Goal: Task Accomplishment & Management: Use online tool/utility

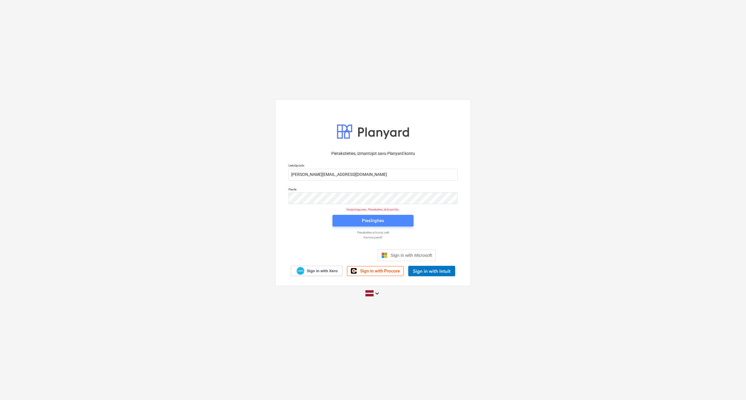
click at [363, 214] on div "Pieslēgties" at bounding box center [373, 221] width 22 height 8
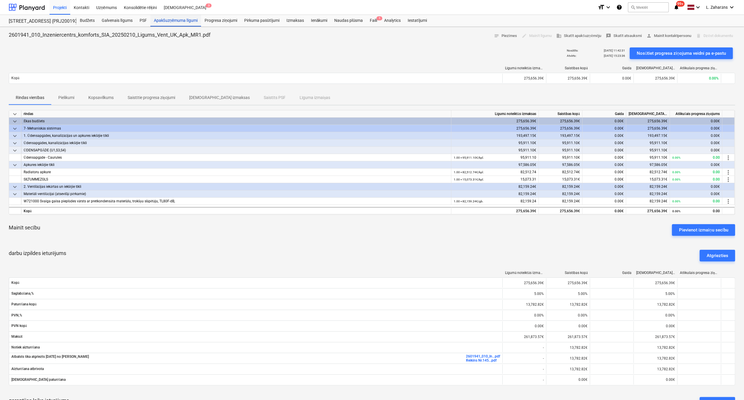
click at [174, 20] on div "Apakšuzņēmuma līgumi" at bounding box center [175, 21] width 51 height 12
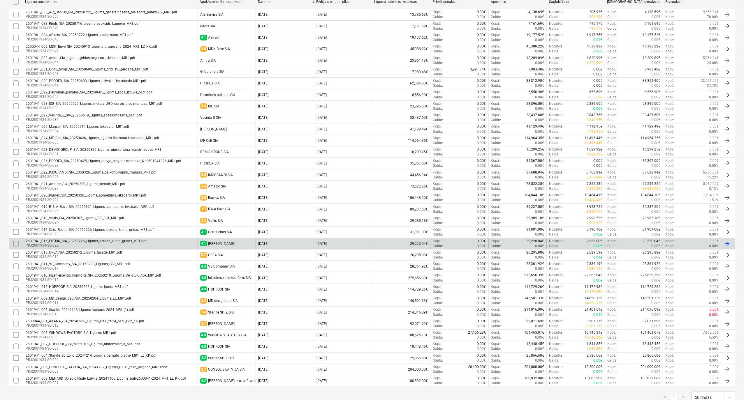
scroll to position [151, 0]
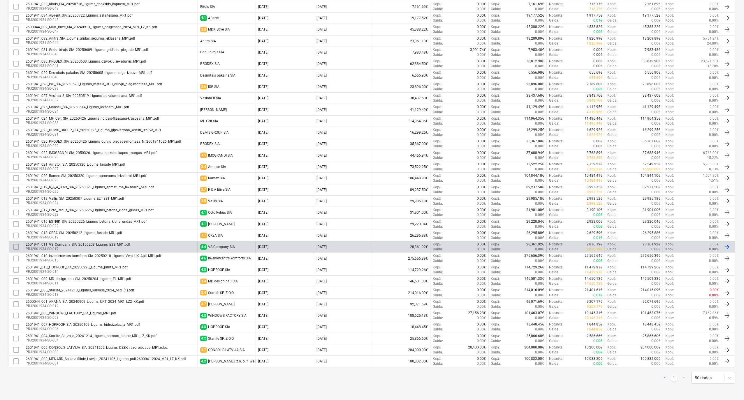
click at [97, 214] on div "2601941_011_VS_Company_SIA_20150203_Ligums_ESS_MR1.pdf" at bounding box center [78, 245] width 104 height 4
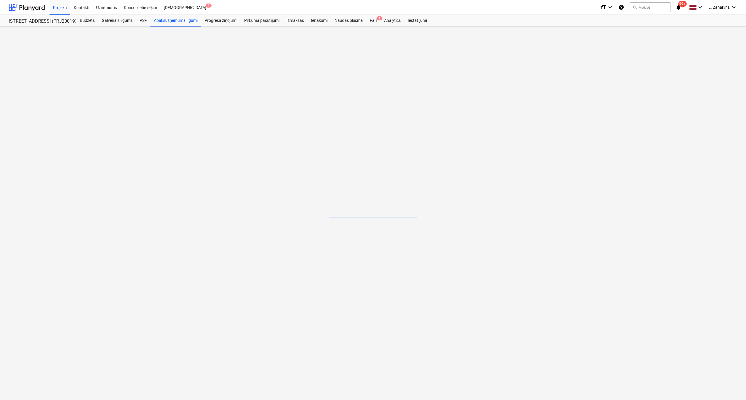
click at [97, 214] on main at bounding box center [373, 213] width 746 height 373
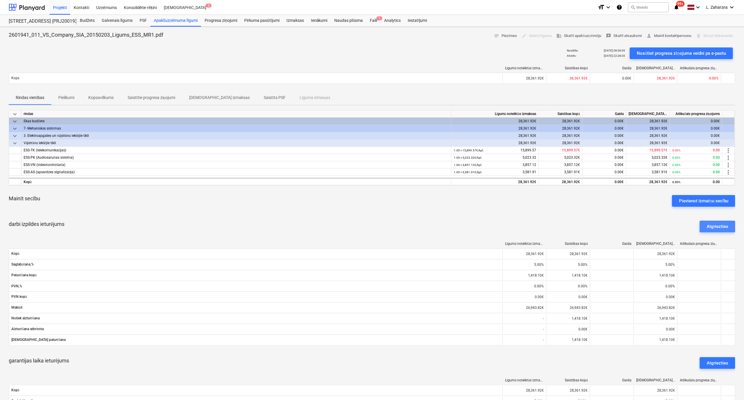
click at [497, 214] on div "Atgriezties" at bounding box center [717, 227] width 22 height 8
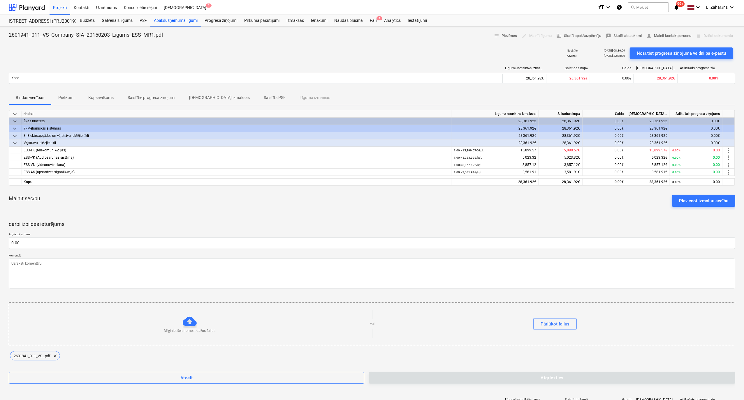
type textarea "x"
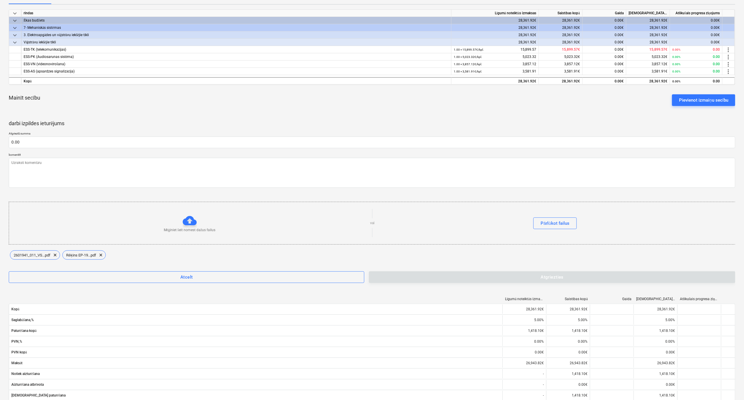
scroll to position [310, 0]
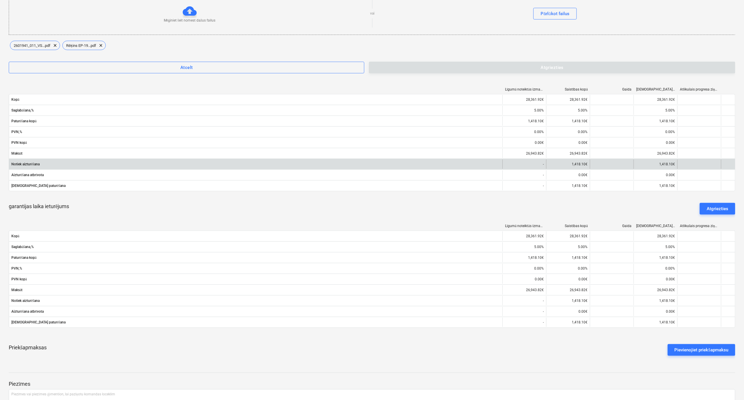
click at [497, 166] on div "1,418.10€" at bounding box center [568, 164] width 44 height 9
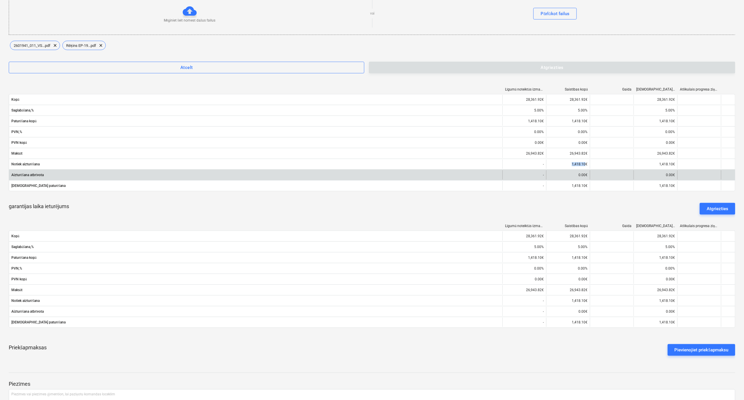
copy div "1,418.10"
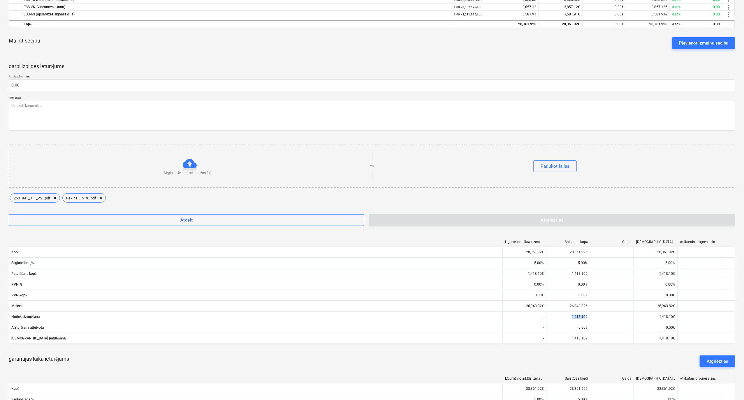
scroll to position [155, 0]
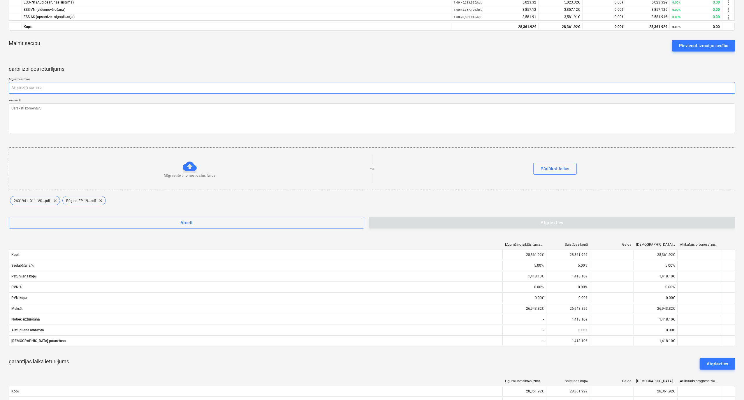
click at [17, 87] on input "text" at bounding box center [372, 88] width 726 height 12
paste input "1,418.10"
type textarea "x"
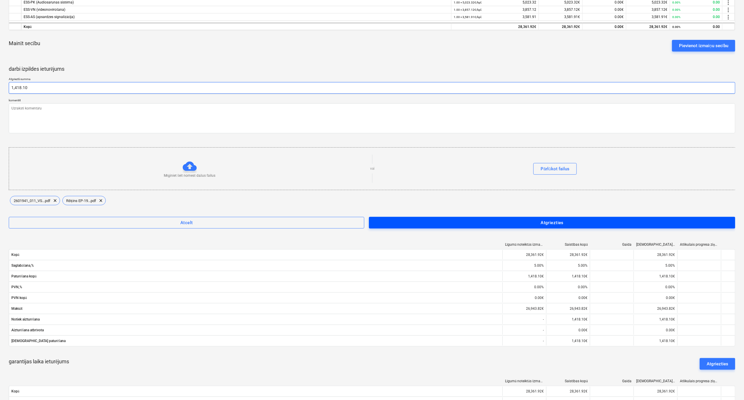
type input "1,418.10"
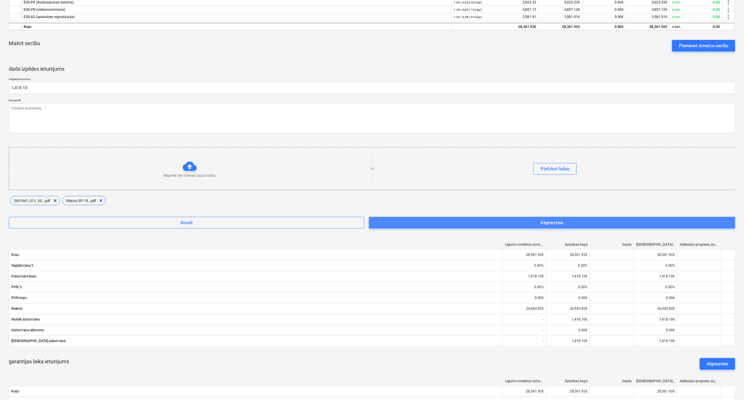
click at [497, 214] on span "Atgriezties" at bounding box center [551, 223] width 353 height 8
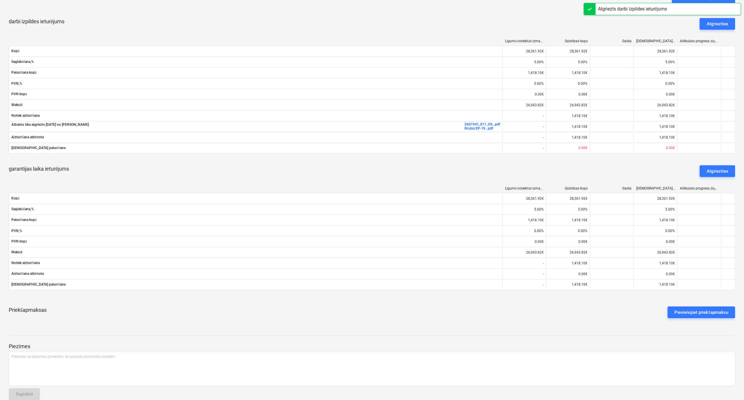
scroll to position [203, 0]
click at [497, 169] on div "Atgriezties" at bounding box center [717, 171] width 22 height 8
type textarea "x"
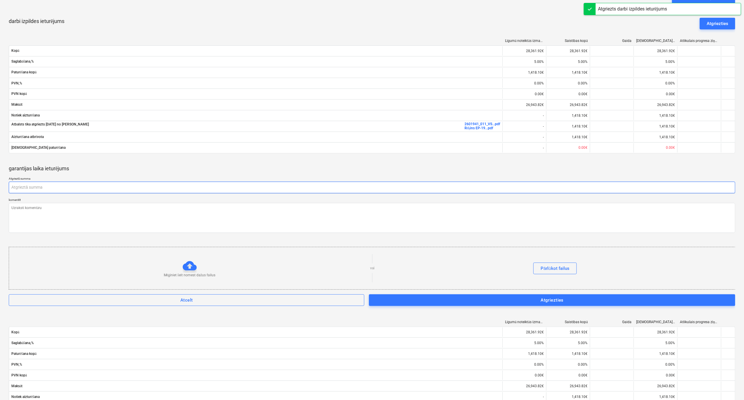
click at [24, 189] on input "text" at bounding box center [372, 188] width 726 height 12
paste input "1,418.10"
type textarea "x"
type input "1,418.10"
type textarea "x"
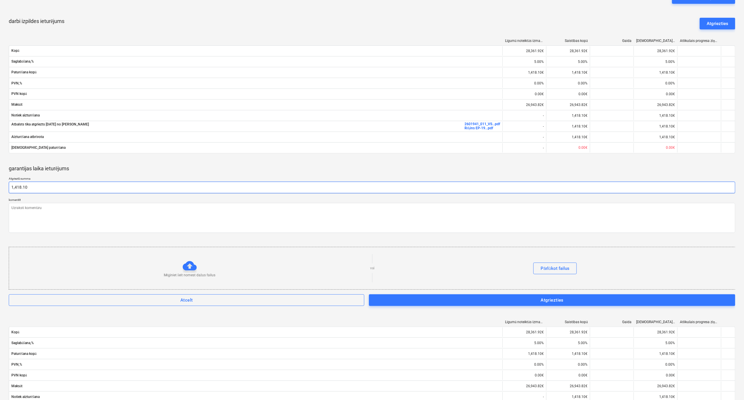
type input "1418.1"
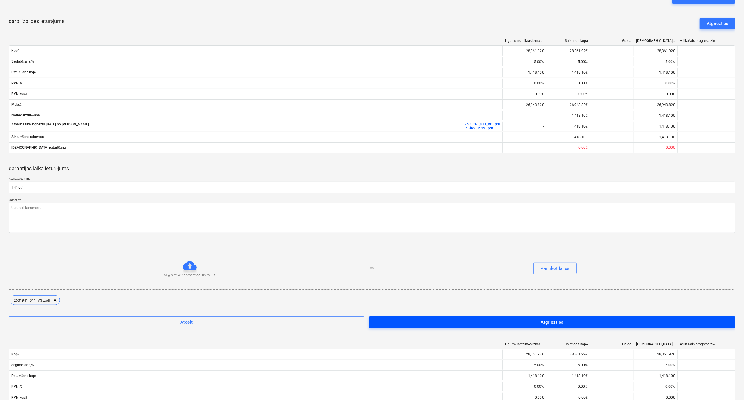
type textarea "x"
type input "1,418.10"
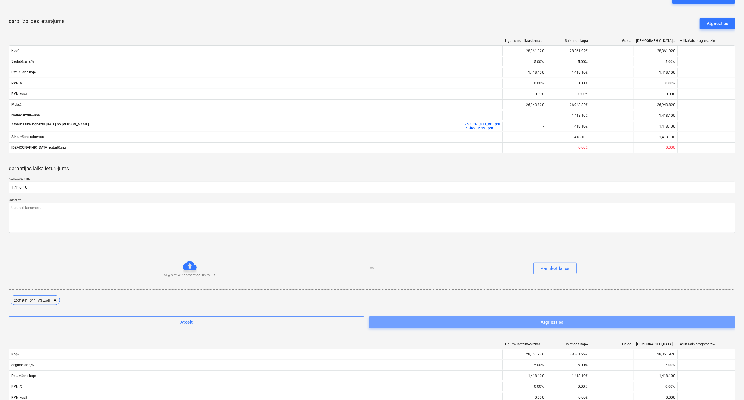
drag, startPoint x: 382, startPoint y: 323, endPoint x: 397, endPoint y: 319, distance: 16.3
click at [388, 214] on span "Atgriezties" at bounding box center [551, 323] width 353 height 8
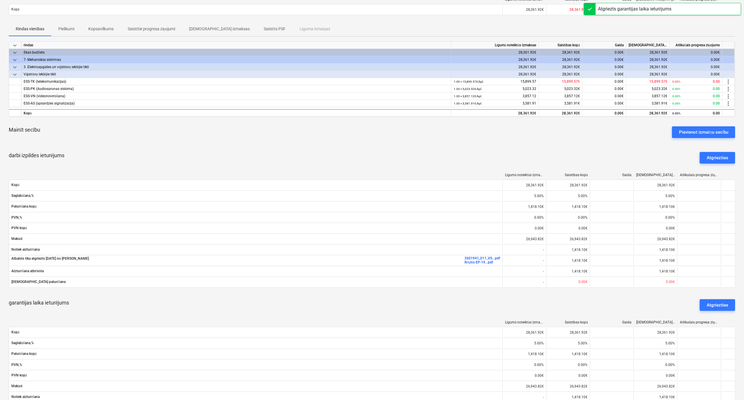
scroll to position [0, 0]
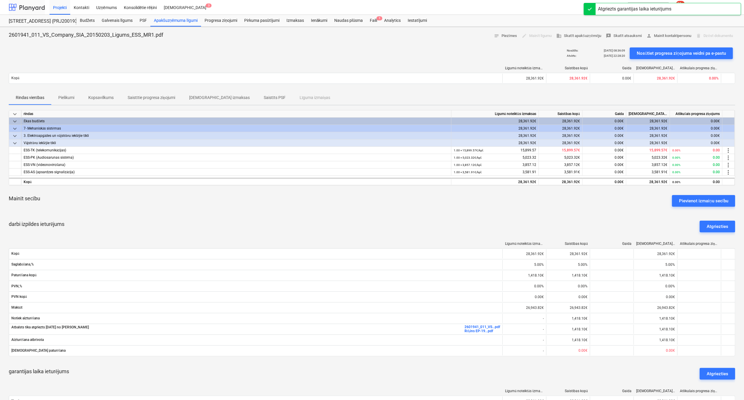
click at [37, 6] on div at bounding box center [27, 7] width 36 height 15
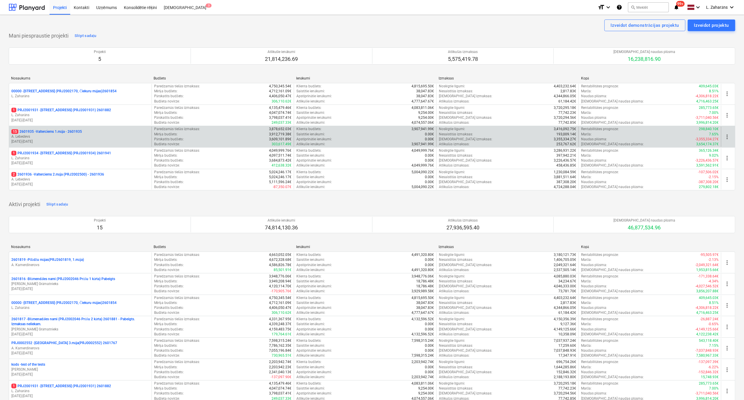
click at [47, 132] on p "15 2601935 - Valterciems 1.māja - 2601935" at bounding box center [46, 131] width 70 height 5
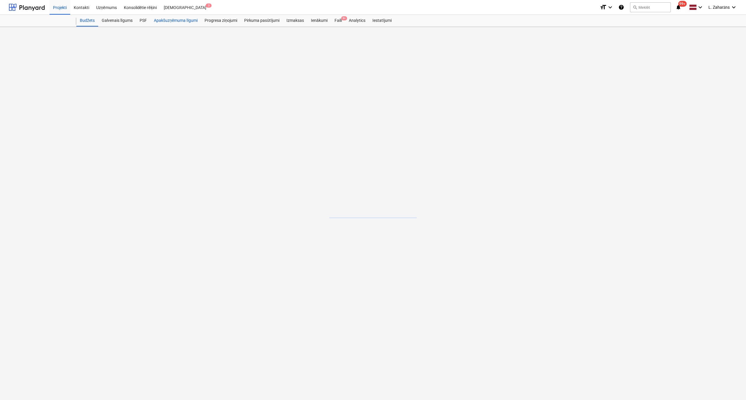
click at [171, 22] on div "Apakšuzņēmuma līgumi" at bounding box center [175, 21] width 51 height 12
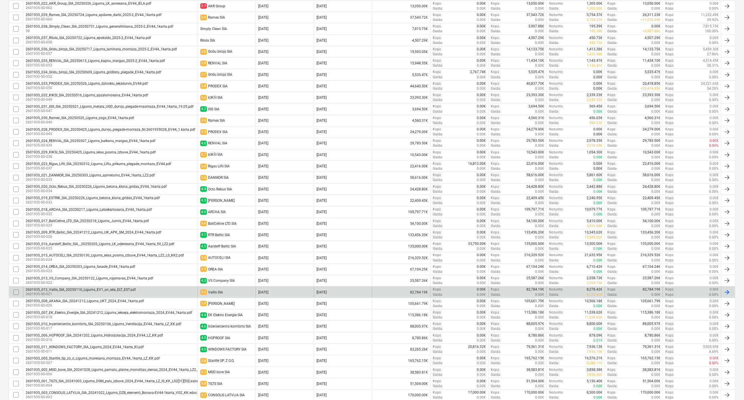
scroll to position [185, 0]
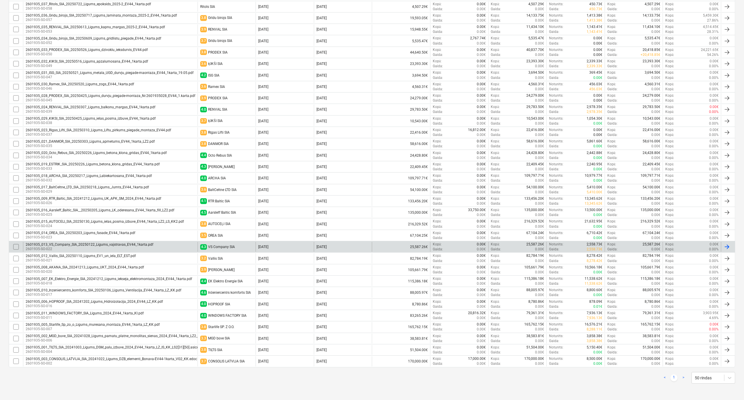
click at [82, 214] on p "2601935-SO-022" at bounding box center [90, 249] width 128 height 5
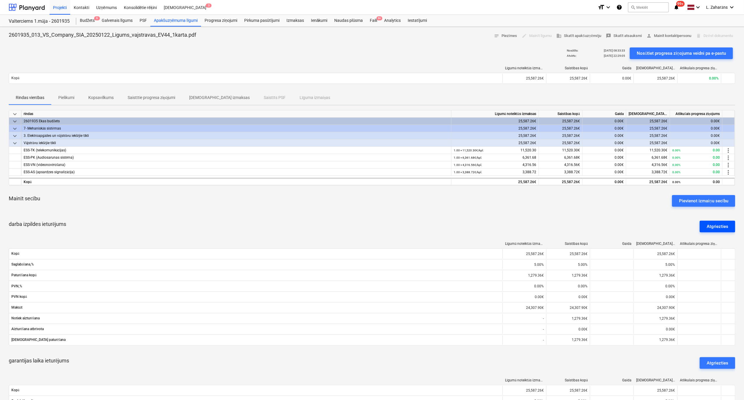
click at [497, 214] on div "Atgriezties" at bounding box center [717, 227] width 22 height 8
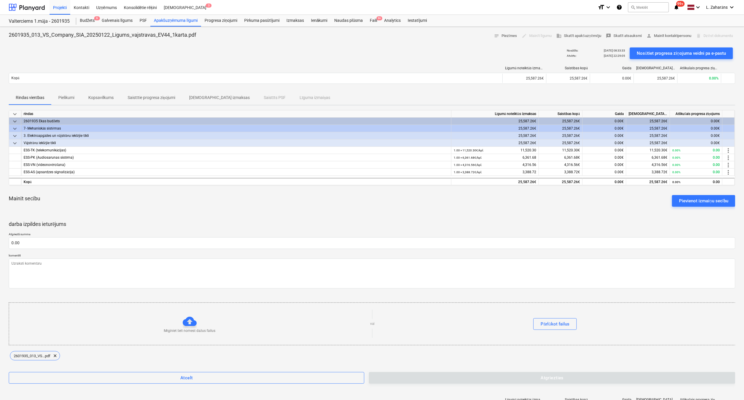
type textarea "x"
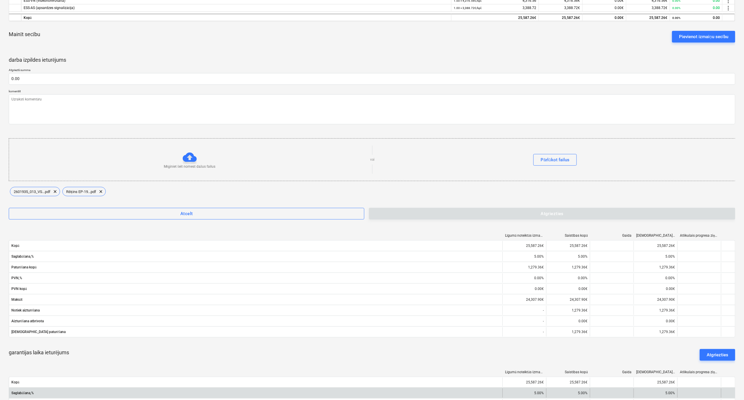
scroll to position [310, 0]
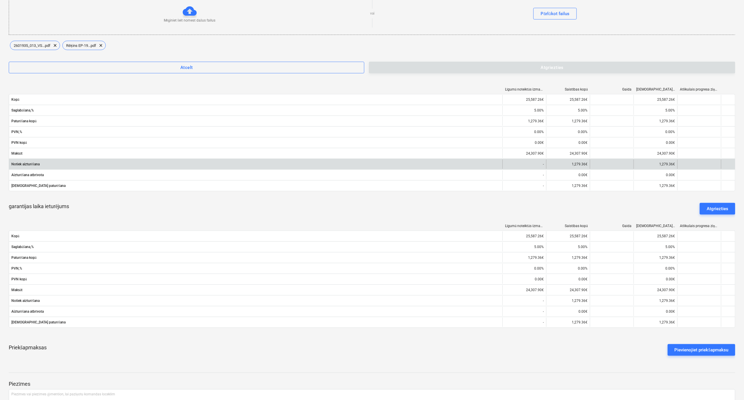
click at [497, 167] on div "1,279.36€" at bounding box center [568, 164] width 44 height 9
copy div "1,279.36"
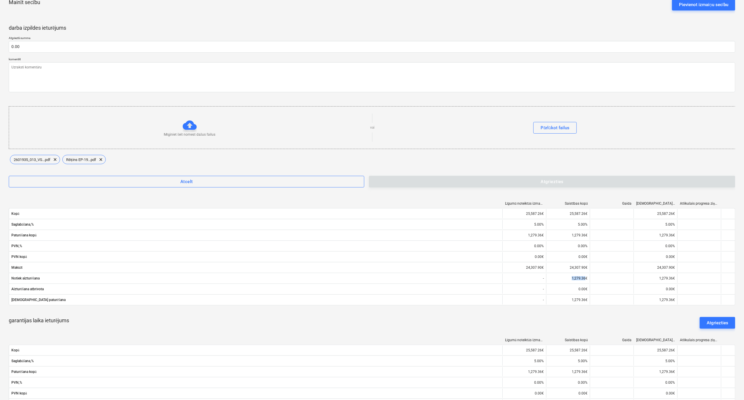
scroll to position [116, 0]
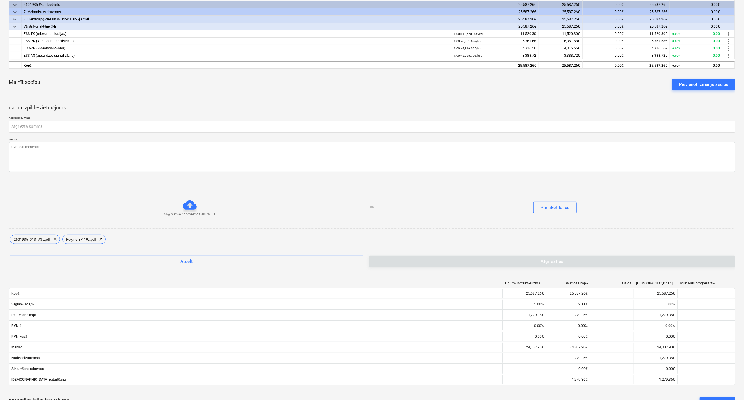
click at [45, 127] on input "text" at bounding box center [372, 127] width 726 height 12
paste input "1,279.36"
type textarea "x"
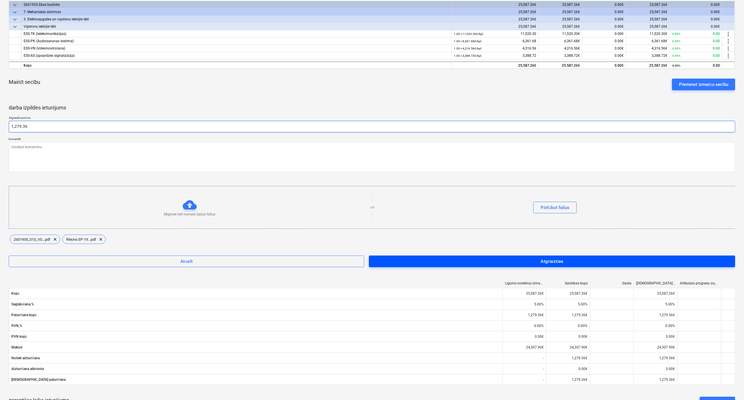
type input "1,279.36"
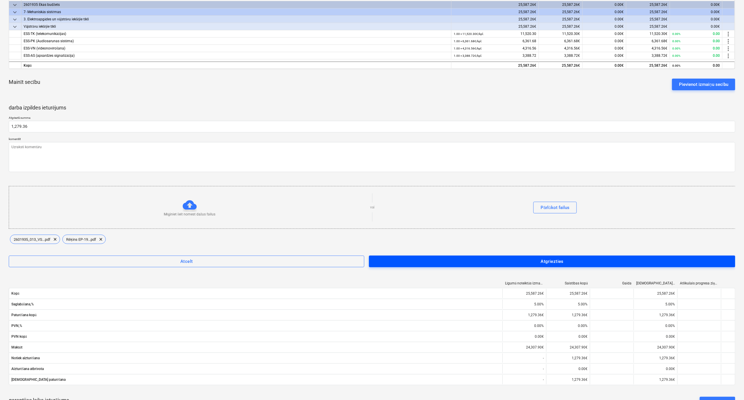
click at [497, 214] on span "Atgriezties" at bounding box center [551, 262] width 353 height 8
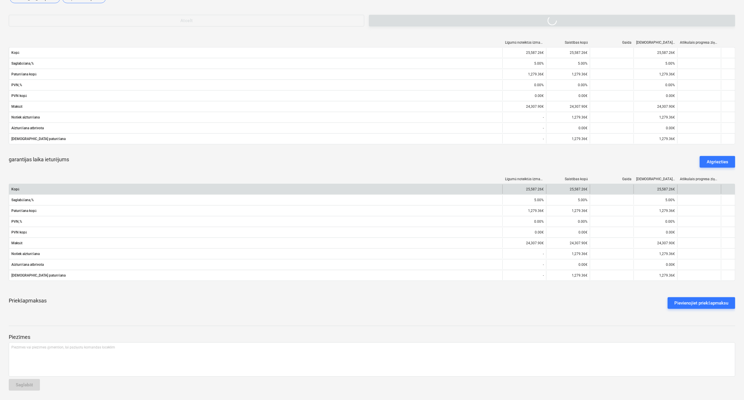
scroll to position [203, 0]
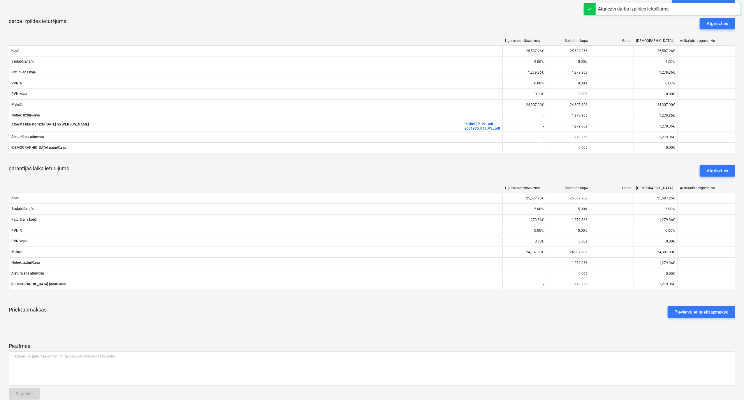
drag, startPoint x: 705, startPoint y: 161, endPoint x: 302, endPoint y: 245, distance: 411.8
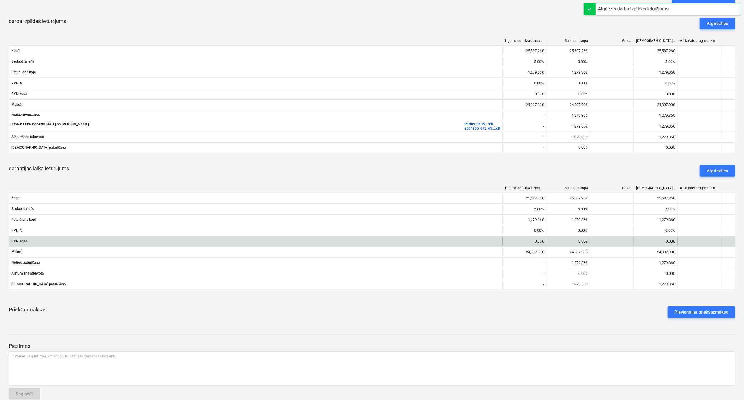
click at [497, 160] on div "Līgumā noteiktās izmaksas Saistības kopā Gaida Apstiprinātas izmaksas Atlikušai…" at bounding box center [372, 97] width 726 height 126
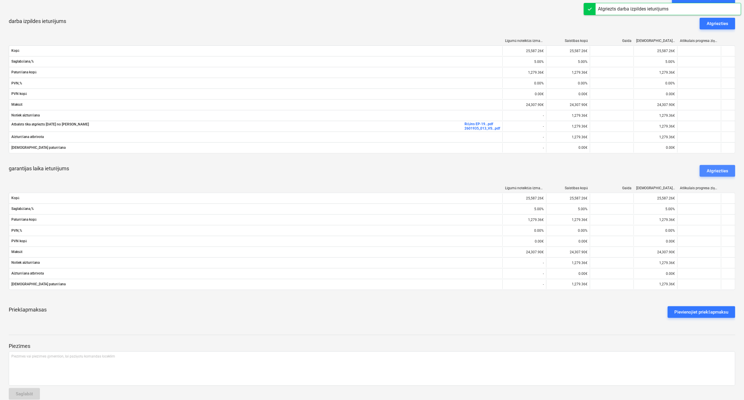
drag, startPoint x: 717, startPoint y: 171, endPoint x: 699, endPoint y: 175, distance: 18.4
click at [497, 171] on div "Atgriezties" at bounding box center [717, 171] width 22 height 8
type textarea "x"
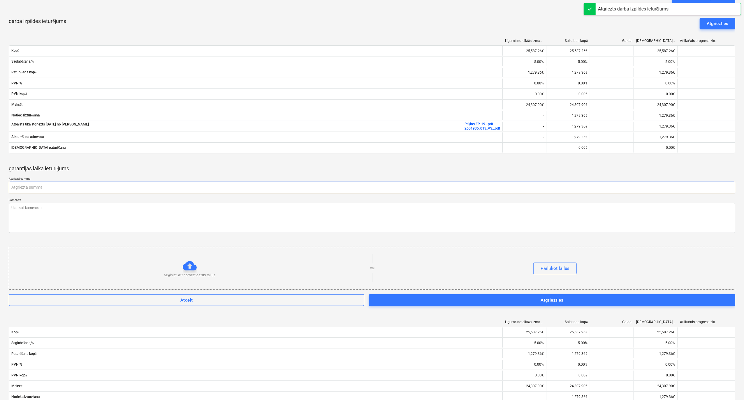
click at [77, 187] on input "text" at bounding box center [372, 188] width 726 height 12
paste input "1,279.36"
type textarea "x"
type input "1,279.36"
type textarea "x"
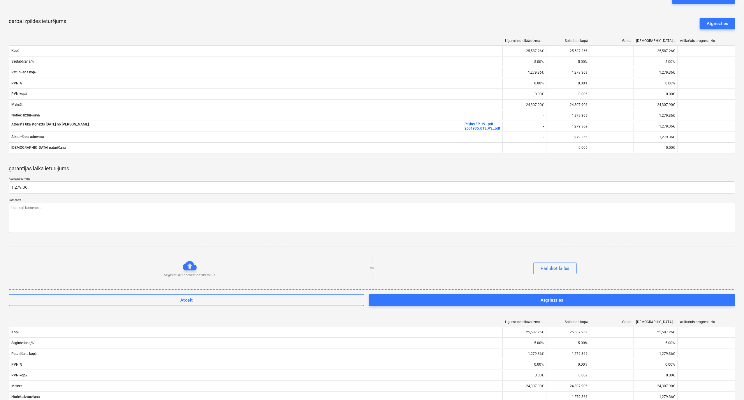
type input "1279.36"
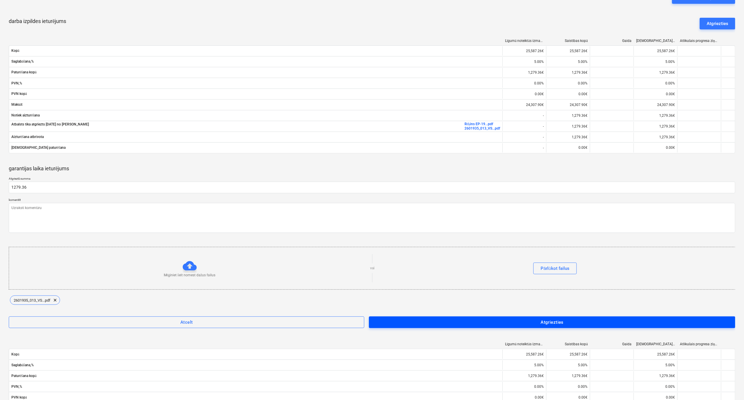
type textarea "x"
type input "1,279.36"
click at [462, 214] on span "Atgriezties" at bounding box center [551, 323] width 353 height 8
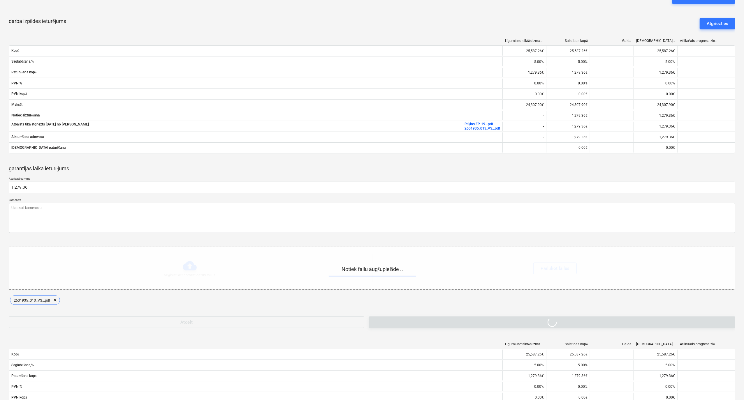
type textarea "x"
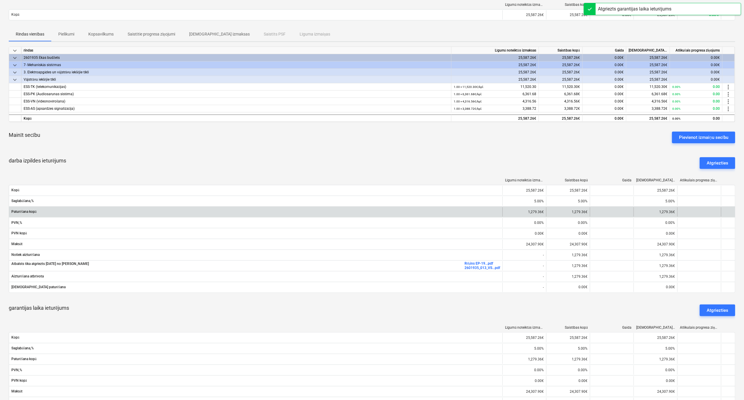
scroll to position [0, 0]
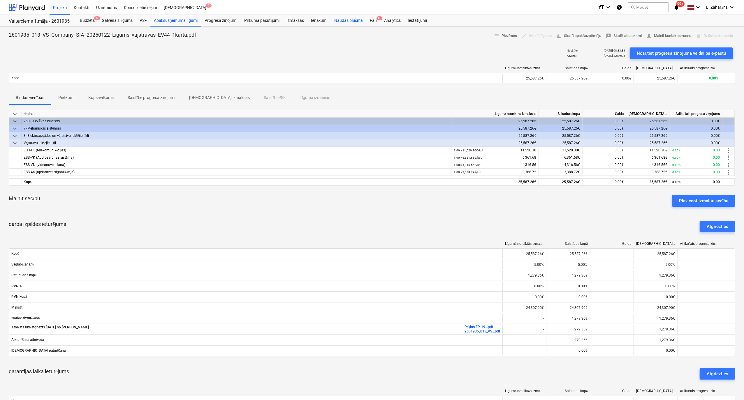
drag, startPoint x: 373, startPoint y: 18, endPoint x: 363, endPoint y: 21, distance: 10.9
click at [373, 18] on div "Faili 9+" at bounding box center [373, 21] width 14 height 12
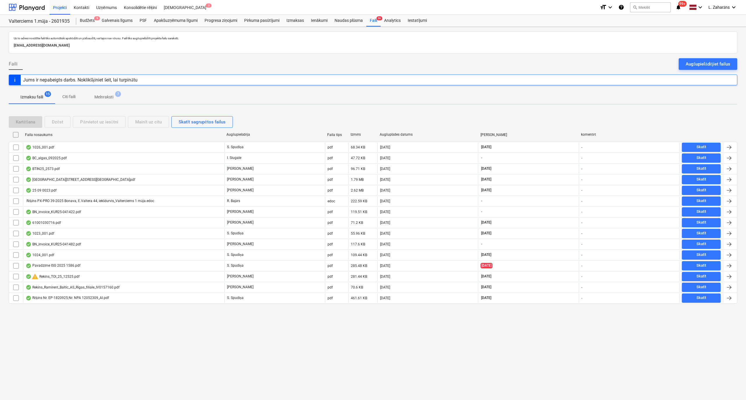
click at [29, 97] on p "Izmaksu faili" at bounding box center [31, 97] width 23 height 6
click at [31, 97] on p "Izmaksu faili" at bounding box center [31, 97] width 23 height 6
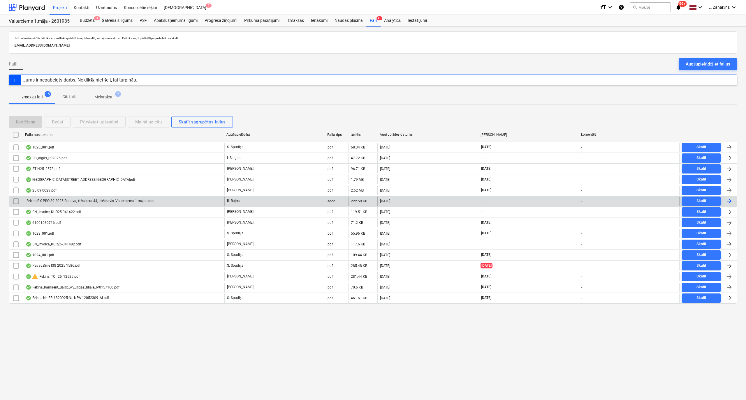
click at [246, 202] on div "R. Bajārs" at bounding box center [274, 201] width 100 height 9
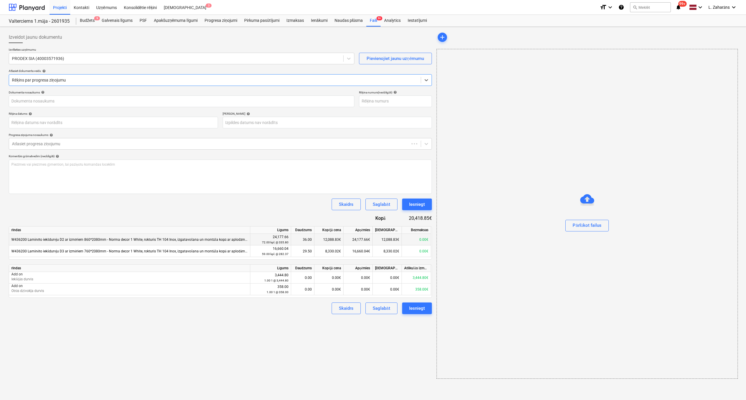
type input "Rēķins PX-PRO 39-2025 Bonava, Ē.Valtera 44, iekšdurvis_Valterciems 1 māja.edoc"
click at [411, 204] on div "Iesniegt" at bounding box center [417, 205] width 16 height 8
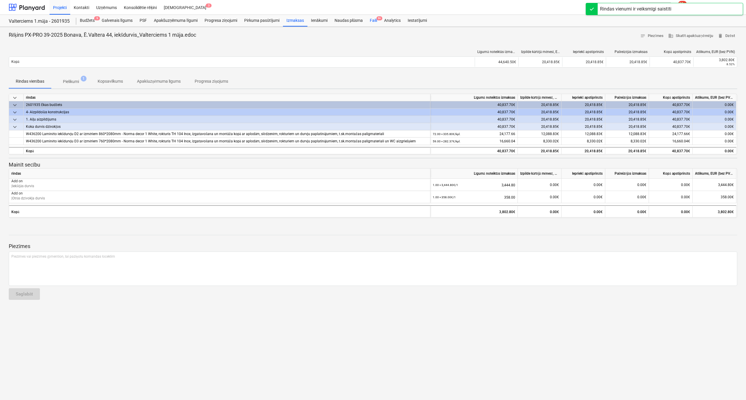
click at [373, 19] on div "Faili 9+" at bounding box center [373, 21] width 14 height 12
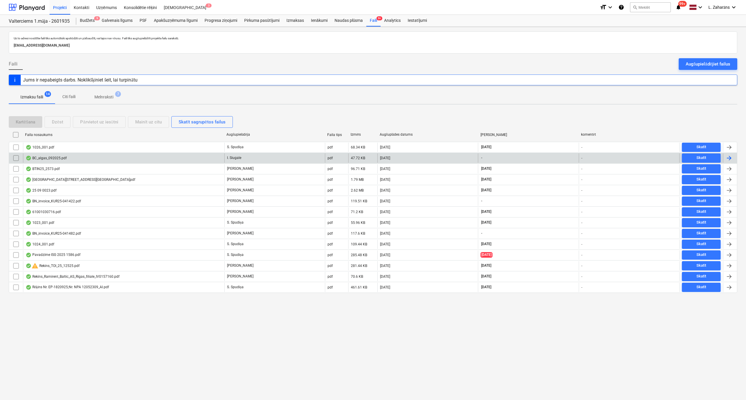
click at [167, 159] on div "BC_algas_092025.pdf" at bounding box center [123, 157] width 201 height 9
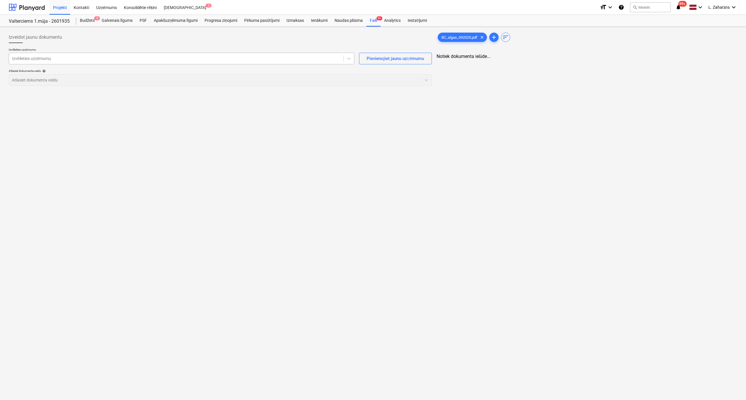
click at [104, 57] on div at bounding box center [176, 59] width 328 height 6
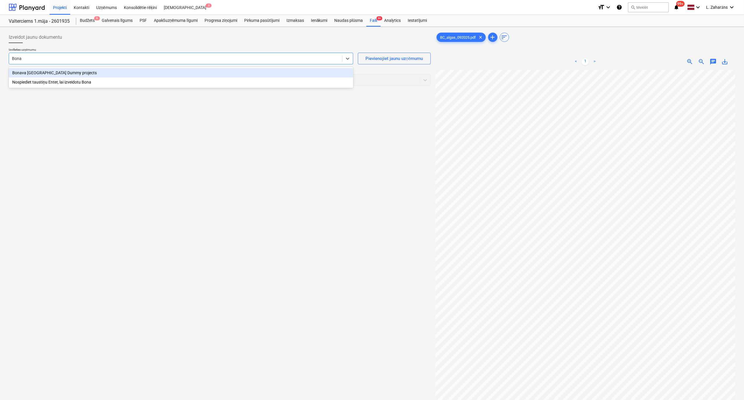
type input "Bona"
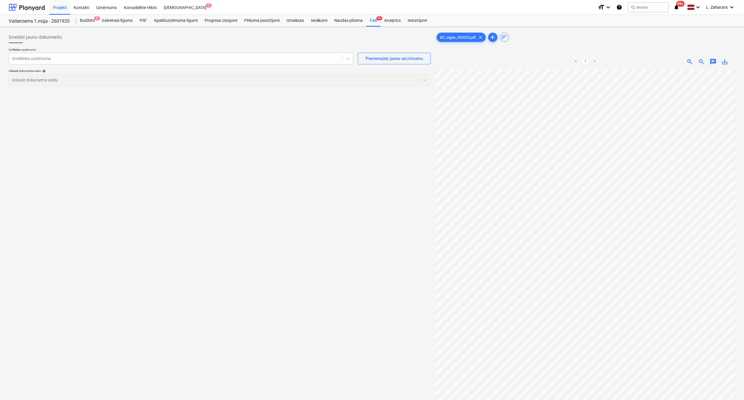
drag, startPoint x: 228, startPoint y: 39, endPoint x: 226, endPoint y: 43, distance: 3.9
click at [228, 40] on div "Izveidot jaunu dokumentu" at bounding box center [220, 37] width 422 height 12
click at [215, 59] on div at bounding box center [175, 59] width 327 height 6
click at [98, 41] on div "Izveidot jaunu dokumentu" at bounding box center [220, 37] width 422 height 12
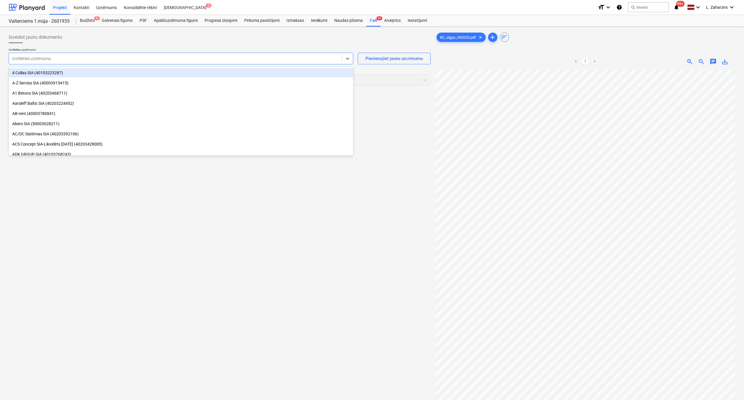
click at [83, 59] on div at bounding box center [175, 59] width 327 height 6
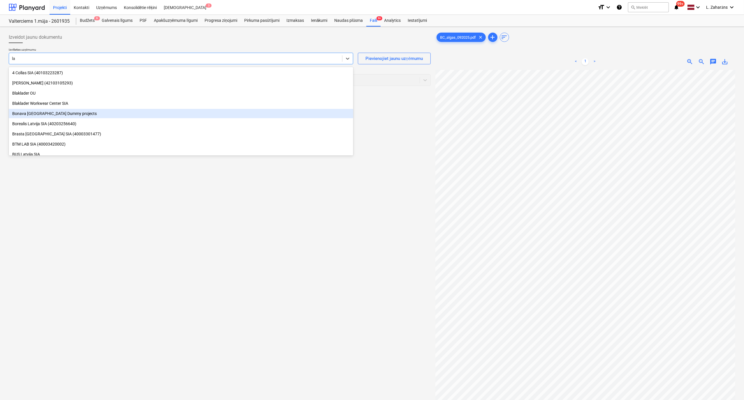
type input "l"
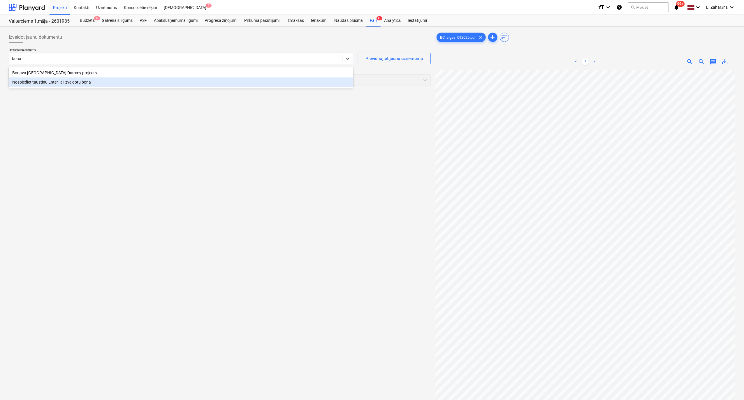
type input "bona"
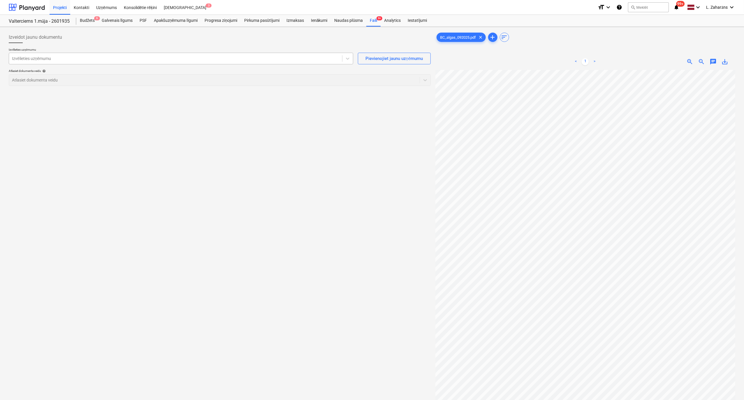
drag, startPoint x: 106, startPoint y: 116, endPoint x: 83, endPoint y: 63, distance: 58.1
click at [106, 116] on div "Izveidot jaunu dokumentu Izvēlieties uzņēmumu Izvēlieties uzņēmumu Pievienojiet…" at bounding box center [219, 242] width 426 height 427
drag, startPoint x: 78, startPoint y: 8, endPoint x: 188, endPoint y: 4, distance: 109.9
click at [78, 8] on div "Kontakti" at bounding box center [81, 7] width 22 height 15
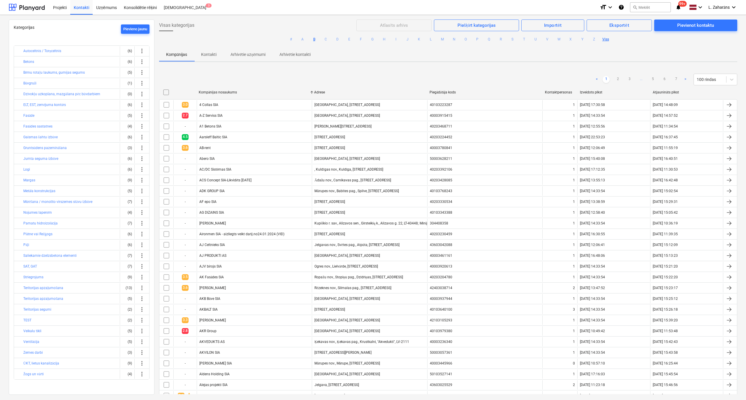
click at [314, 40] on button "B" at bounding box center [313, 39] width 7 height 7
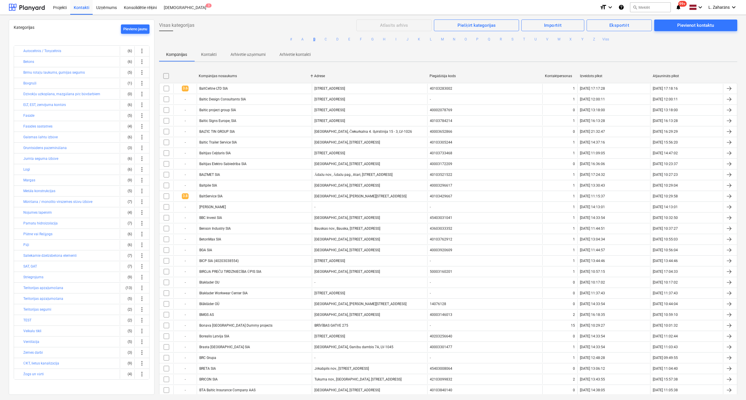
click at [211, 52] on p "Kontakti" at bounding box center [208, 55] width 15 height 6
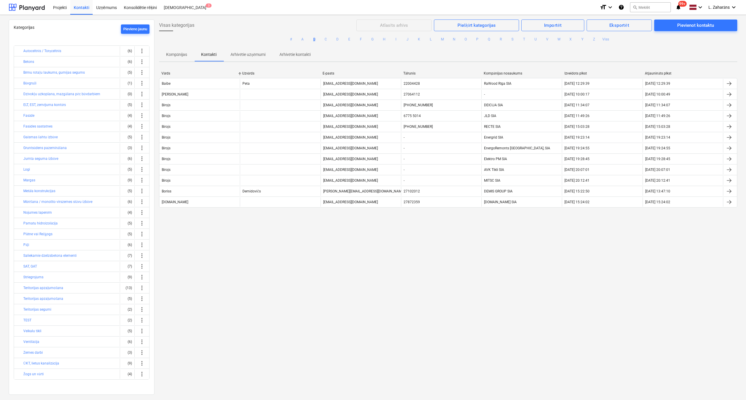
click at [312, 39] on button "B" at bounding box center [313, 39] width 7 height 7
click at [180, 53] on p "Kompānijas" at bounding box center [176, 55] width 21 height 6
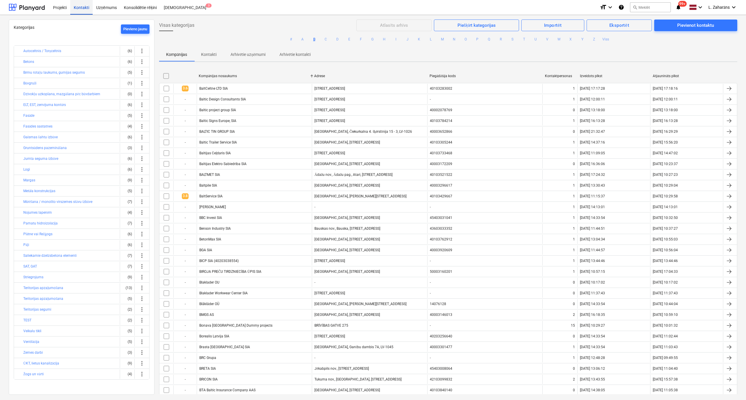
click at [79, 3] on div "Kontakti" at bounding box center [81, 7] width 22 height 15
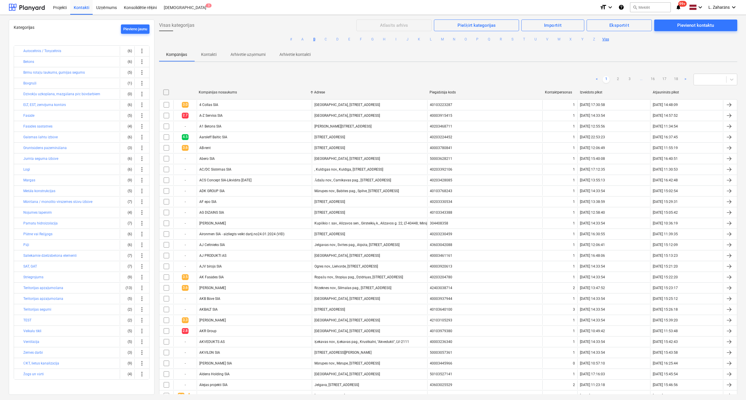
click at [313, 39] on button "B" at bounding box center [313, 39] width 7 height 7
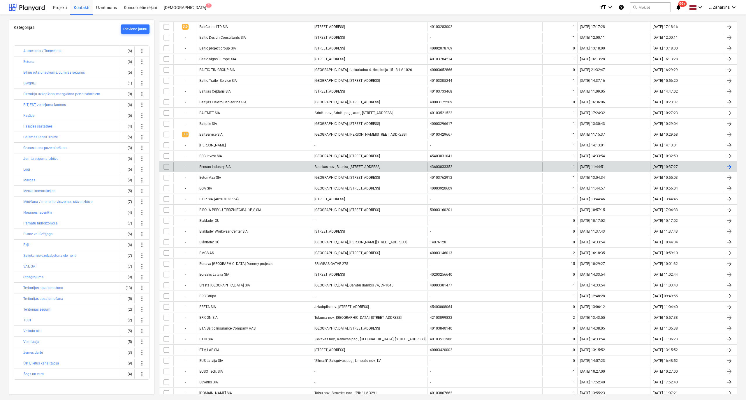
scroll to position [91, 0]
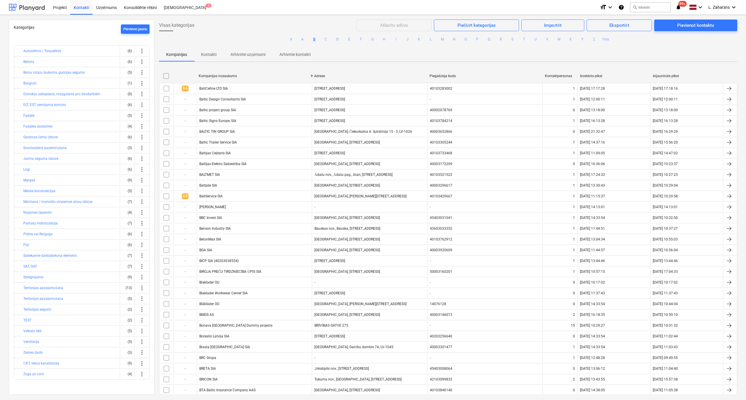
click at [36, 2] on div at bounding box center [27, 7] width 36 height 15
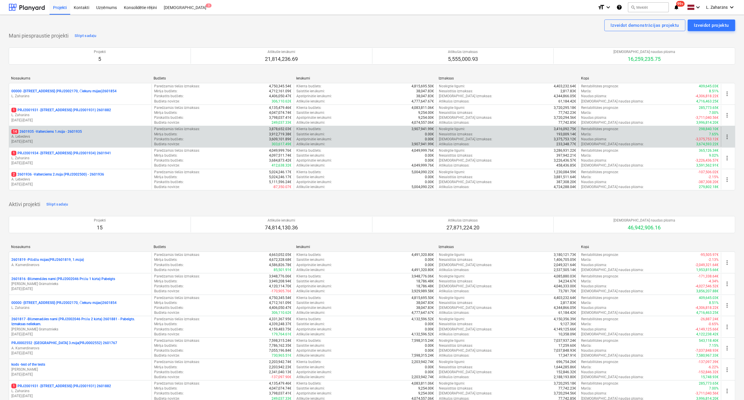
click at [50, 130] on p "14 2601935 - Valterciems 1.māja - 2601935" at bounding box center [46, 131] width 70 height 5
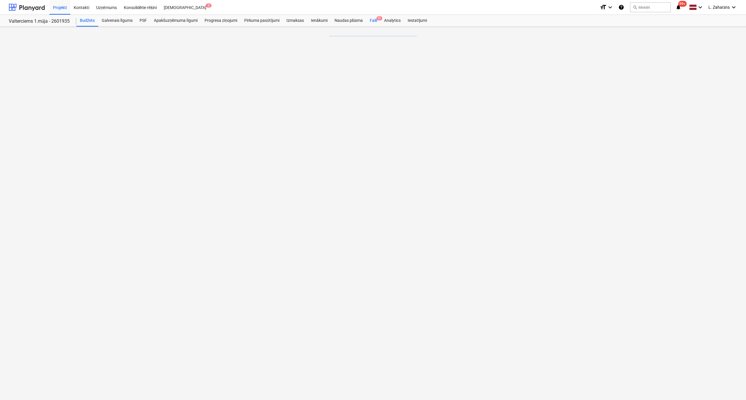
click at [375, 20] on div "Faili 9+" at bounding box center [373, 21] width 14 height 12
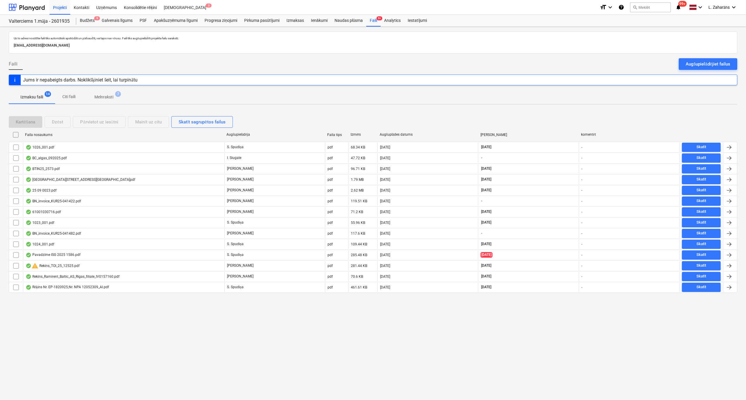
click at [105, 97] on p "Melnraksti" at bounding box center [103, 97] width 19 height 6
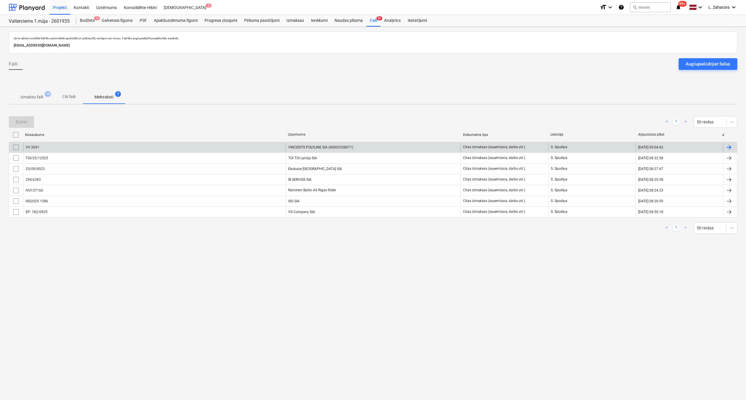
click at [89, 146] on div "VV 2691" at bounding box center [154, 147] width 262 height 9
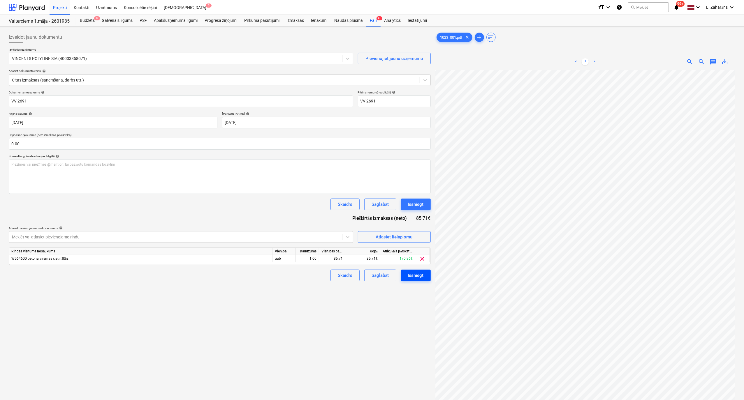
scroll to position [61, 137]
click at [643, 400] on html "Projekti Kontakti Uzņēmums Konsolidētie rēķini Iesūtne 3 format_size keyboard_a…" at bounding box center [372, 200] width 744 height 400
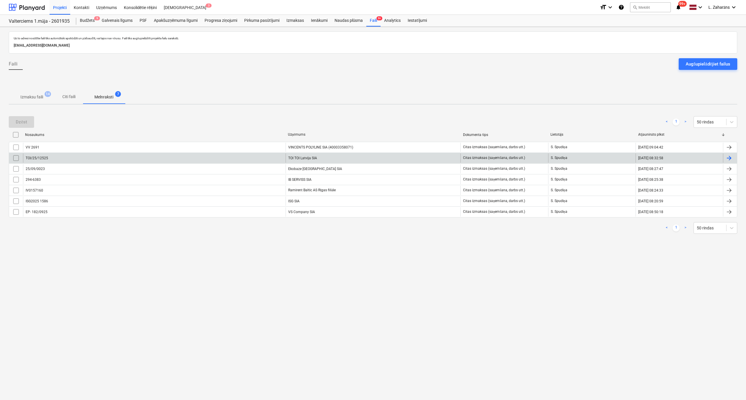
click at [49, 157] on div "TOI/25/12525" at bounding box center [154, 157] width 262 height 9
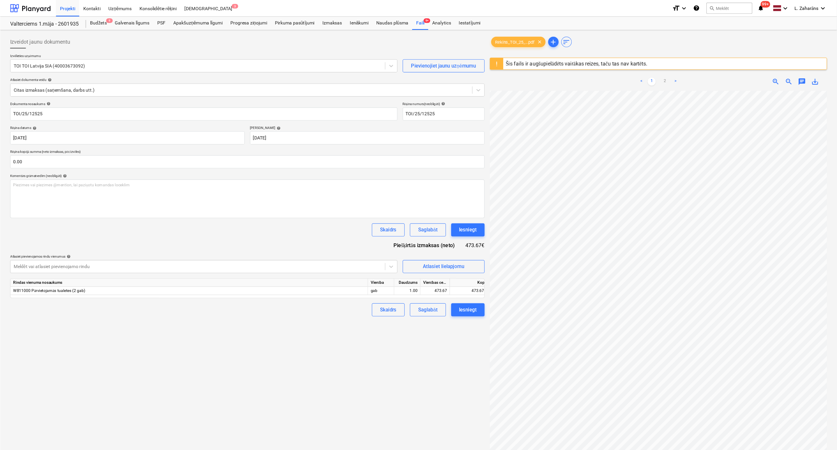
scroll to position [183, 98]
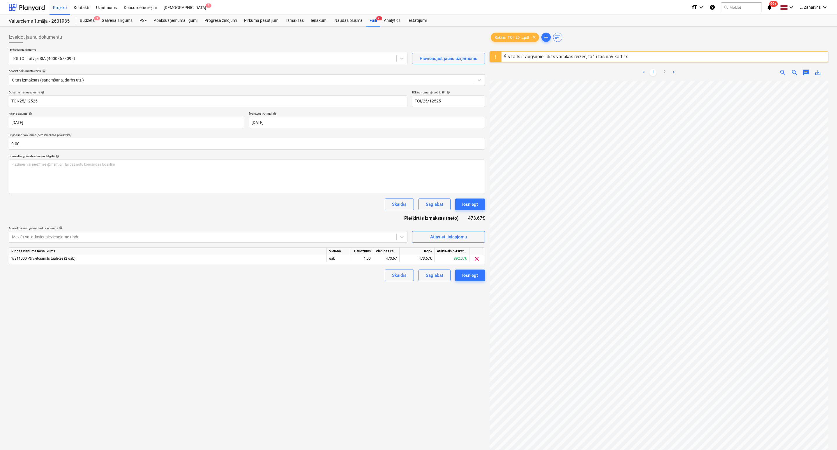
click at [745, 73] on span "zoom_out" at bounding box center [794, 72] width 7 height 7
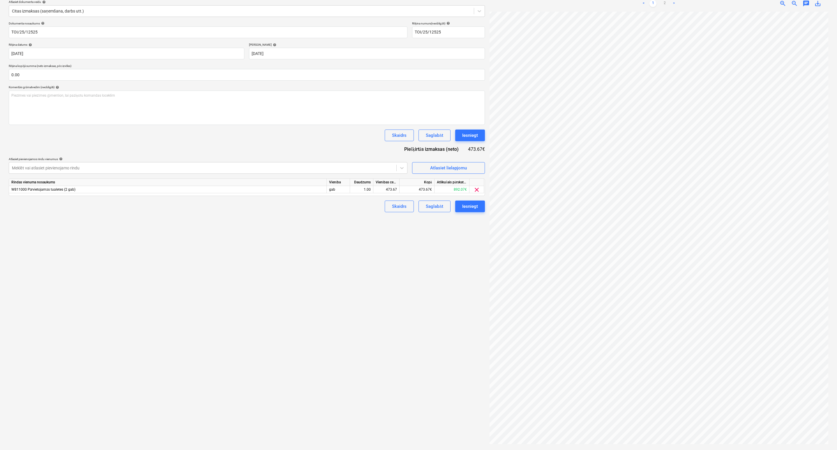
scroll to position [0, 54]
click at [664, 1] on link "2" at bounding box center [664, 3] width 7 height 7
click at [653, 5] on link "1" at bounding box center [652, 3] width 7 height 7
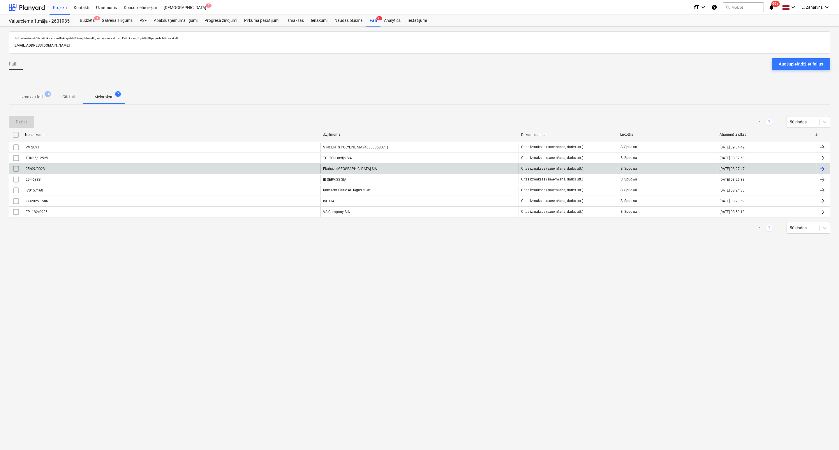
click at [44, 170] on div "25/09/0023" at bounding box center [35, 169] width 19 height 4
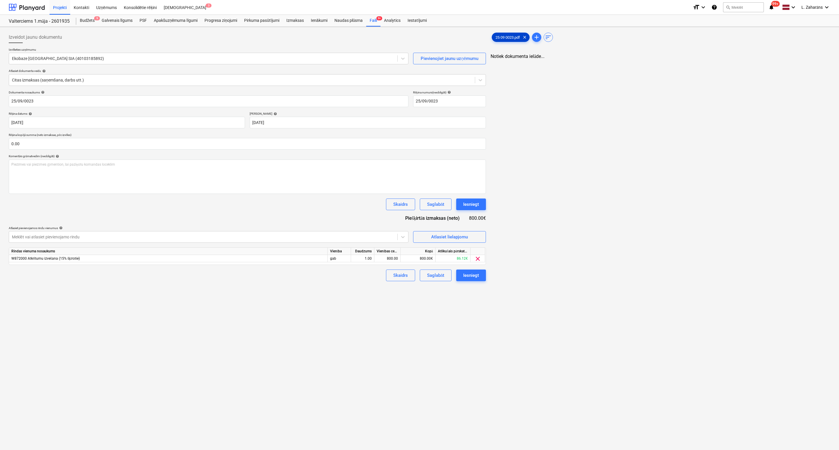
click at [502, 39] on span "25 09 0023.pdf" at bounding box center [507, 37] width 31 height 4
click at [467, 204] on div "Iesniegt" at bounding box center [470, 205] width 16 height 8
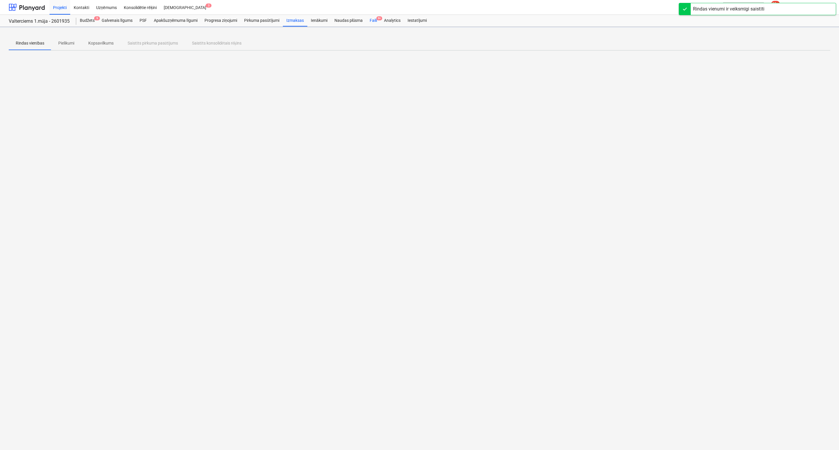
click at [372, 22] on div "Faili 9+" at bounding box center [373, 21] width 14 height 12
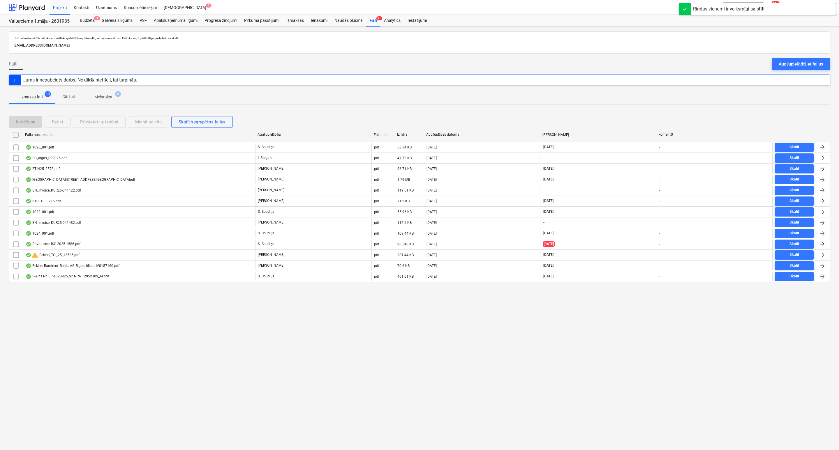
drag, startPoint x: 100, startPoint y: 98, endPoint x: 96, endPoint y: 101, distance: 5.0
click at [99, 98] on p "Melnraksti" at bounding box center [103, 97] width 19 height 6
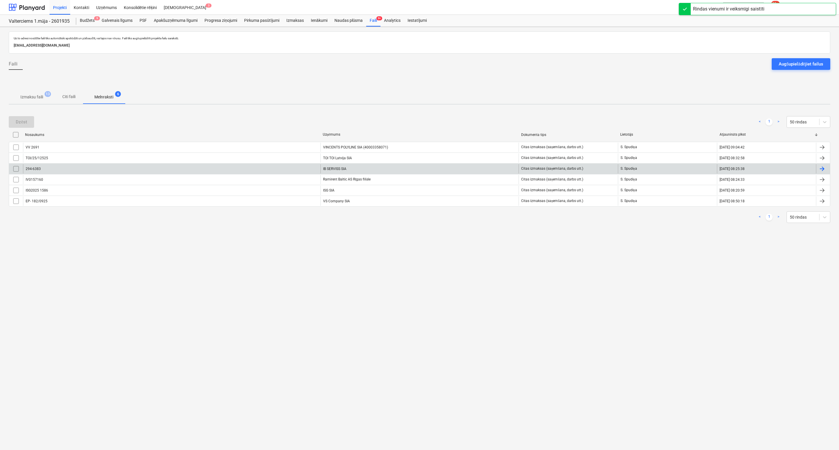
click at [84, 168] on div "294-6383" at bounding box center [171, 168] width 297 height 9
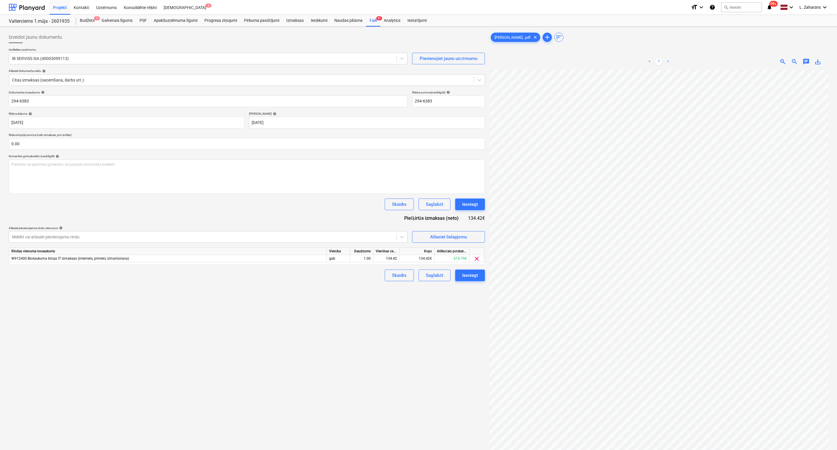
scroll to position [15, 54]
click at [463, 276] on div "Iesniegt" at bounding box center [470, 276] width 16 height 8
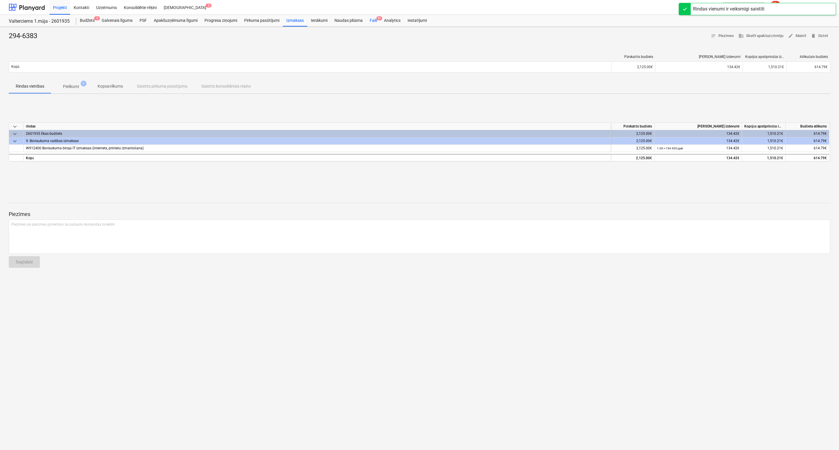
click at [370, 21] on div "Faili 9+" at bounding box center [373, 21] width 14 height 12
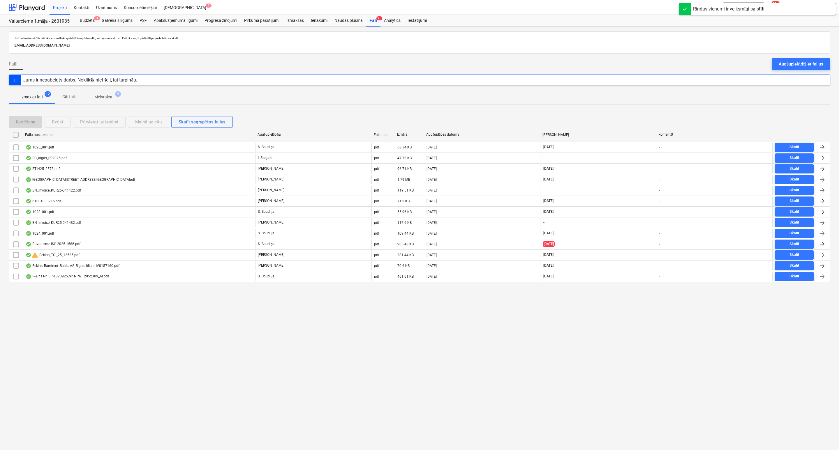
click at [100, 95] on p "Melnraksti" at bounding box center [103, 97] width 19 height 6
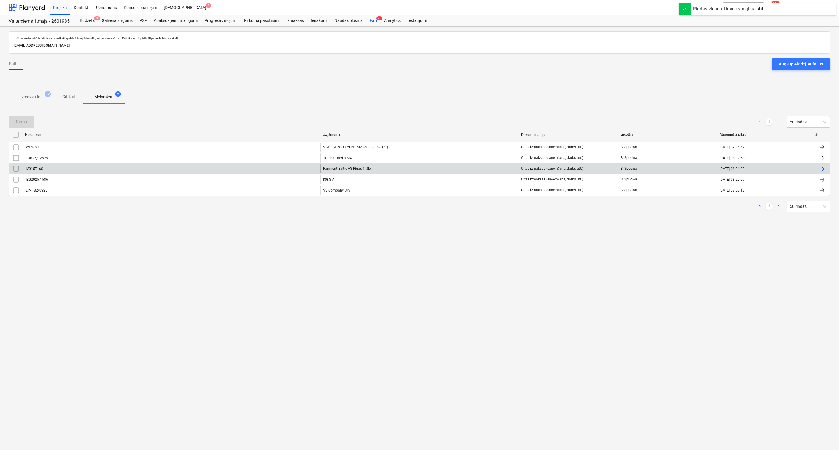
click at [53, 170] on div "IV0157160" at bounding box center [171, 168] width 297 height 9
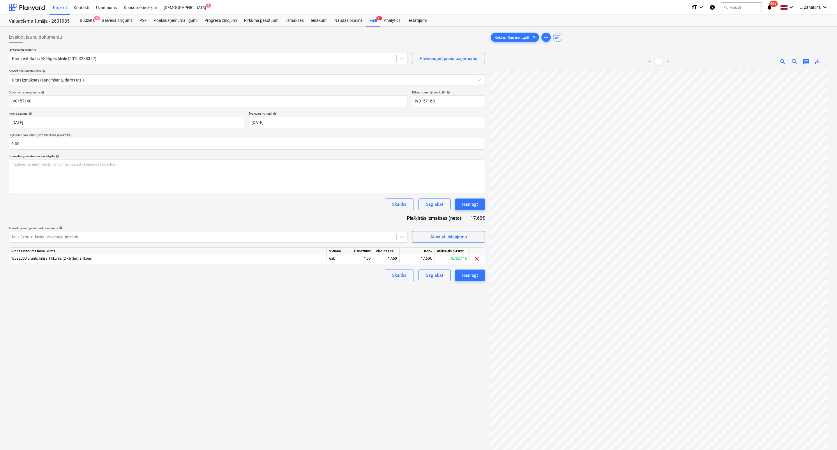
scroll to position [43, 54]
click at [467, 277] on div "Iesniegt" at bounding box center [470, 276] width 16 height 8
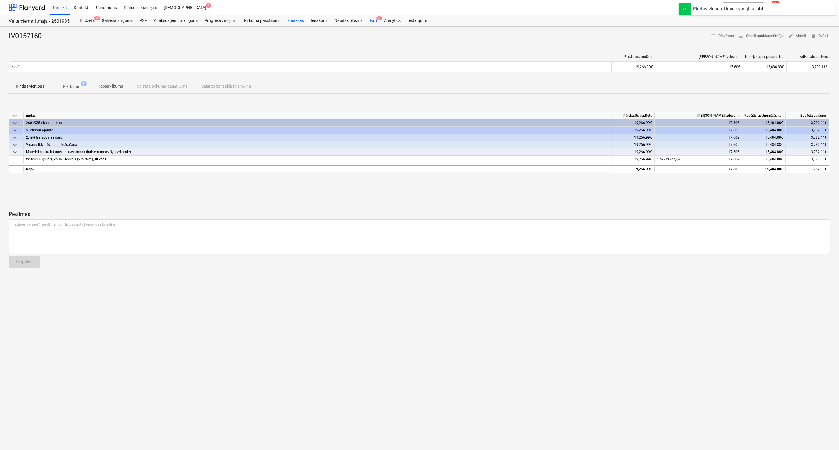
click at [371, 20] on div "Faili 9+" at bounding box center [373, 21] width 14 height 12
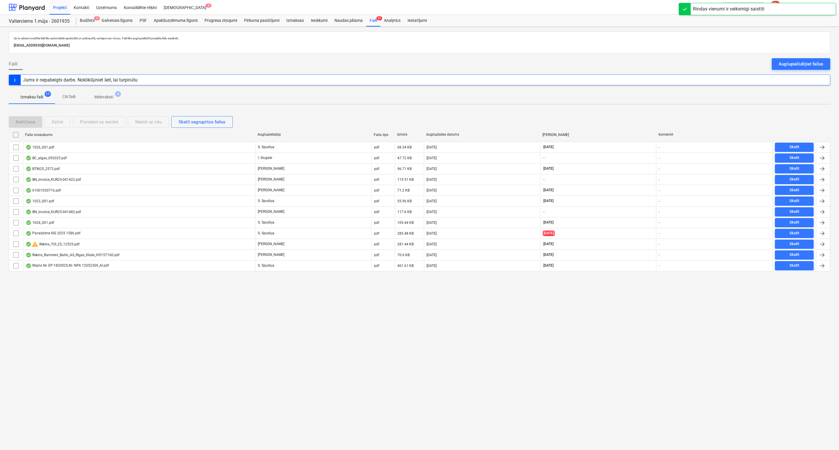
drag, startPoint x: 102, startPoint y: 97, endPoint x: 93, endPoint y: 105, distance: 11.8
click at [102, 97] on p "Melnraksti" at bounding box center [103, 97] width 19 height 6
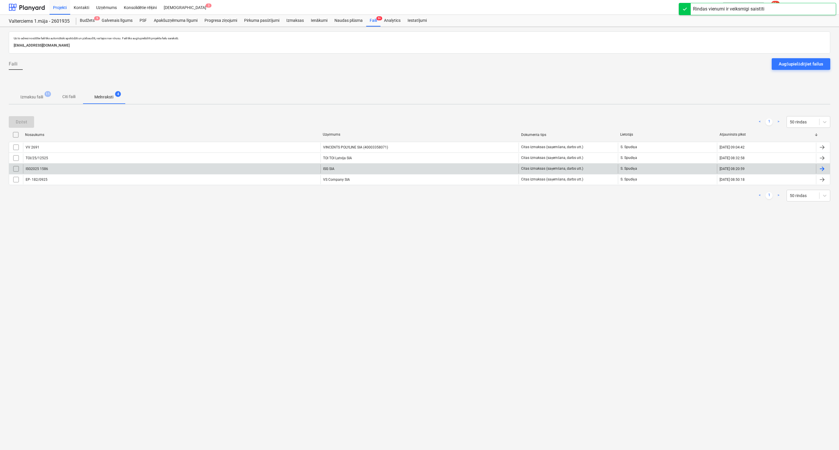
click at [67, 170] on div "ISG2025 1586" at bounding box center [171, 168] width 297 height 9
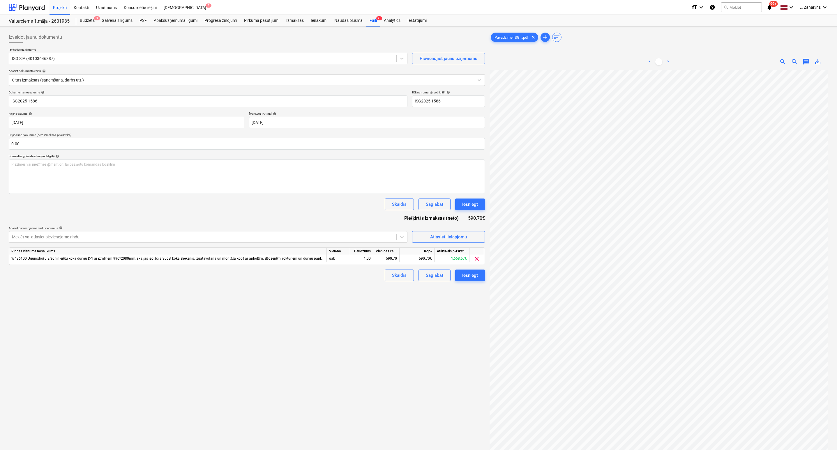
scroll to position [0, 28]
click at [745, 63] on span "save_alt" at bounding box center [817, 61] width 7 height 7
click at [372, 20] on div "Faili 9+" at bounding box center [373, 21] width 14 height 12
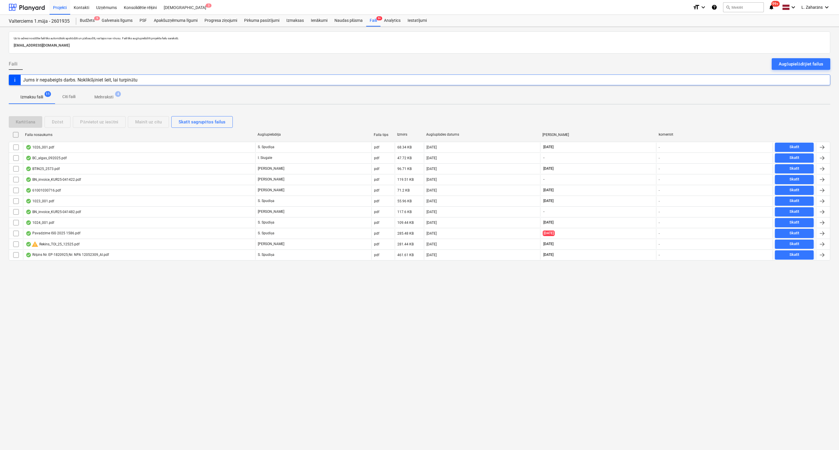
click at [98, 98] on p "Melnraksti" at bounding box center [103, 97] width 19 height 6
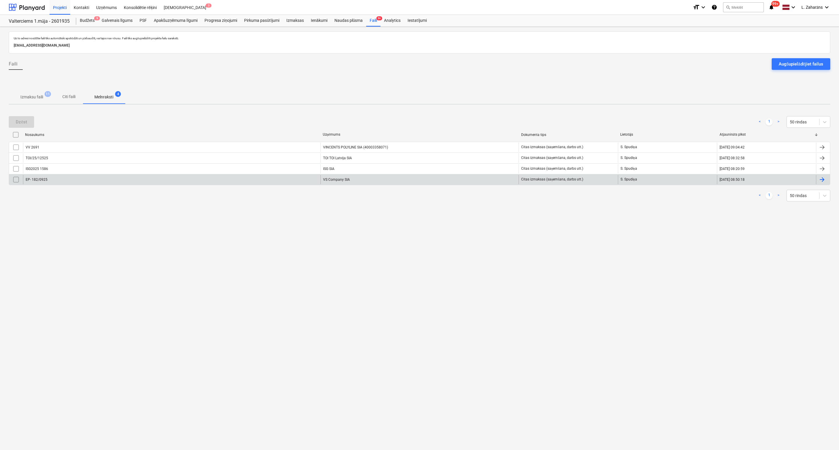
click at [64, 176] on div "EP- 182/0925" at bounding box center [171, 179] width 297 height 9
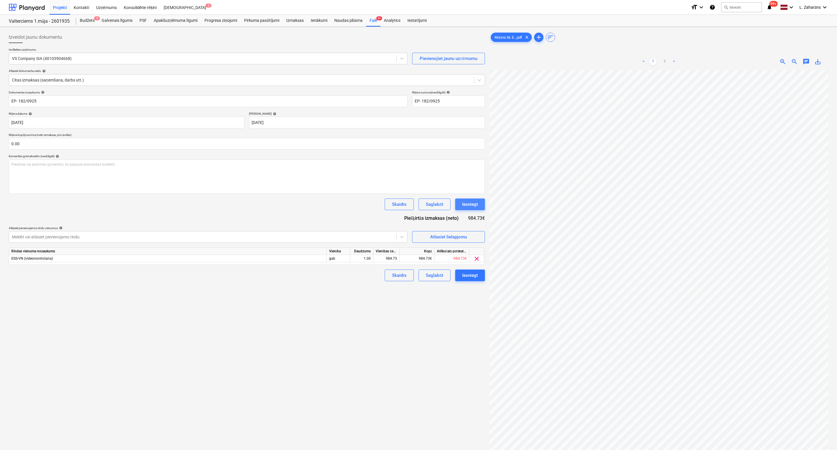
click at [471, 202] on div "Iesniegt" at bounding box center [470, 205] width 16 height 8
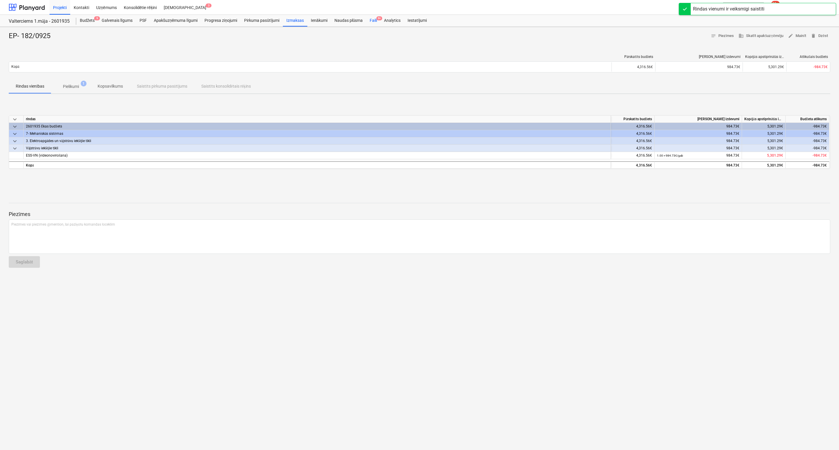
click at [373, 20] on div "Faili 9+" at bounding box center [373, 21] width 14 height 12
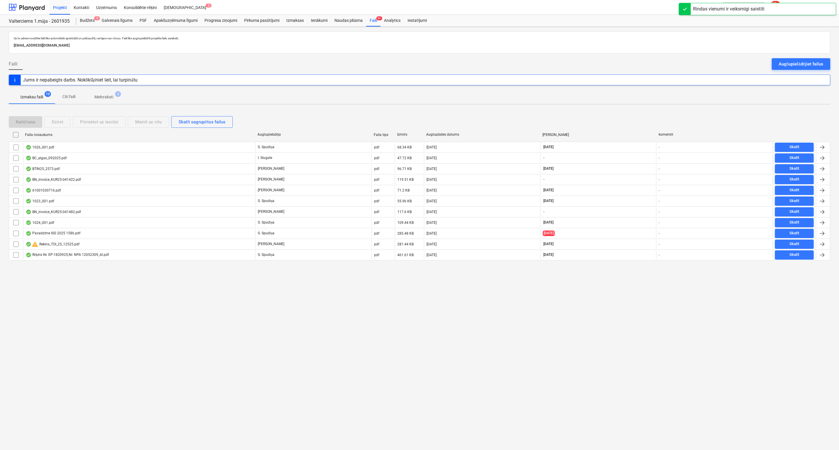
click at [33, 96] on p "Izmaksu faili" at bounding box center [31, 97] width 23 height 6
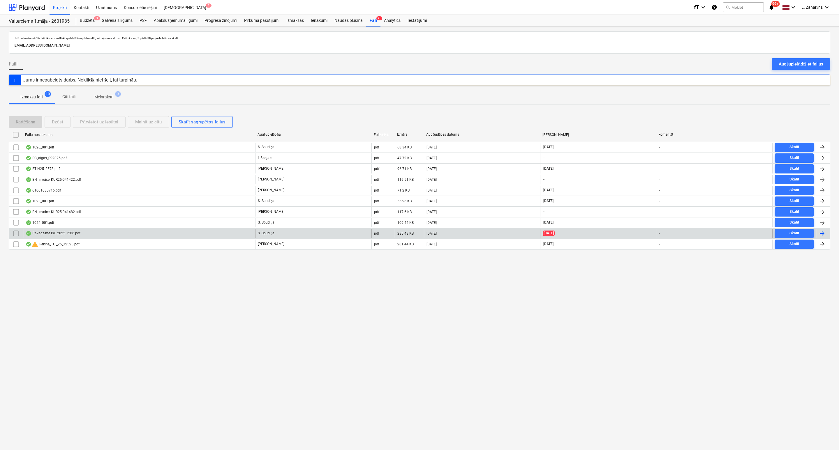
click at [57, 236] on div "Pavadzīme ISG 2025 1586.pdf" at bounding box center [53, 233] width 55 height 5
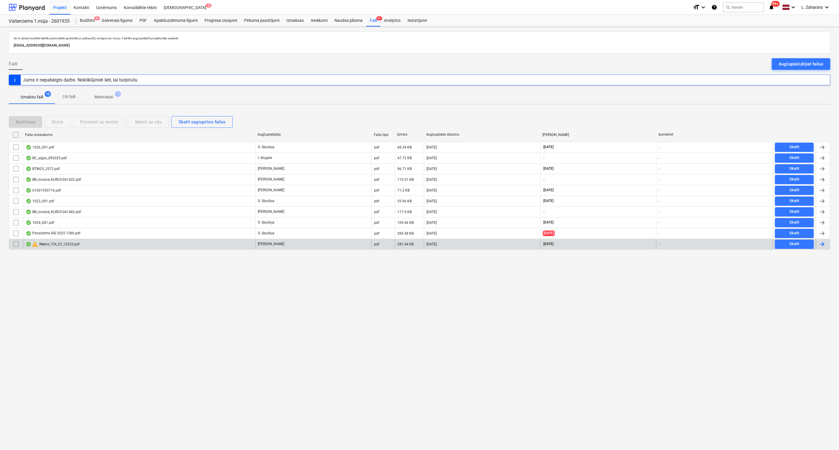
click at [59, 245] on div "warning Rekins_TOI_25_12525.pdf" at bounding box center [53, 244] width 54 height 7
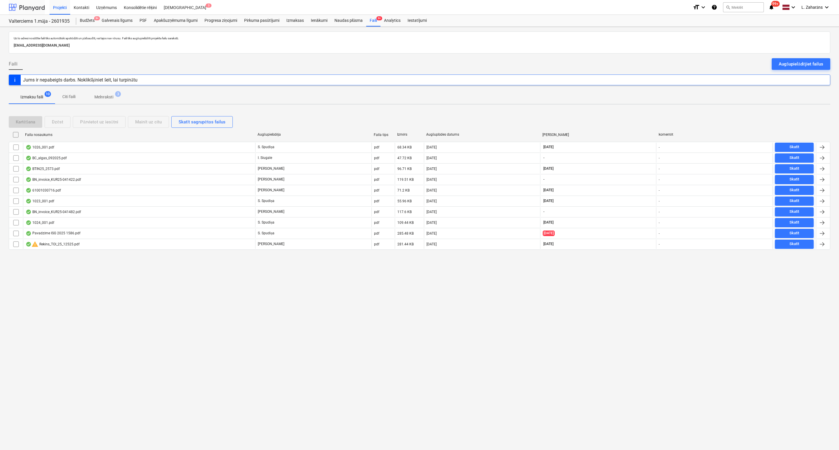
click at [35, 9] on div at bounding box center [27, 7] width 36 height 15
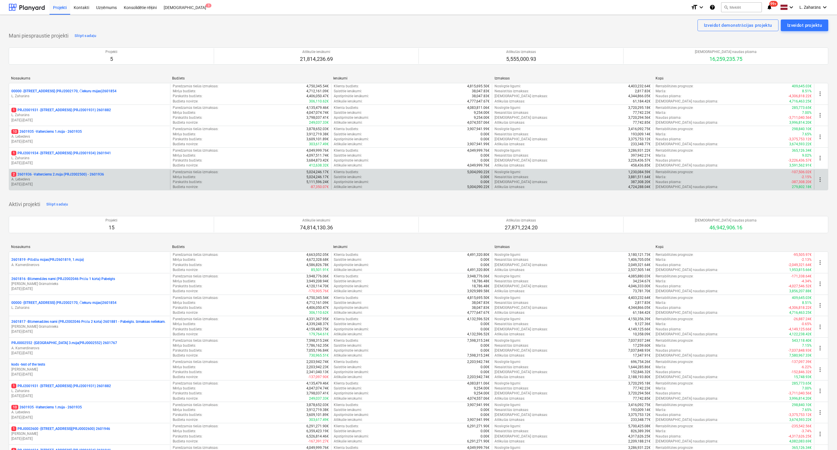
click at [52, 174] on p "2 2601936 - Valterciems 2.māja (PRJ2002500) - 2601936" at bounding box center [57, 174] width 93 height 5
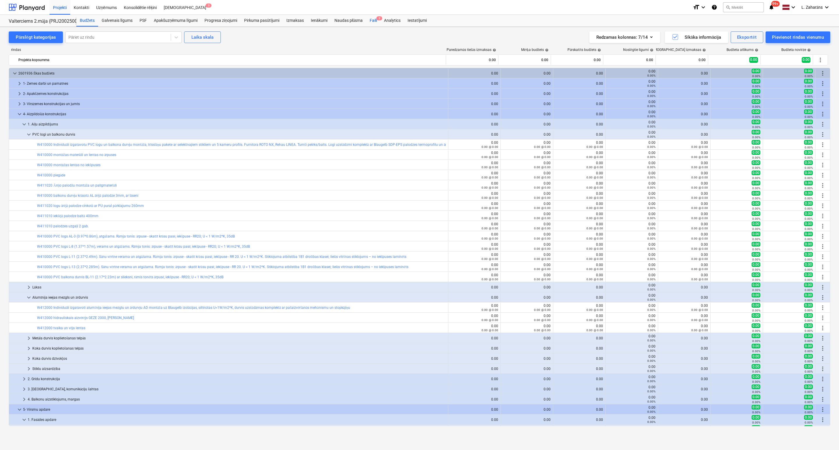
click at [373, 23] on div "Faili 2" at bounding box center [373, 21] width 14 height 12
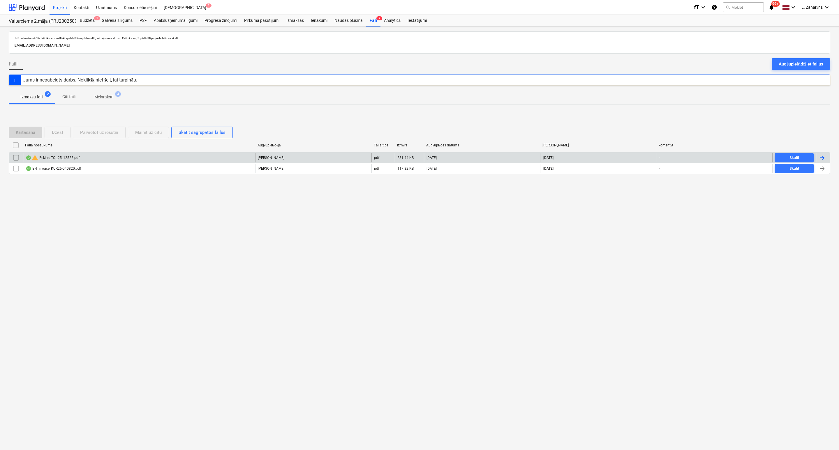
click at [16, 158] on input "checkbox" at bounding box center [15, 157] width 9 height 9
click at [61, 130] on div "Dzēst" at bounding box center [57, 133] width 11 height 8
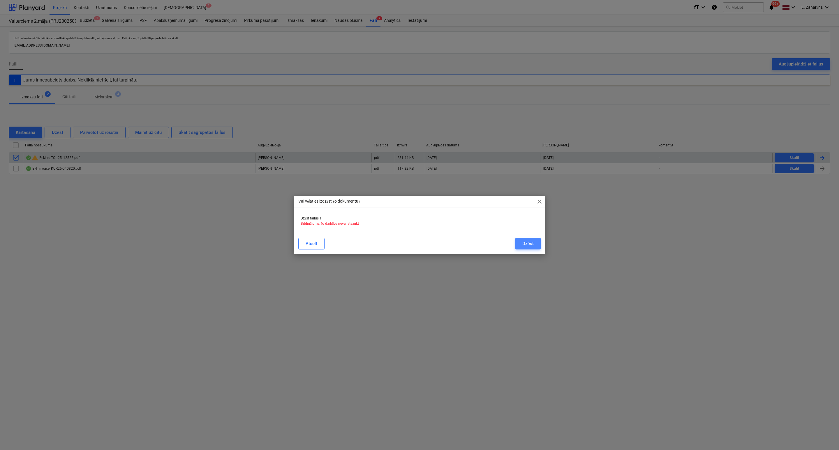
click at [528, 241] on div "Dzēst" at bounding box center [527, 244] width 11 height 8
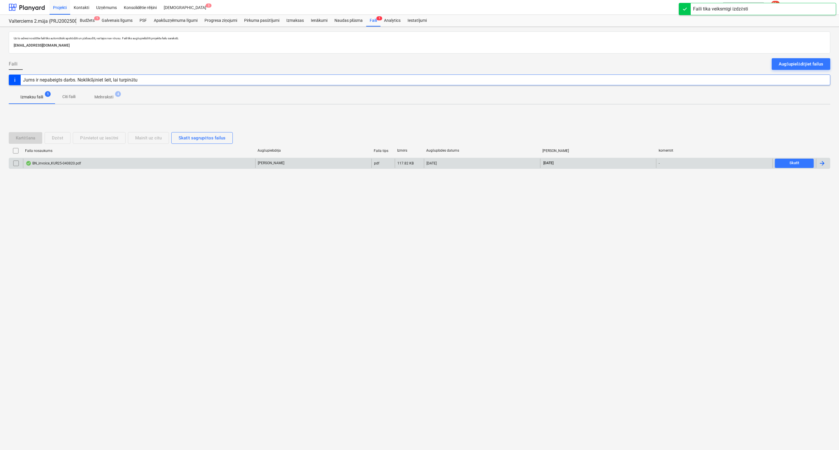
click at [107, 98] on p "Melnraksti" at bounding box center [103, 97] width 19 height 6
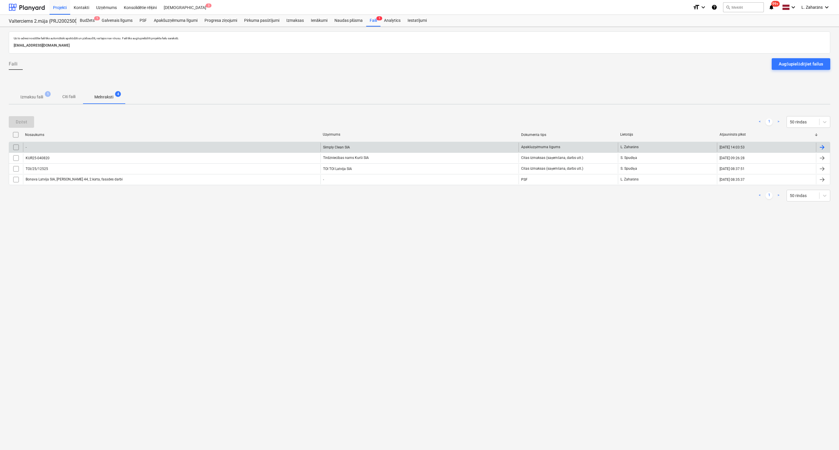
click at [17, 148] on input "checkbox" at bounding box center [15, 147] width 9 height 9
click at [24, 120] on div "Dzēst" at bounding box center [21, 122] width 11 height 8
click at [47, 156] on div "TOI/25/12525" at bounding box center [37, 158] width 22 height 4
click at [52, 149] on div "KUR25-040820" at bounding box center [171, 147] width 297 height 9
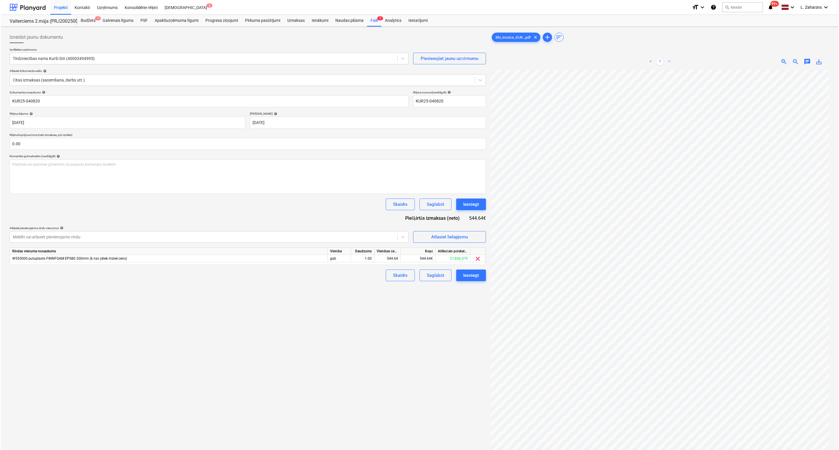
scroll to position [103, 77]
click at [485, 219] on div "Izveidot jaunu dokumentu Izvēlieties uzņēmumu Tirdzniecības nams Kurši SIA (400…" at bounding box center [418, 267] width 824 height 477
click at [462, 201] on button "Iesniegt" at bounding box center [470, 205] width 30 height 12
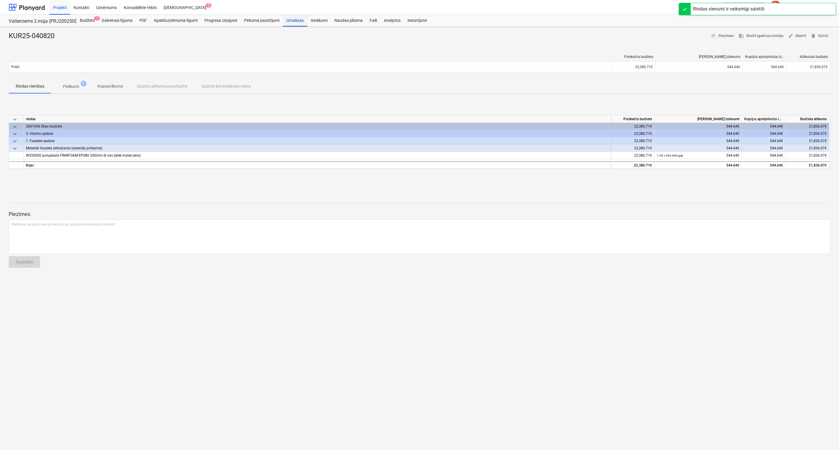
click at [297, 20] on div "Izmaksas" at bounding box center [295, 21] width 24 height 12
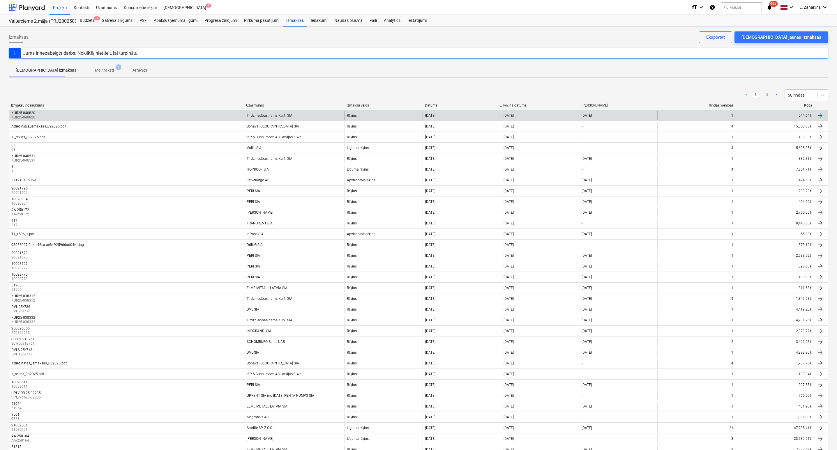
click at [133, 116] on div "KUR25-040820 KUR25-040820" at bounding box center [126, 115] width 235 height 9
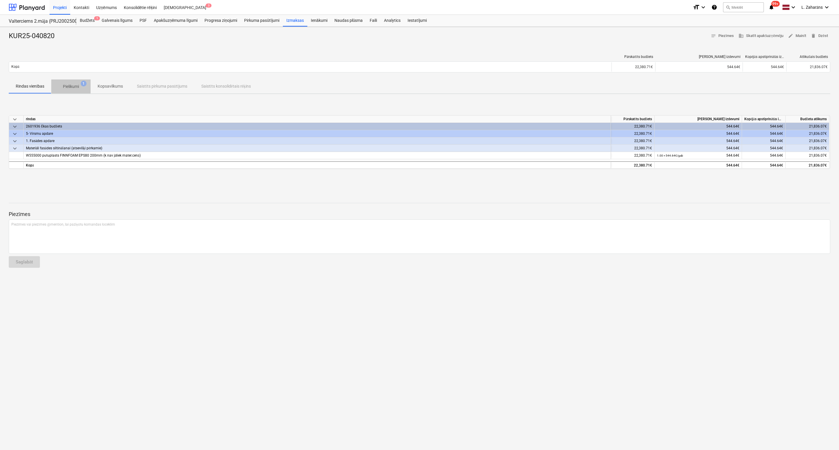
click at [75, 85] on p "Pielikumi" at bounding box center [71, 87] width 16 height 6
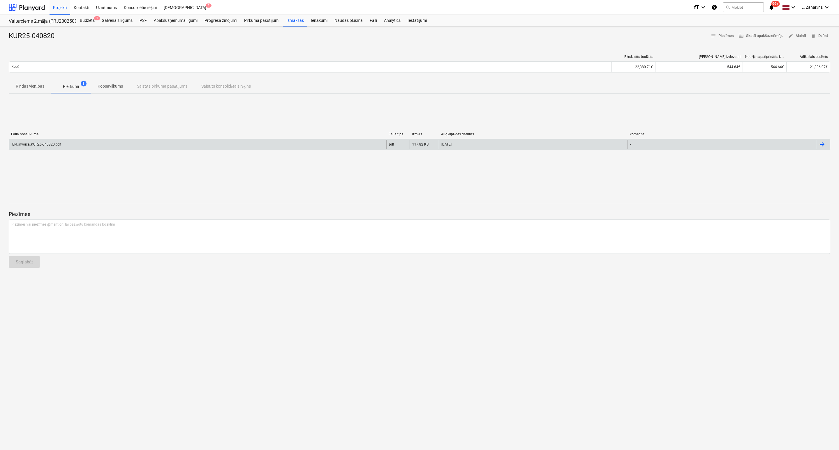
click at [58, 142] on div "BN_invoice_KUR25-040820.pdf" at bounding box center [36, 144] width 50 height 4
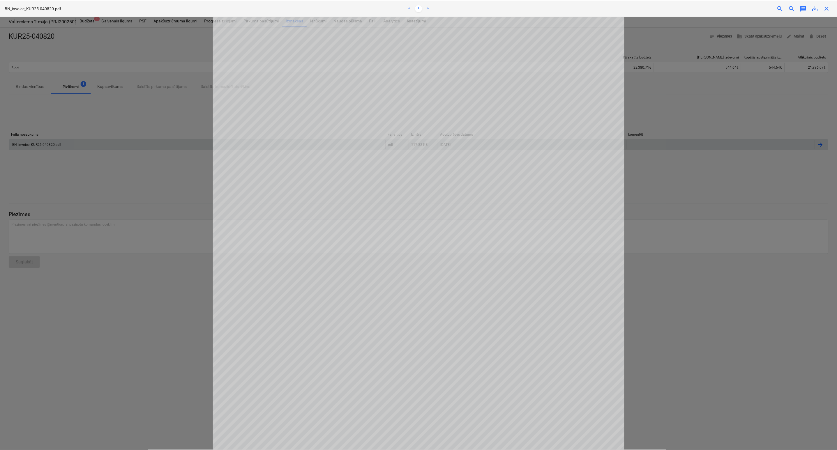
scroll to position [87, 0]
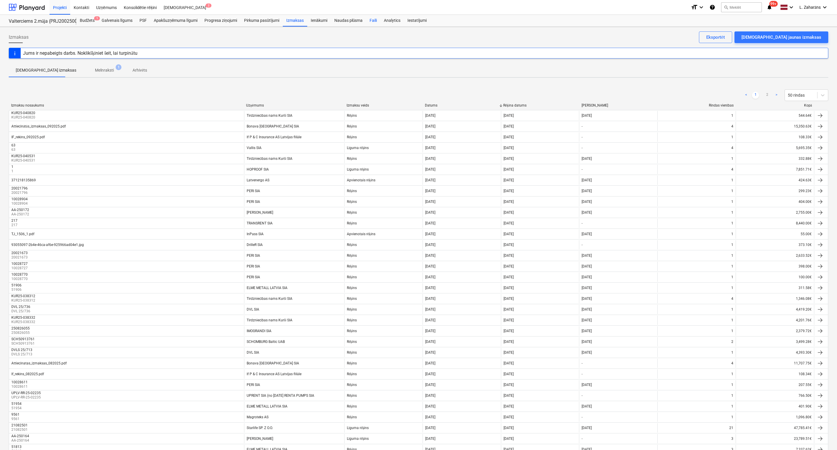
click at [372, 20] on div "Faili" at bounding box center [373, 21] width 14 height 12
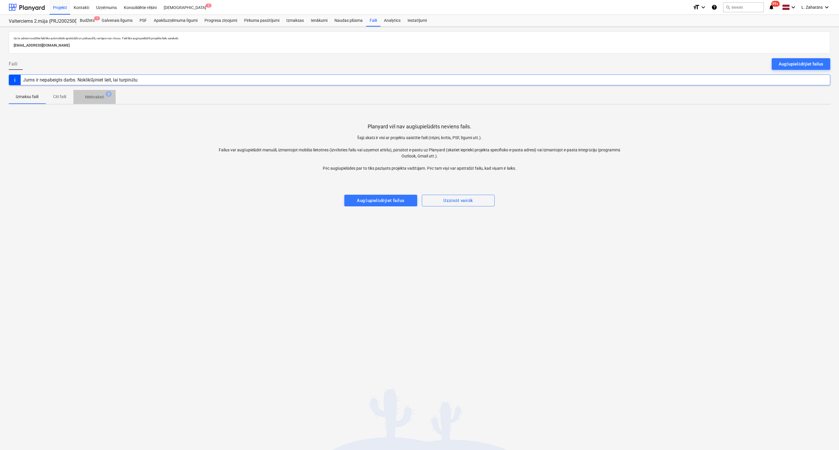
click at [99, 96] on p "Melnraksti" at bounding box center [94, 97] width 19 height 6
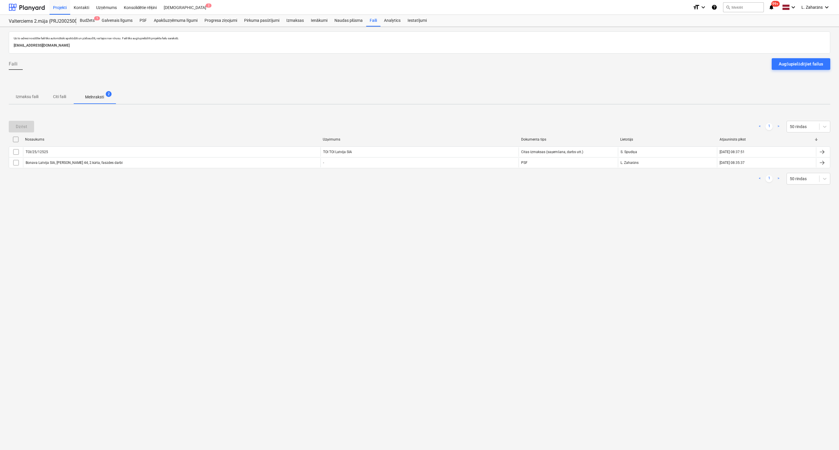
click at [220, 73] on div "Faili Augšupielādējiet failus" at bounding box center [419, 66] width 821 height 16
click at [31, 11] on div at bounding box center [27, 7] width 36 height 15
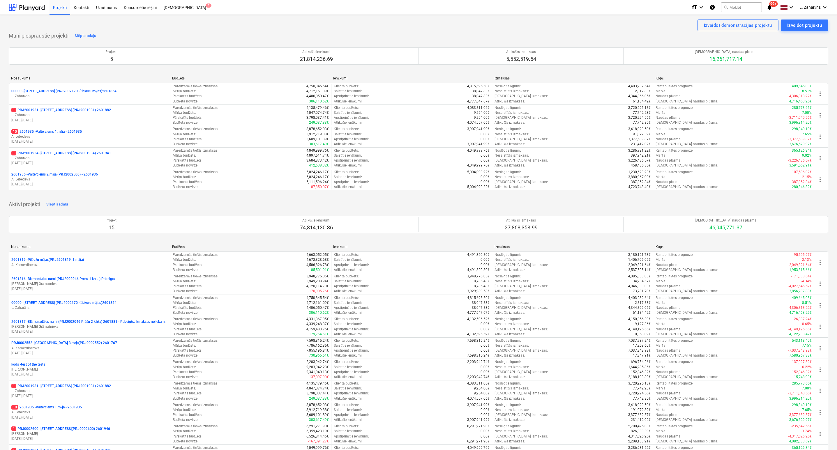
click at [61, 131] on p "10 2601935 - Valterciems 1.māja - 2601935" at bounding box center [46, 131] width 70 height 5
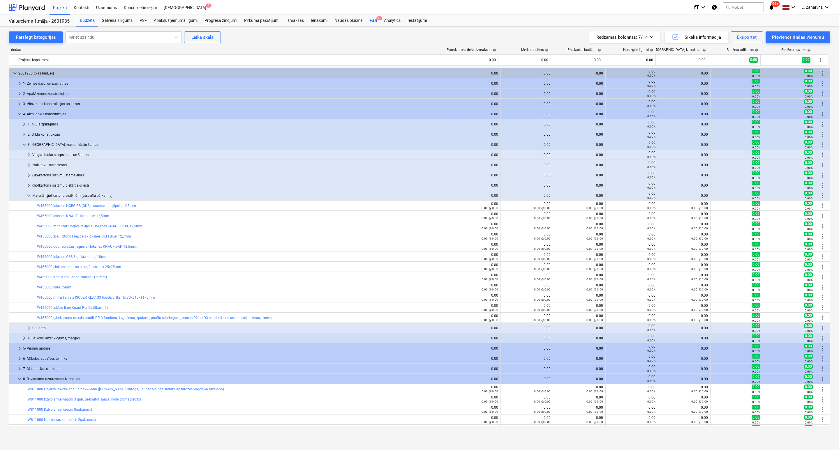
click at [373, 20] on div "Faili 9+" at bounding box center [373, 21] width 14 height 12
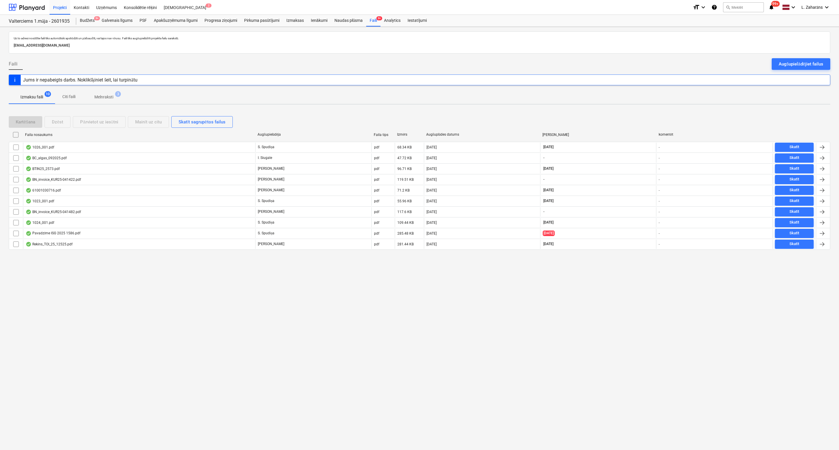
click at [104, 95] on p "Melnraksti" at bounding box center [103, 97] width 19 height 6
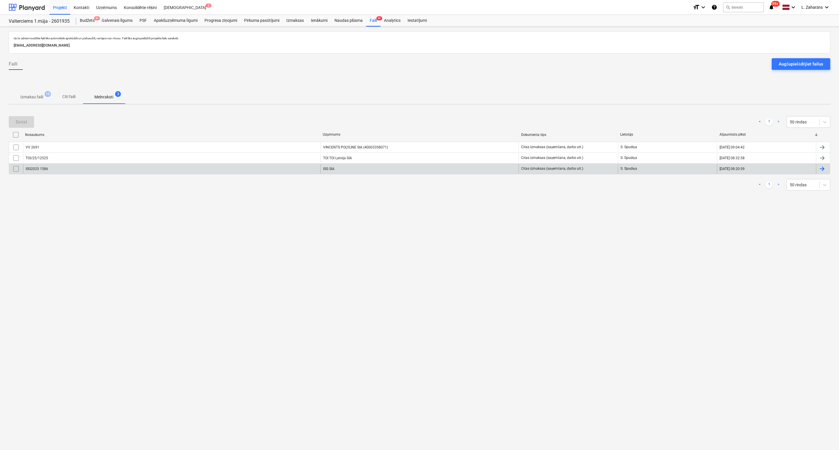
click at [69, 169] on div "ISG2025 1586" at bounding box center [171, 168] width 297 height 9
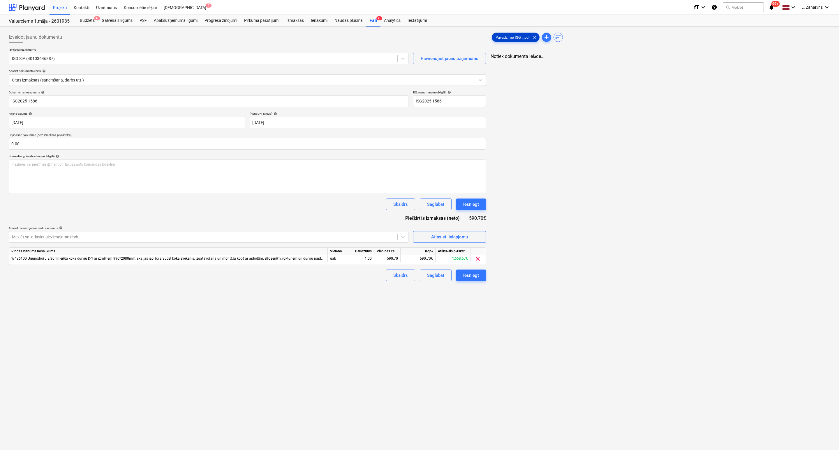
click at [519, 37] on span "Pavadzīme ISG ...pdf" at bounding box center [512, 37] width 41 height 4
click at [471, 204] on div "Iesniegt" at bounding box center [470, 205] width 16 height 8
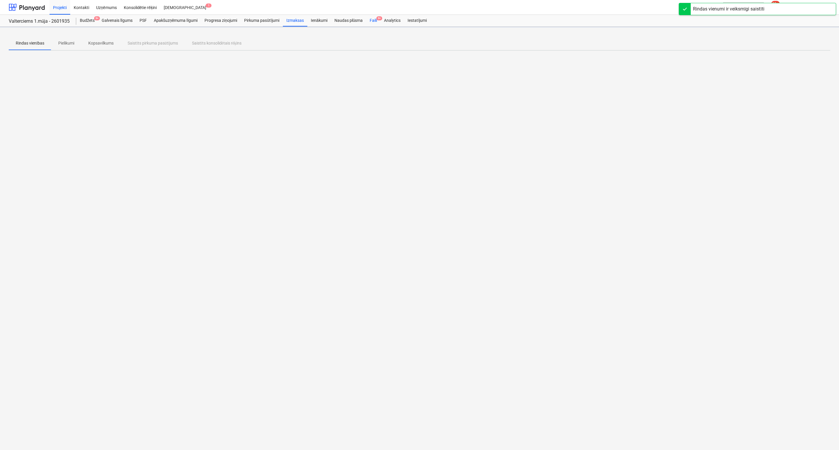
click at [373, 20] on div "Faili 9+" at bounding box center [373, 21] width 14 height 12
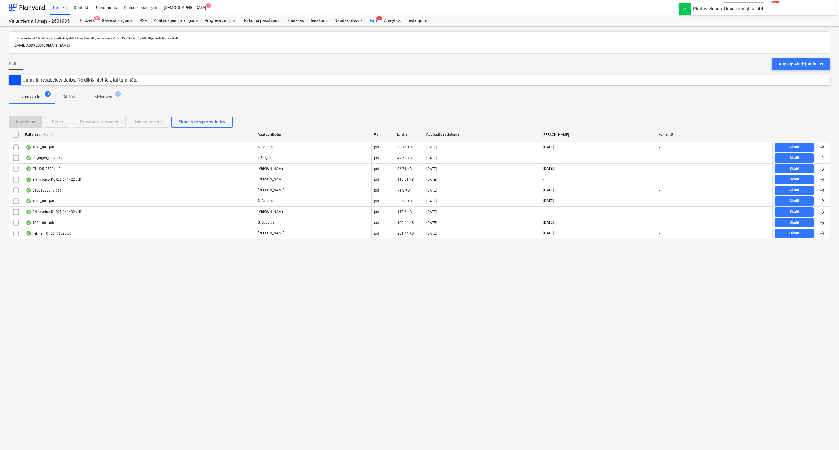
click at [99, 97] on p "Melnraksti" at bounding box center [103, 97] width 19 height 6
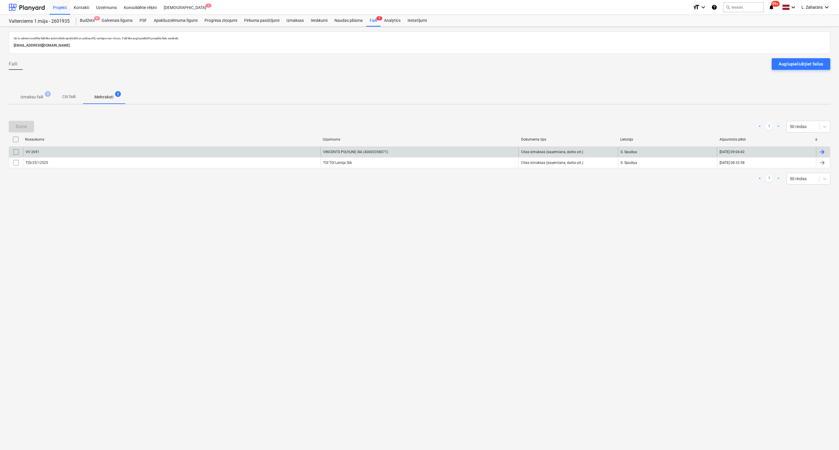
click at [15, 152] on input "checkbox" at bounding box center [15, 151] width 9 height 9
click at [21, 126] on div "Dzēst" at bounding box center [21, 127] width 11 height 8
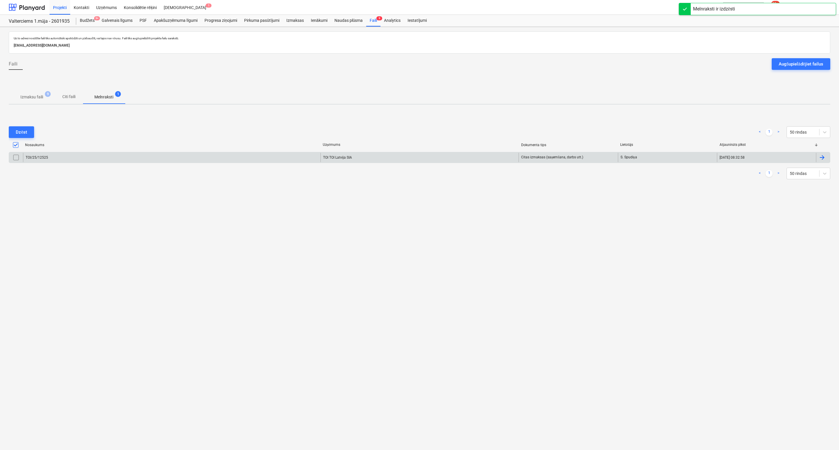
click at [66, 158] on div "TOI/25/12525" at bounding box center [171, 157] width 297 height 9
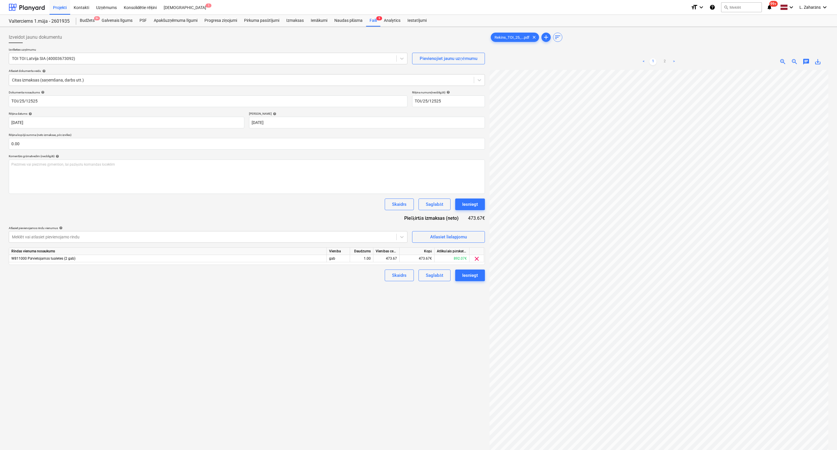
scroll to position [97, 54]
click at [664, 61] on link "2" at bounding box center [664, 61] width 7 height 7
click at [392, 259] on div "473.67" at bounding box center [386, 258] width 21 height 7
click at [392, 259] on input "473.67" at bounding box center [386, 258] width 26 height 7
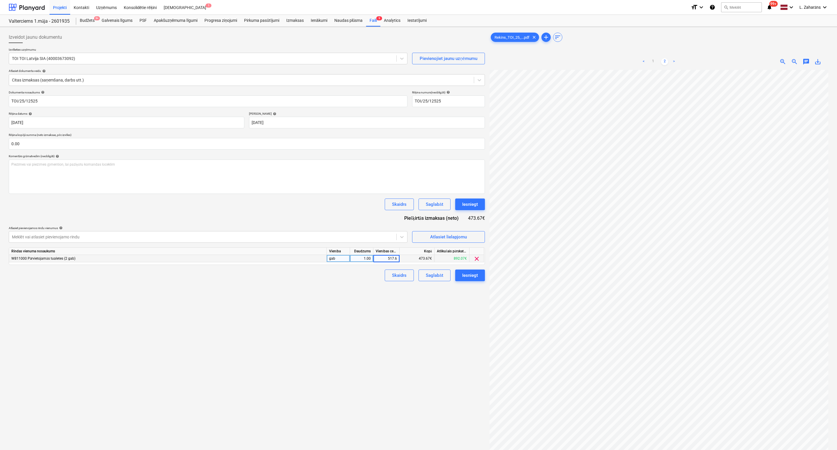
type input "517.67"
click at [301, 296] on div "Izveidot jaunu dokumentu Izvēlieties uzņēmumu TOI TOI Latvija SIA (40003673092)…" at bounding box center [246, 267] width 481 height 477
click at [459, 276] on button "Iesniegt" at bounding box center [470, 276] width 30 height 12
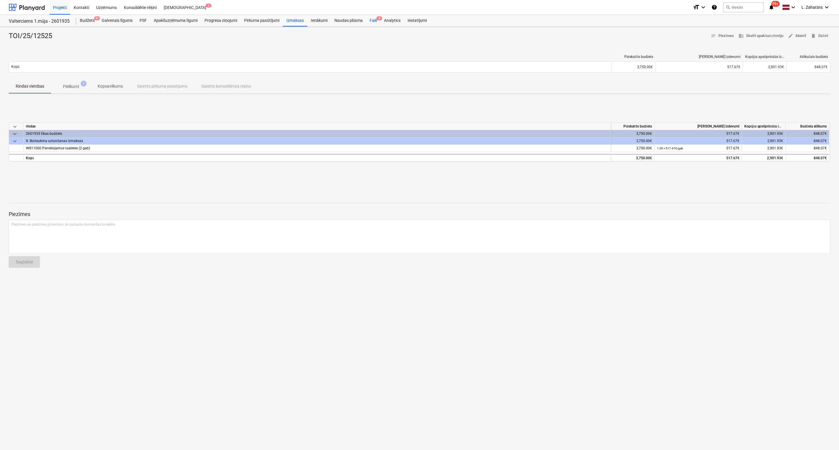
click at [374, 19] on div "Faili 8" at bounding box center [373, 21] width 14 height 12
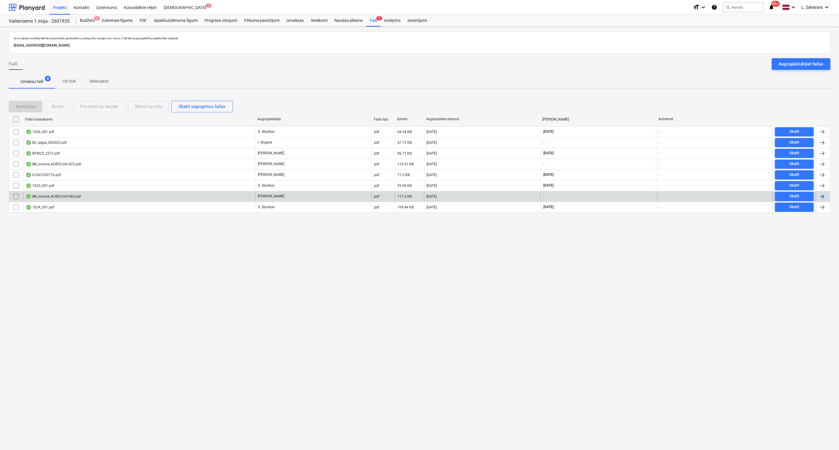
click at [61, 197] on div "BN_invoice_KUR25-041482.pdf" at bounding box center [53, 196] width 55 height 5
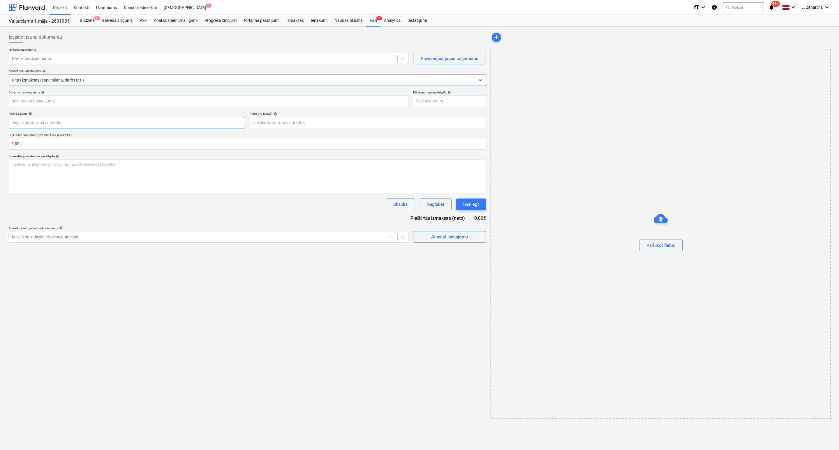
type input "KUR25-041482"
click at [373, 20] on div "Faili 8" at bounding box center [373, 21] width 14 height 12
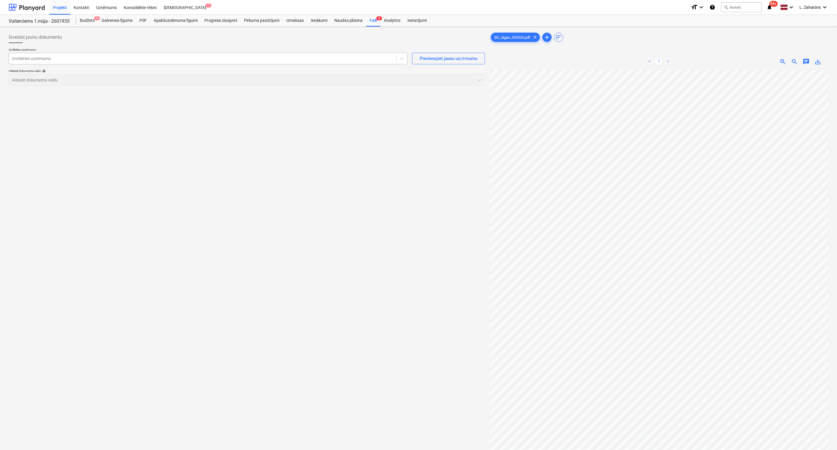
click at [75, 60] on div at bounding box center [203, 59] width 382 height 6
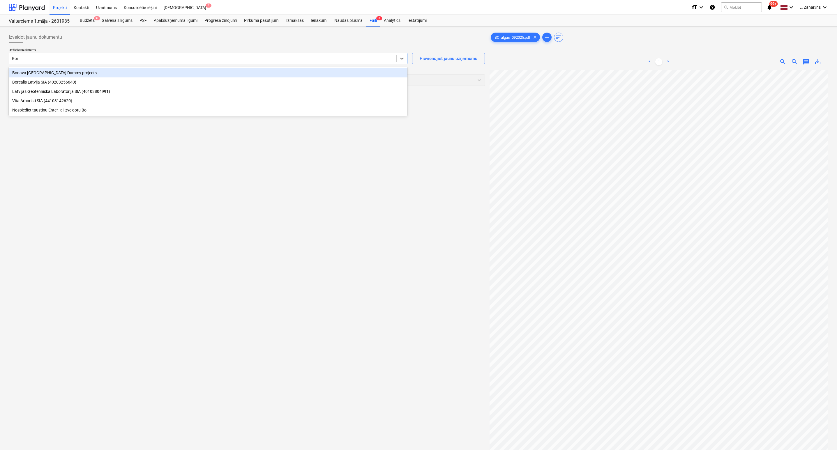
type input "Bona"
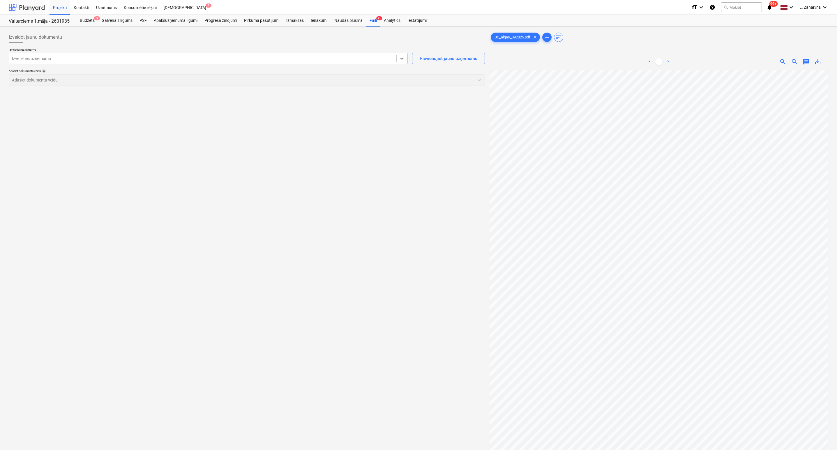
click at [33, 7] on div at bounding box center [27, 7] width 36 height 15
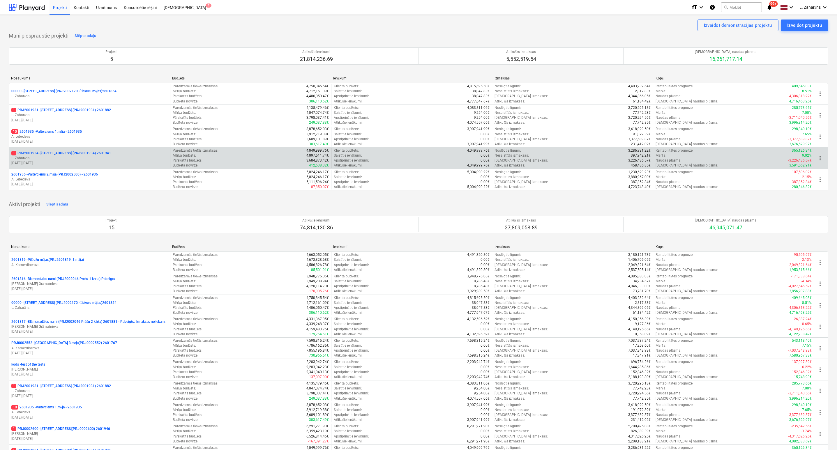
click at [69, 152] on p "1 PRJ2001934 - Mazā Robežu iela 1 (PRJ2001934) 2601941" at bounding box center [61, 153] width 100 height 5
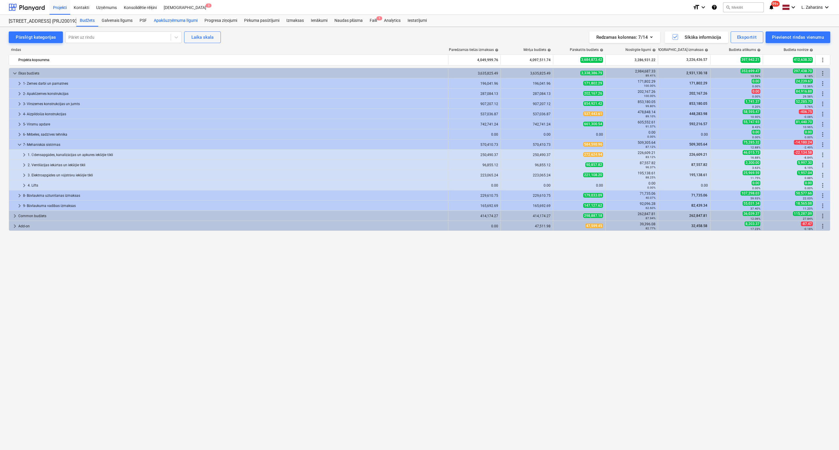
click at [181, 22] on div "Apakšuzņēmuma līgumi" at bounding box center [175, 21] width 51 height 12
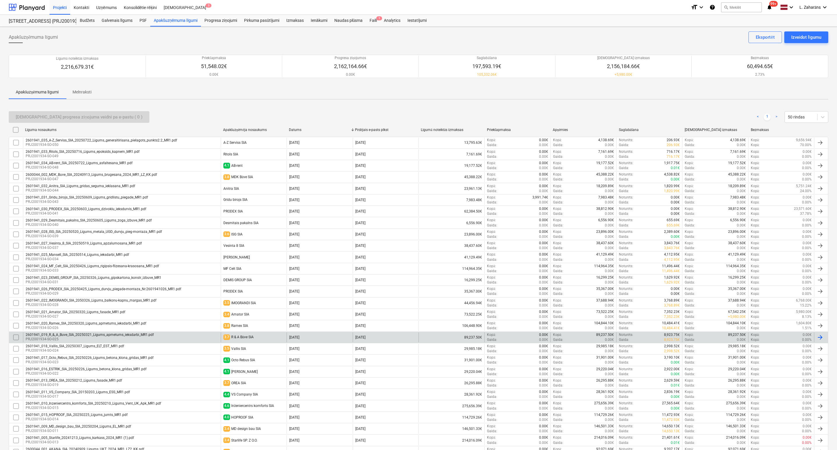
click at [127, 337] on div "2601941_019_R_&_A_Buve_SIA_20250321_Ligums_apmetums_ieksdarbi_MR1.pdf" at bounding box center [90, 335] width 128 height 4
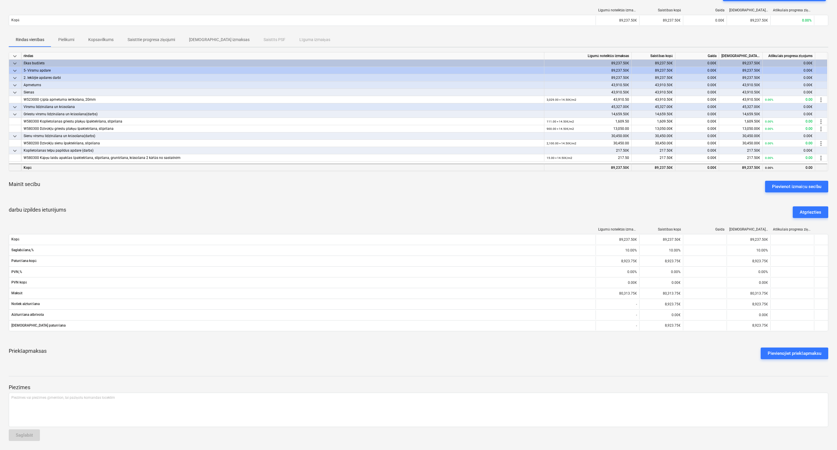
scroll to position [60, 0]
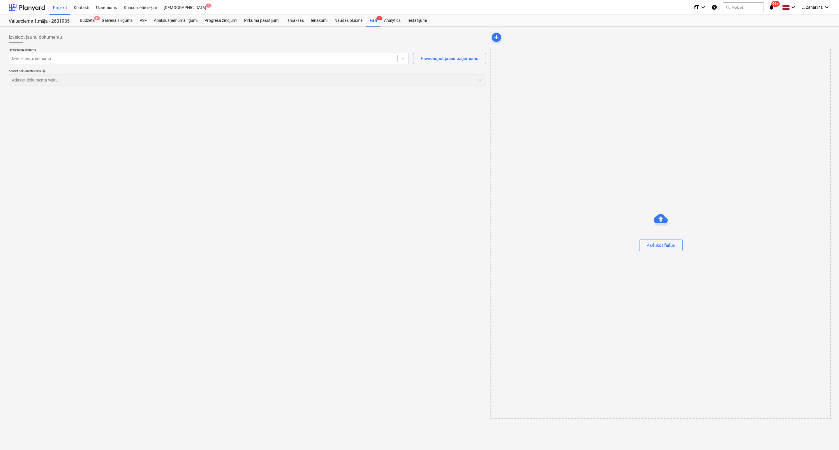
click at [45, 60] on div at bounding box center [203, 59] width 382 height 6
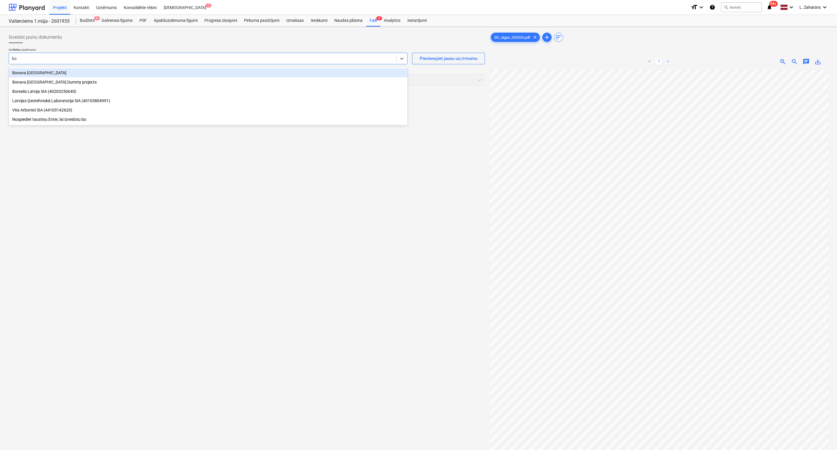
type input "bon"
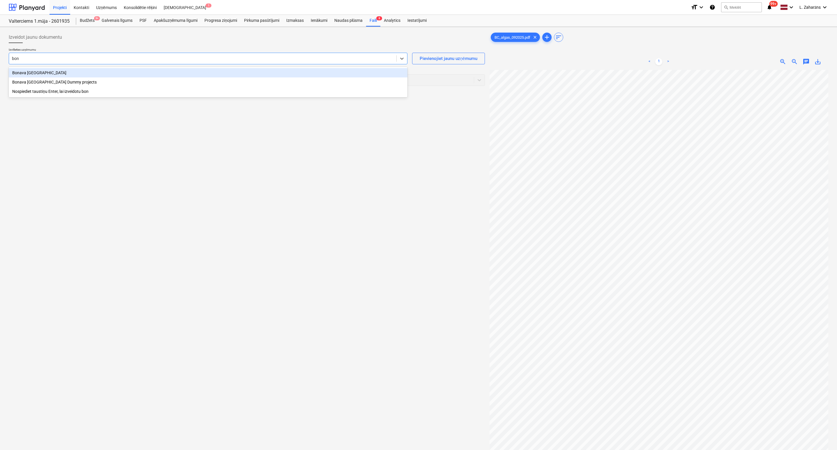
click at [45, 72] on div "Bonava [GEOGRAPHIC_DATA]" at bounding box center [208, 72] width 399 height 9
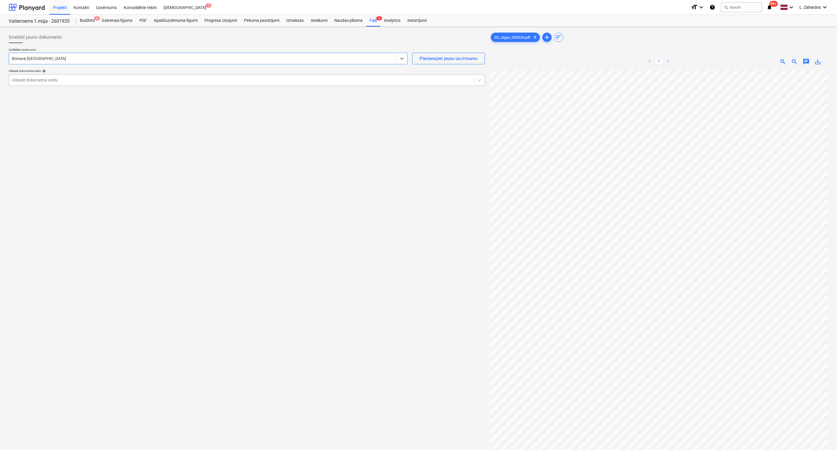
click at [52, 80] on div at bounding box center [241, 80] width 459 height 6
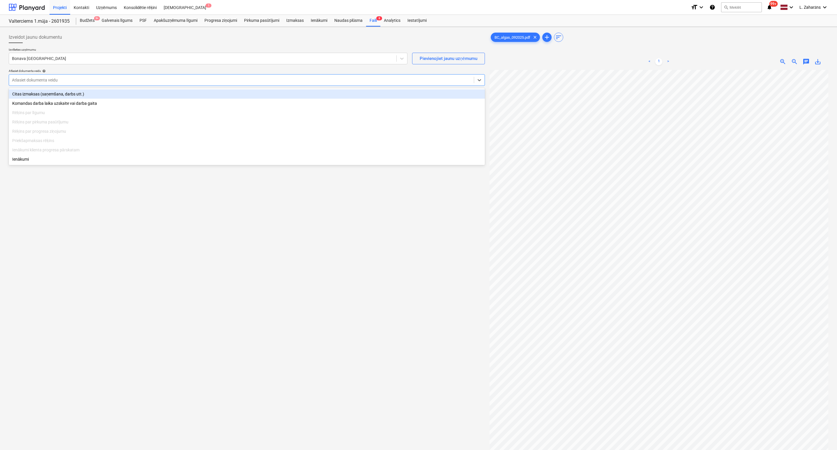
click at [49, 93] on div "Citas izmaksas (saņemšana, darbs utt.)" at bounding box center [247, 93] width 476 height 9
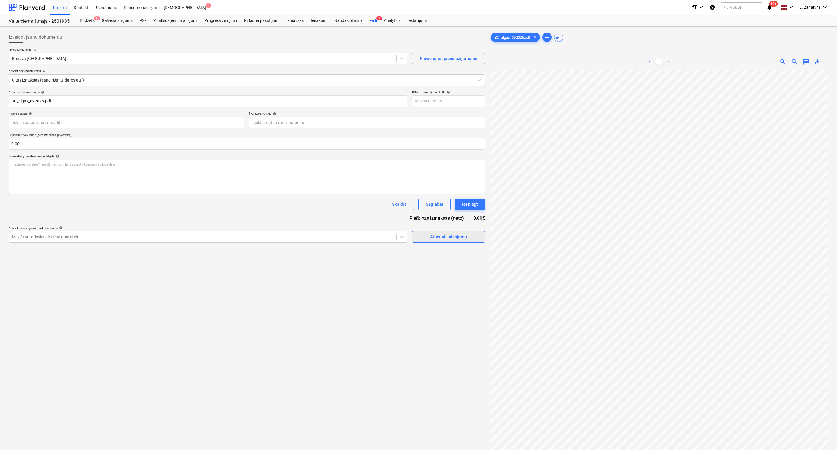
click at [421, 237] on span "Atlasiet lielapjomu" at bounding box center [448, 237] width 58 height 8
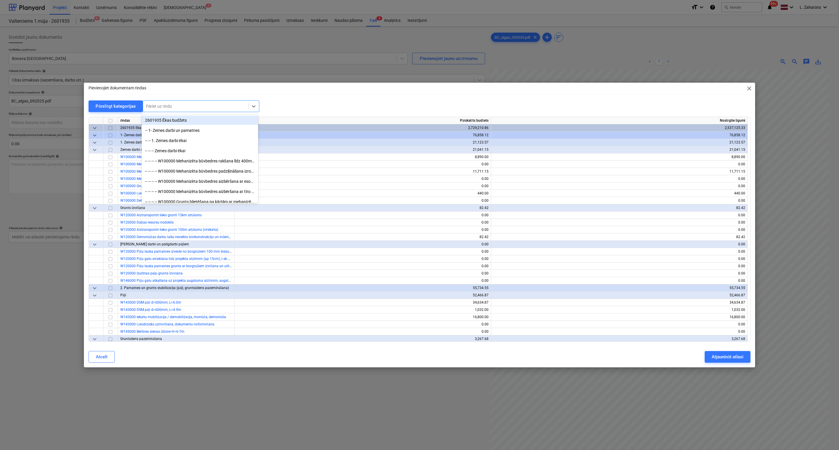
click at [184, 105] on div at bounding box center [195, 106] width 99 height 6
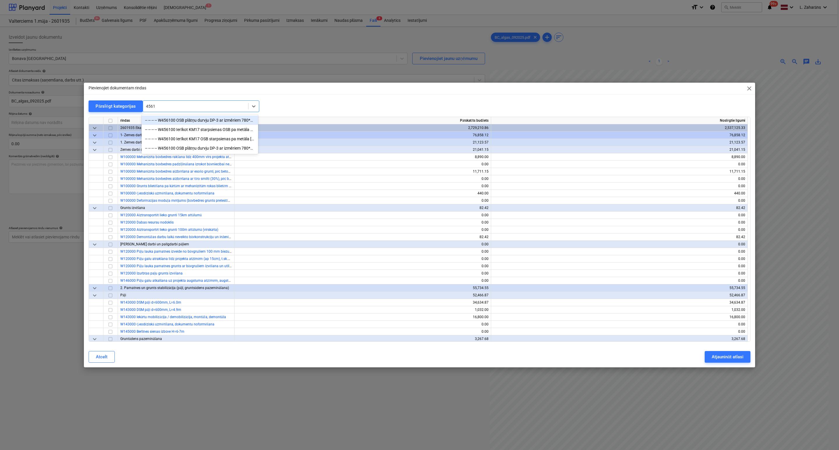
type input "45610"
click at [210, 151] on div "-- -- -- -- W456100 OSB plātņu durvju DP-3 ar izmēriem 780*2090mm montāža un iz…" at bounding box center [200, 148] width 116 height 9
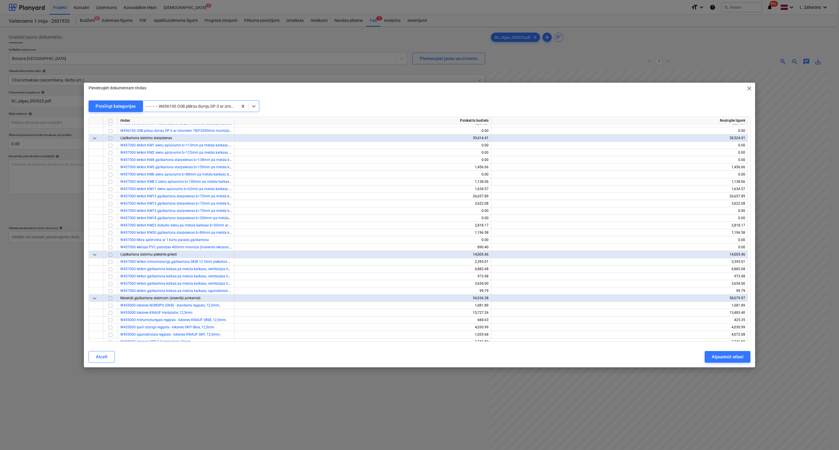
scroll to position [2126, 0]
click at [110, 127] on input "checkbox" at bounding box center [110, 128] width 7 height 7
click at [163, 107] on div at bounding box center [190, 106] width 89 height 6
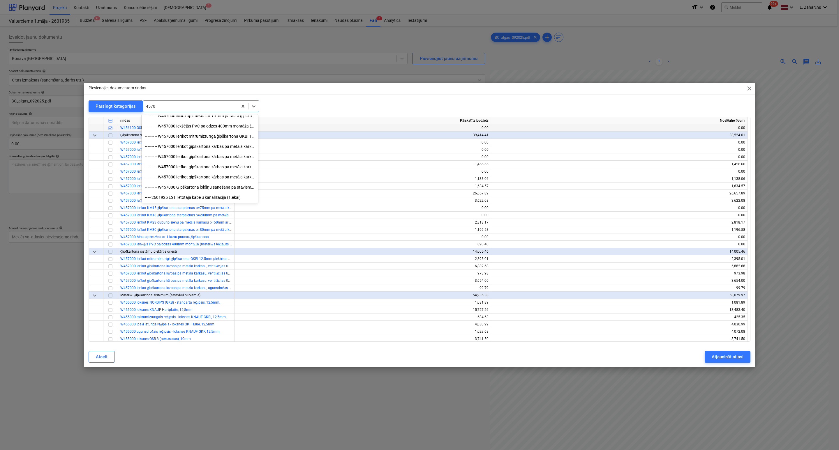
scroll to position [127, 0]
type input "45700"
click at [179, 158] on div "-- -- -- -- W457000 Ierīkot ģipškartona kārbas pa metāla karkasu, ventilācijas …" at bounding box center [200, 156] width 116 height 9
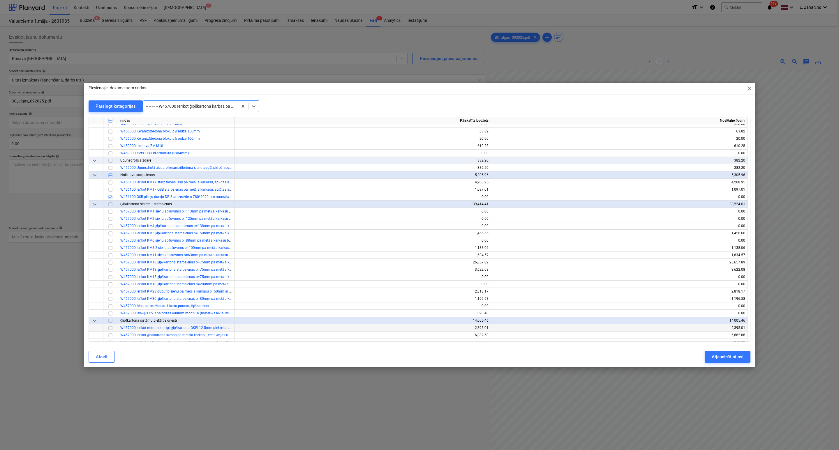
scroll to position [2046, 0]
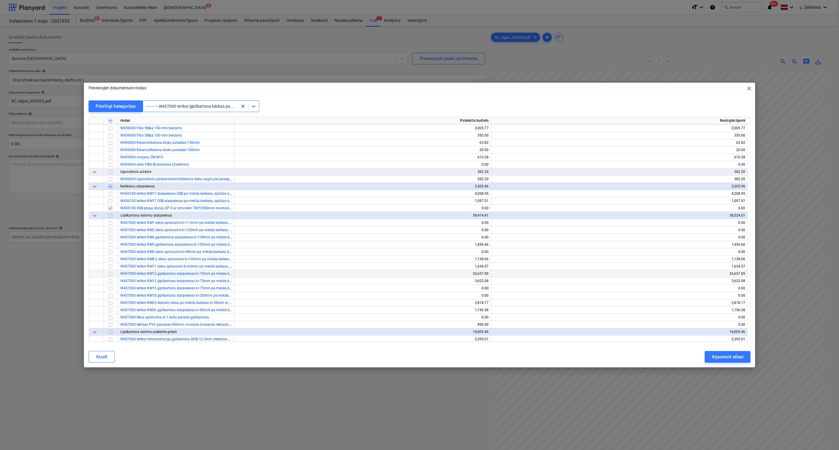
click at [111, 273] on input "checkbox" at bounding box center [110, 274] width 7 height 7
click at [204, 108] on div at bounding box center [190, 106] width 89 height 6
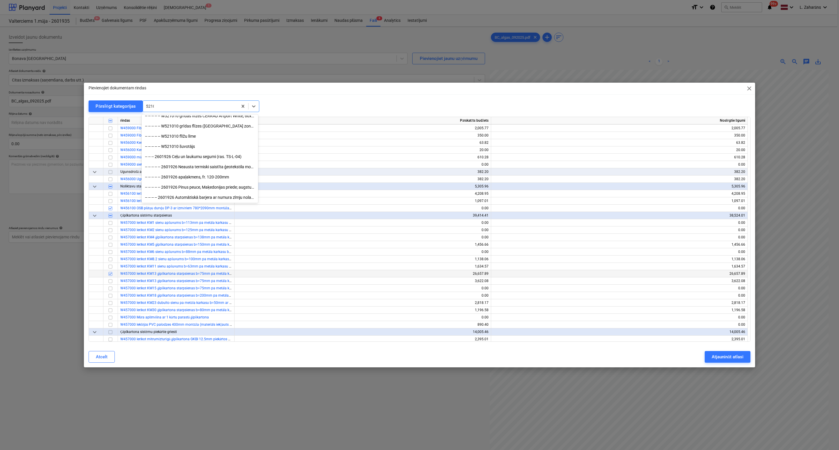
scroll to position [116, 0]
type input "52100"
click at [193, 149] on div "-- -- -- -- W521000 Dzīvokļu sienu hidroizolācijas ierīkošana (dušas zonās)(dar…" at bounding box center [200, 148] width 116 height 9
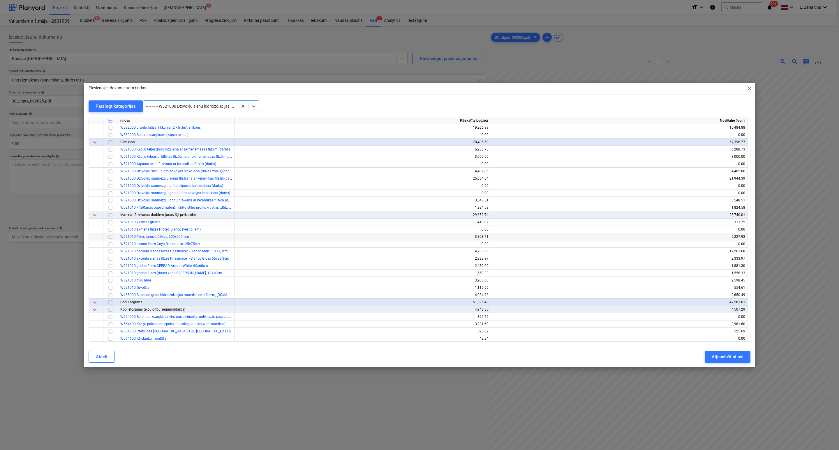
scroll to position [3138, 0]
click at [111, 178] on input "checkbox" at bounding box center [110, 179] width 7 height 7
click at [160, 103] on div at bounding box center [190, 106] width 89 height 6
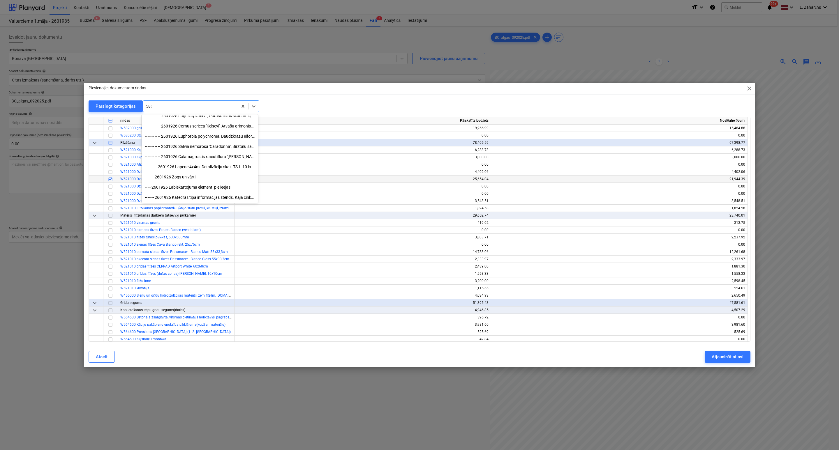
scroll to position [157, 0]
type input "580200"
click at [205, 143] on div "-- -- -- -- -- W580200 Pagrabstava koplietošas sienu krasošana (uz sienas bloku…" at bounding box center [200, 138] width 116 height 9
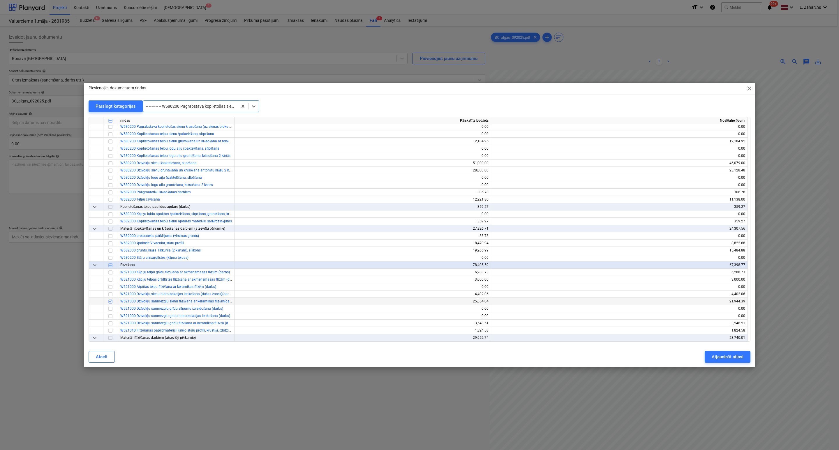
scroll to position [3014, 0]
click at [111, 163] on input "checkbox" at bounding box center [110, 164] width 7 height 7
drag, startPoint x: 177, startPoint y: 105, endPoint x: 159, endPoint y: 103, distance: 18.4
click at [176, 105] on div at bounding box center [190, 106] width 89 height 6
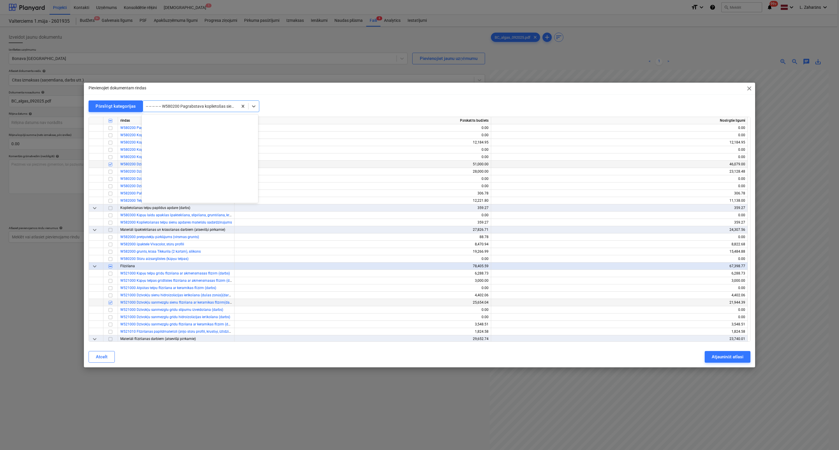
scroll to position [4220, 0]
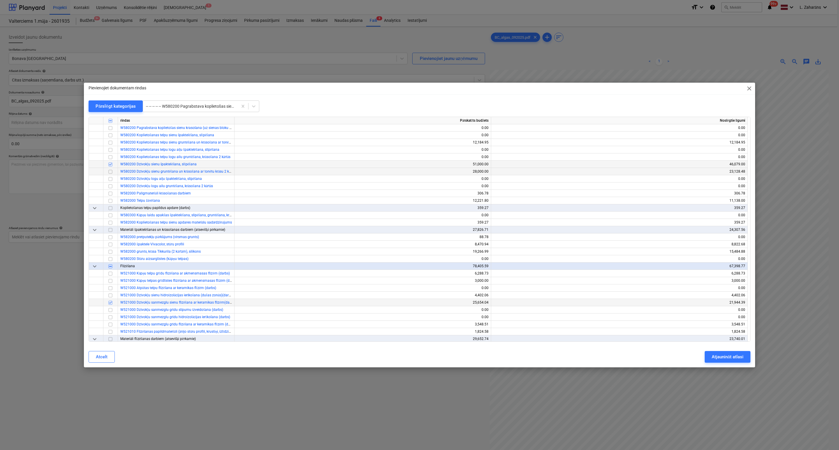
click at [110, 170] on input "checkbox" at bounding box center [110, 171] width 7 height 7
click at [111, 178] on input "checkbox" at bounding box center [110, 179] width 7 height 7
click at [189, 104] on div at bounding box center [190, 106] width 89 height 6
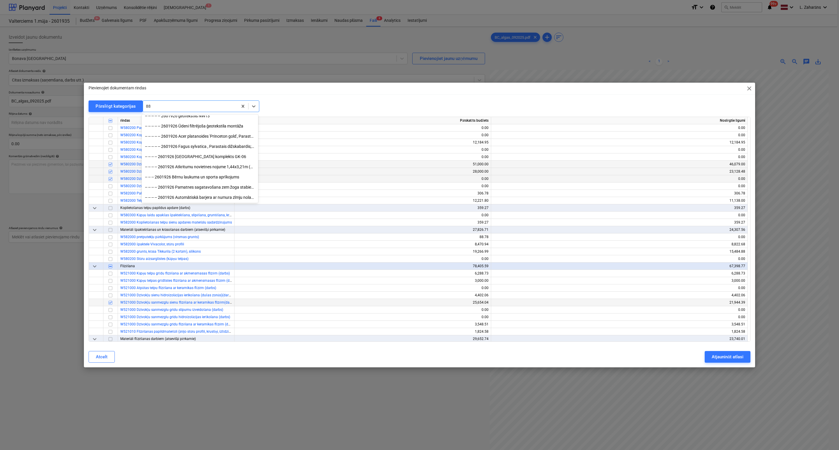
scroll to position [1289, 0]
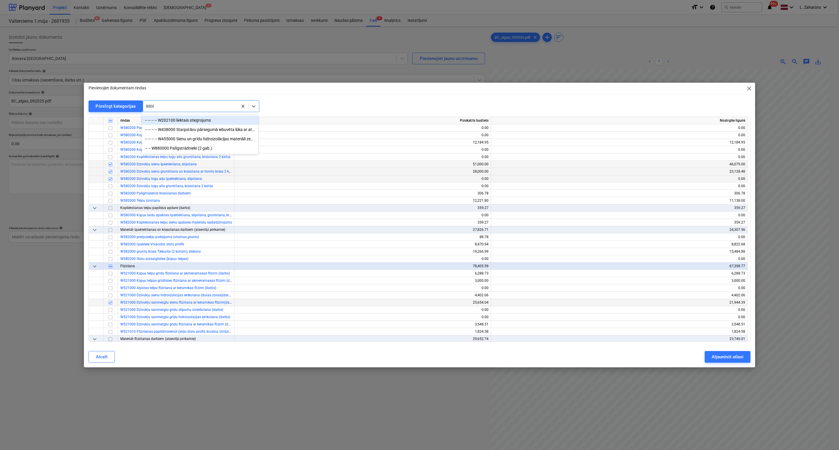
type input "88000"
click at [190, 123] on div "-- -- W880000 Palīgstrādnieki (2 gab.)" at bounding box center [200, 120] width 116 height 9
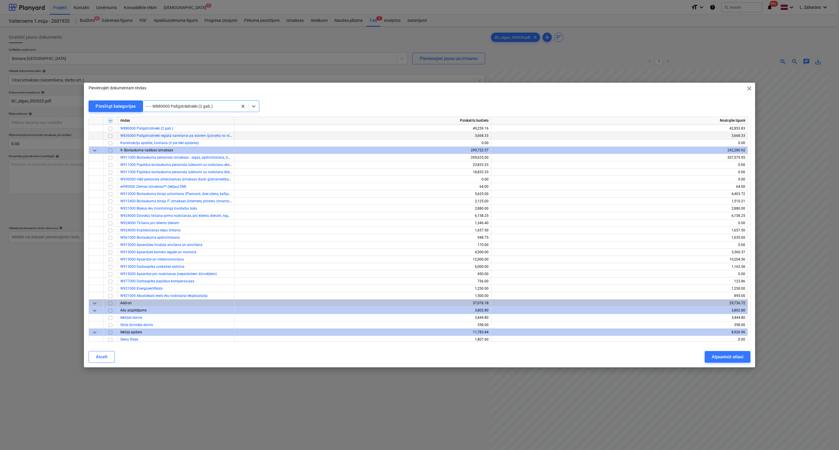
scroll to position [5235, 0]
click at [111, 127] on input "checkbox" at bounding box center [110, 128] width 7 height 7
click at [714, 357] on div "Atjaunināt atlasi" at bounding box center [728, 357] width 32 height 8
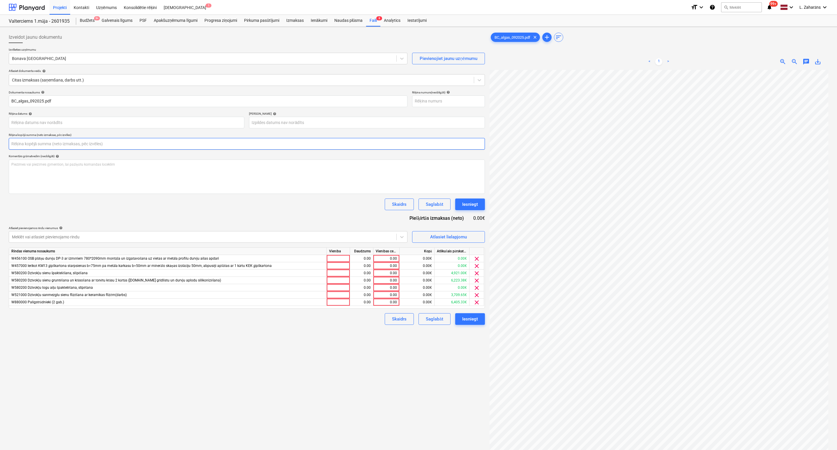
click at [18, 145] on input "text" at bounding box center [247, 144] width 476 height 12
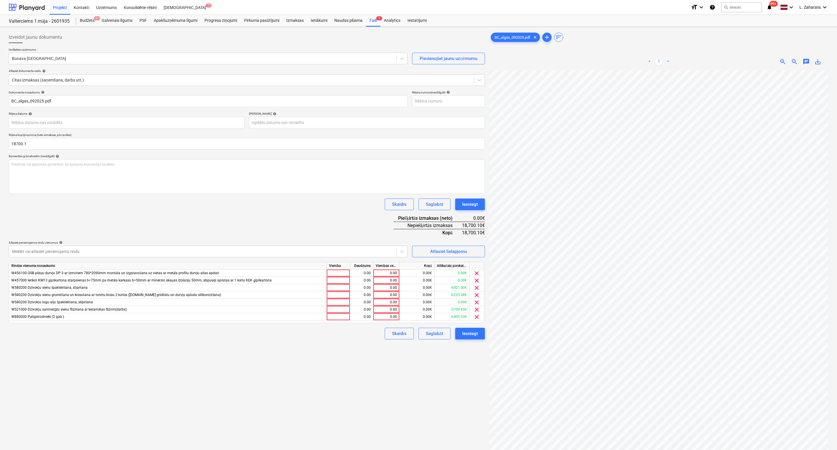
type input "18,700.10"
click at [296, 231] on div "Dokumenta nosaukums help BC_algas_092025.pdf Rēķina numurs (neobligāti) help Rē…" at bounding box center [247, 215] width 476 height 249
click at [381, 272] on div "0.00" at bounding box center [386, 273] width 21 height 7
type input "97.06"
type input "389.67"
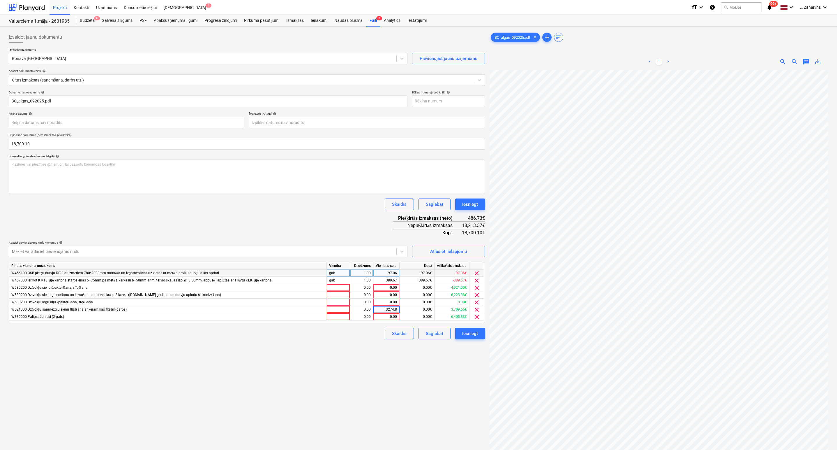
type input "3274.87"
click at [378, 287] on div "0.00" at bounding box center [386, 287] width 21 height 7
type input "4,921.00"
click at [388, 295] on div "0.00" at bounding box center [386, 295] width 21 height 7
type input "4,871.52"
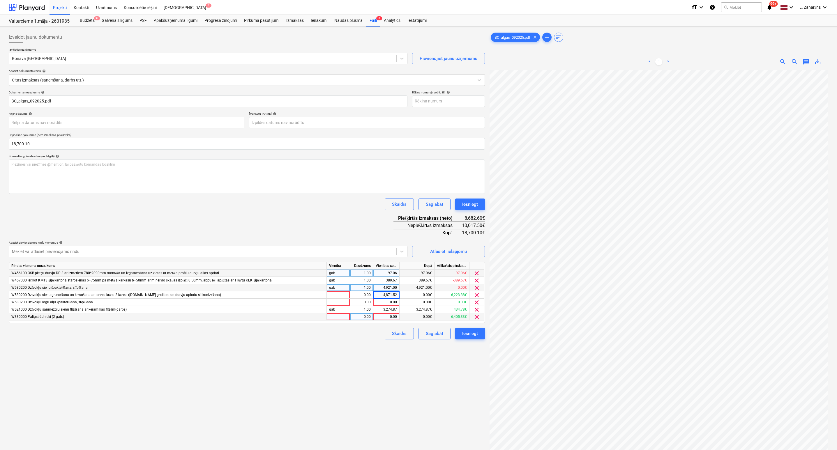
click at [379, 317] on div "0.00" at bounding box center [386, 316] width 21 height 7
type input "4451.58"
click at [380, 303] on div "0.00" at bounding box center [386, 302] width 21 height 7
click at [472, 226] on div "694.40€" at bounding box center [473, 225] width 23 height 7
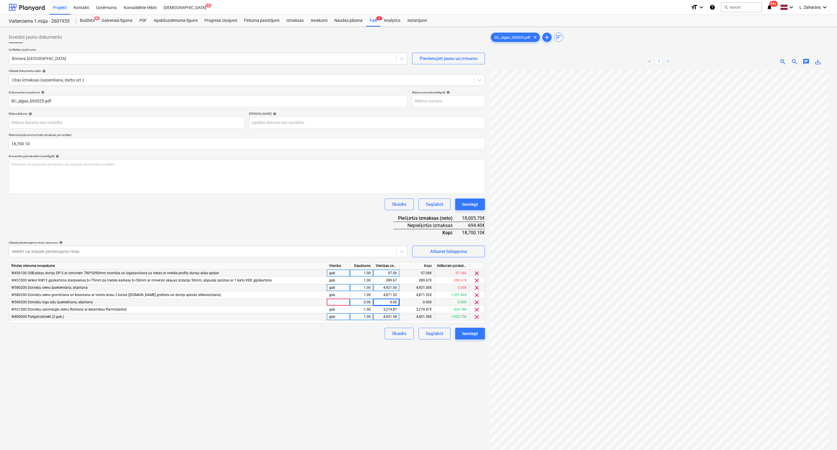
click at [379, 302] on div "0.00" at bounding box center [386, 302] width 21 height 7
type input "694.40"
drag, startPoint x: 331, startPoint y: 339, endPoint x: 338, endPoint y: 345, distance: 9.3
click at [334, 341] on div "Izveidot jaunu dokumentu Izvēlieties uzņēmumu Bonava Latvija Pievienojiet jaunu…" at bounding box center [246, 267] width 481 height 477
drag, startPoint x: 463, startPoint y: 337, endPoint x: 467, endPoint y: 335, distance: 3.6
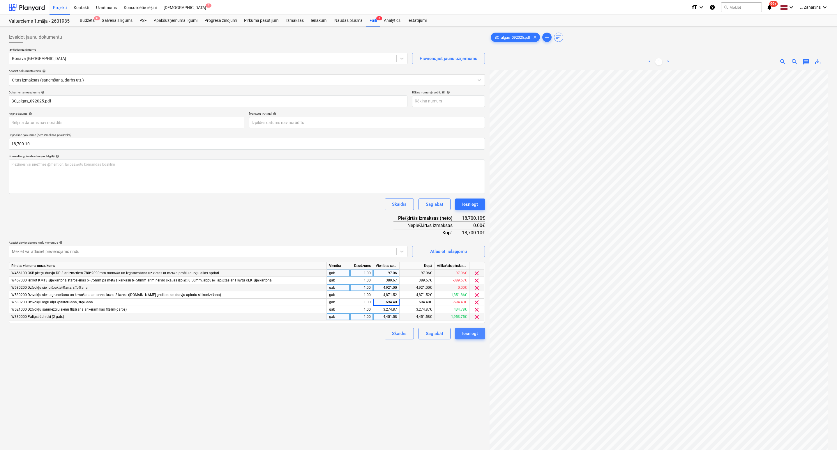
click at [467, 335] on div "Iesniegt" at bounding box center [470, 334] width 16 height 8
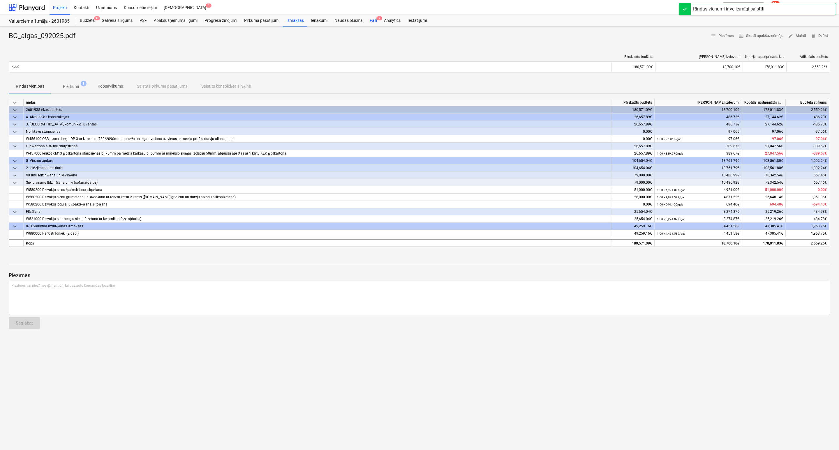
click at [373, 19] on div "Faili 7" at bounding box center [373, 21] width 14 height 12
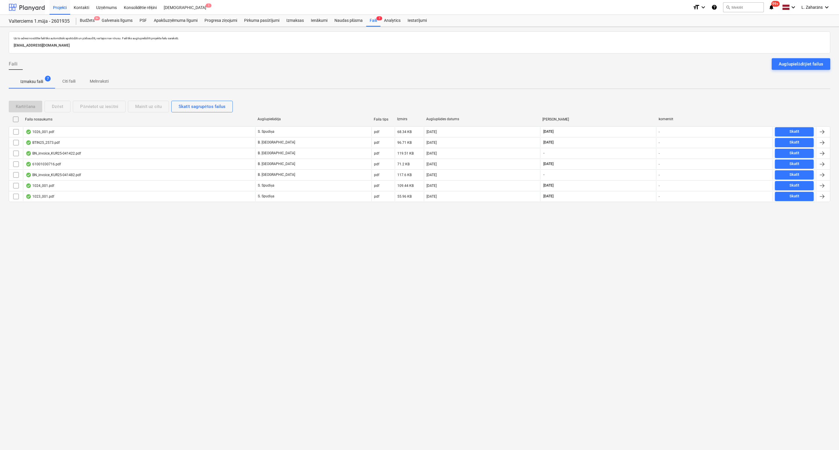
click at [26, 9] on div at bounding box center [27, 7] width 36 height 15
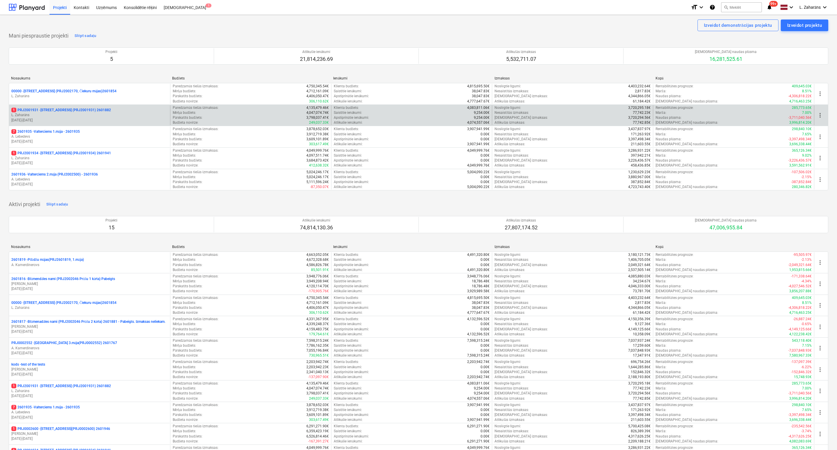
click at [55, 110] on p "1 PRJ2001931 - Mazā Robežu iela 2 (PRJ2001931) 2601882" at bounding box center [61, 110] width 100 height 5
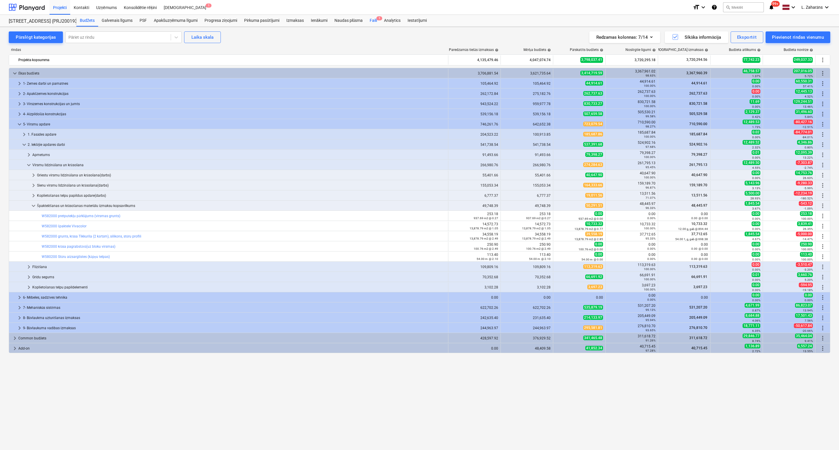
click at [370, 21] on div "Faili 1" at bounding box center [373, 21] width 14 height 12
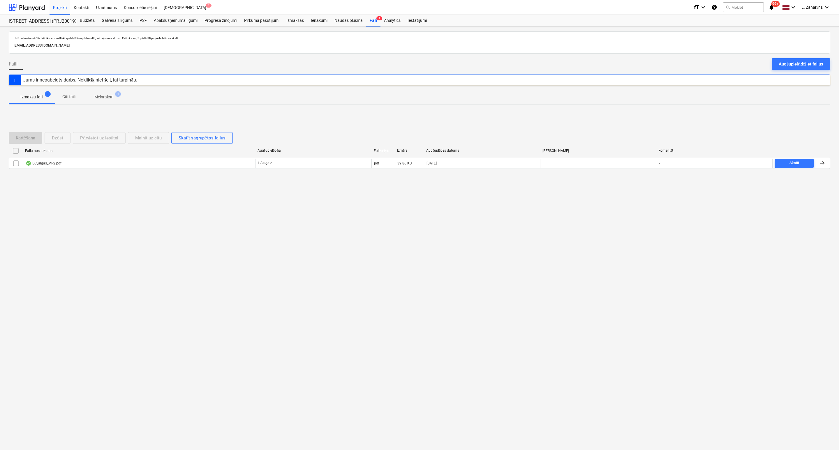
click at [98, 95] on p "Melnraksti" at bounding box center [103, 97] width 19 height 6
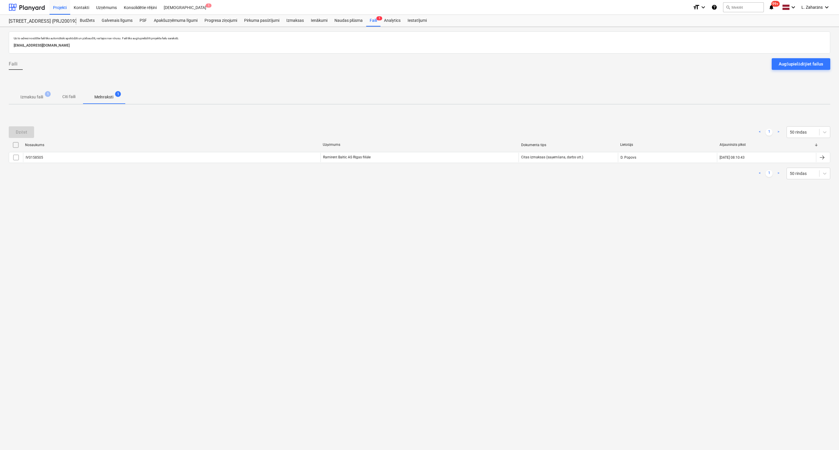
click at [20, 95] on span "Izmaksu faili 1" at bounding box center [32, 97] width 32 height 6
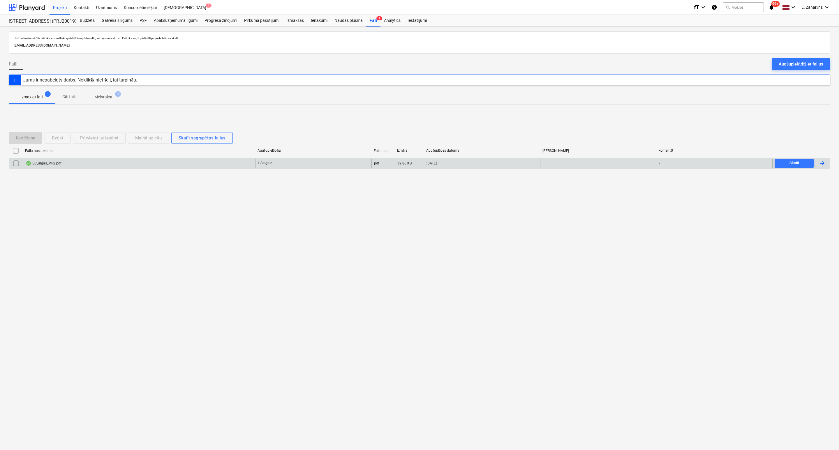
click at [59, 165] on div "BC_algas_MR2.pdf" at bounding box center [44, 163] width 36 height 5
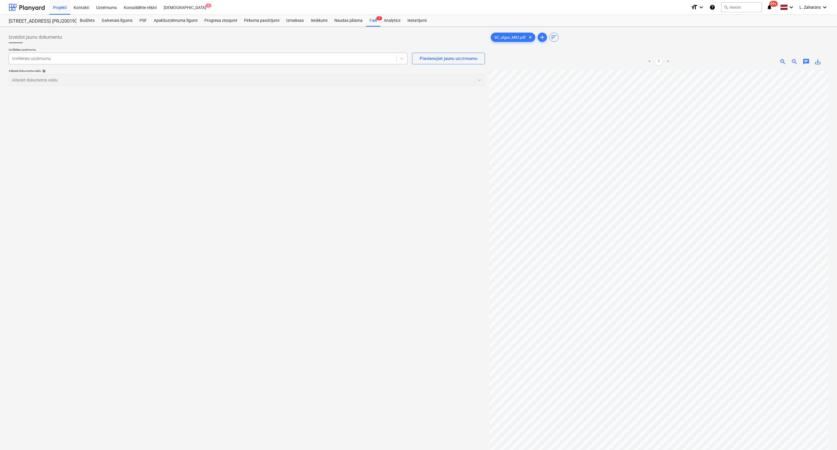
click at [78, 63] on div "Izvēlieties uzņēmumu" at bounding box center [202, 58] width 387 height 8
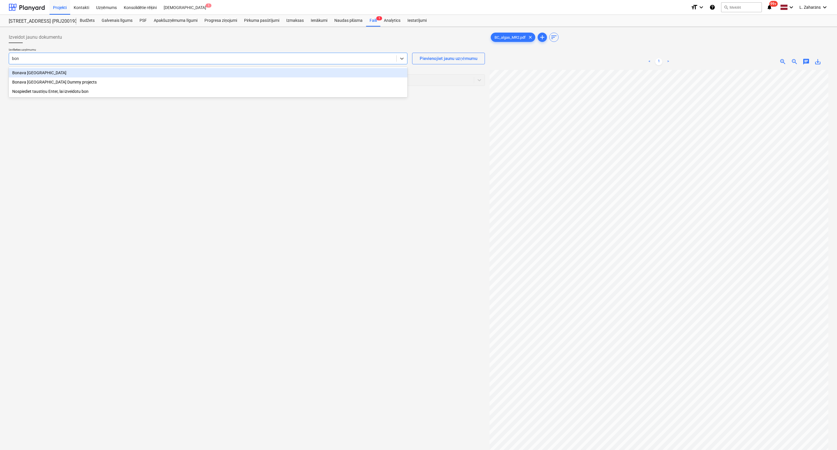
type input "bona"
click at [131, 71] on div "Bonava Latvija" at bounding box center [208, 72] width 399 height 9
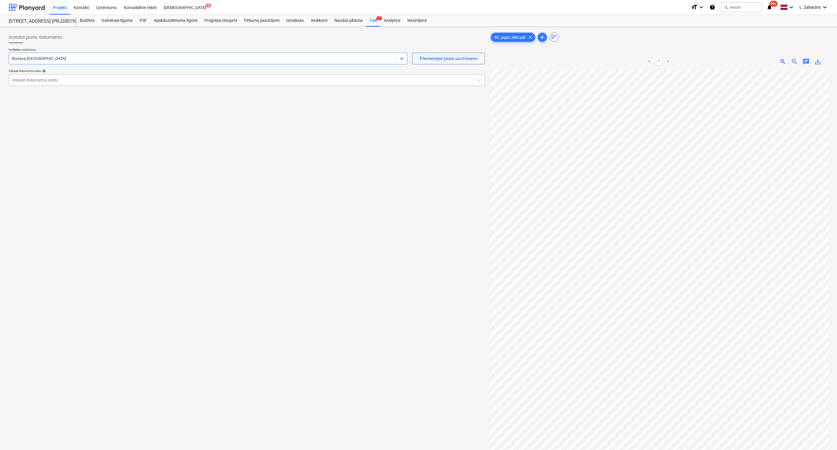
drag, startPoint x: 182, startPoint y: 78, endPoint x: 179, endPoint y: 86, distance: 8.0
click at [182, 78] on div at bounding box center [241, 80] width 459 height 6
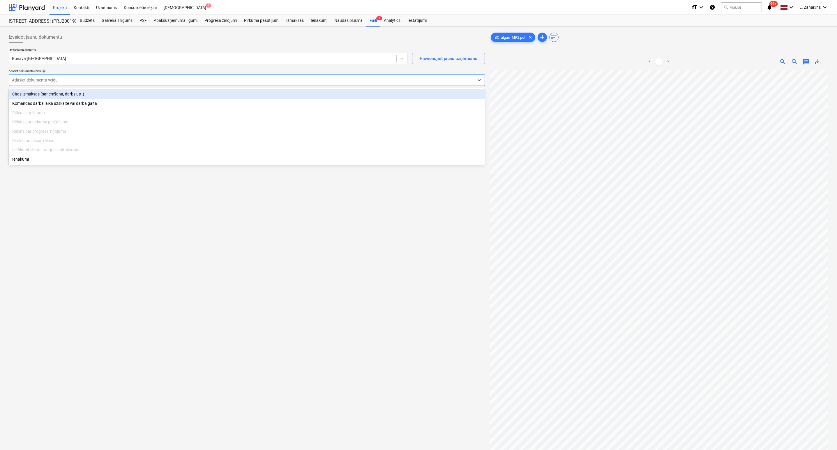
click at [184, 96] on div "Citas izmaksas (saņemšana, darbs utt.)" at bounding box center [247, 93] width 476 height 9
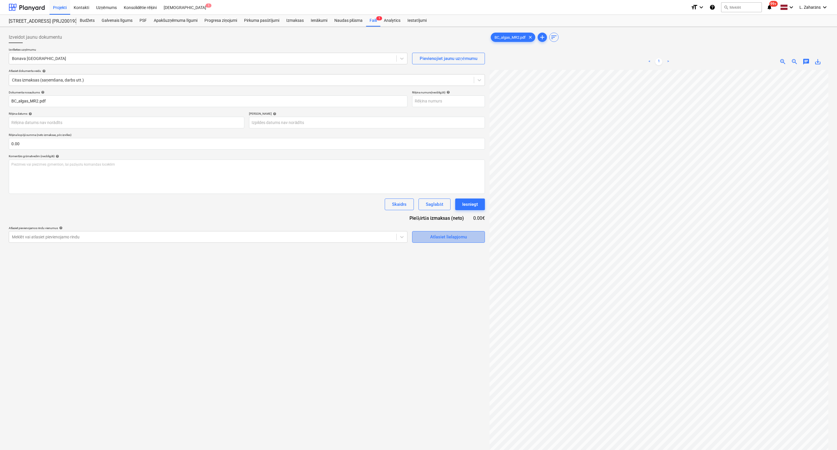
click at [428, 240] on span "Atlasiet lielapjomu" at bounding box center [448, 237] width 58 height 8
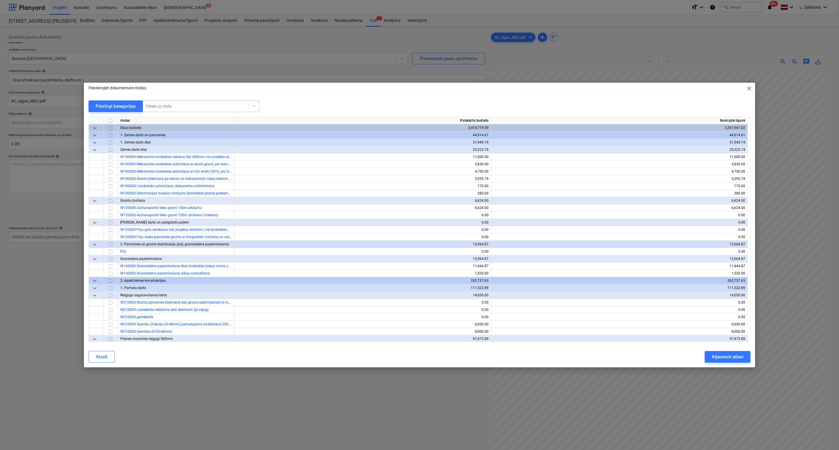
click at [168, 106] on div at bounding box center [195, 106] width 99 height 6
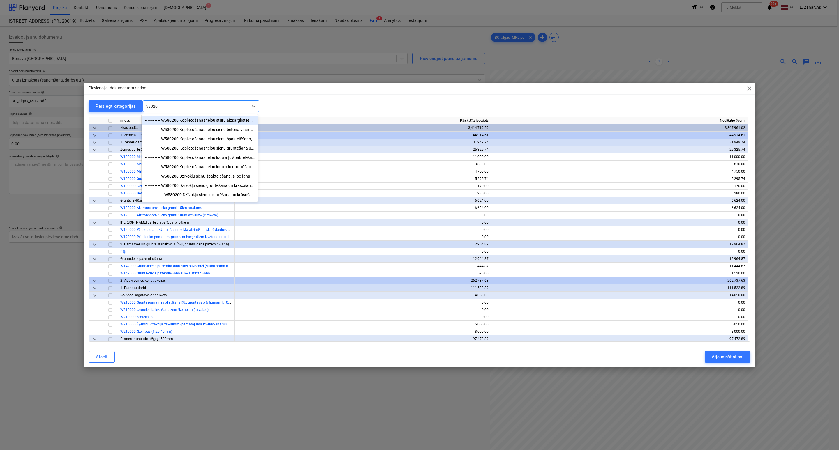
type input "580200"
click at [201, 189] on div "-- -- -- -- -- W580200 Dzīvokļu sienu gruntēšana un krāsošana ar tonētu krāsu 2…" at bounding box center [200, 185] width 116 height 9
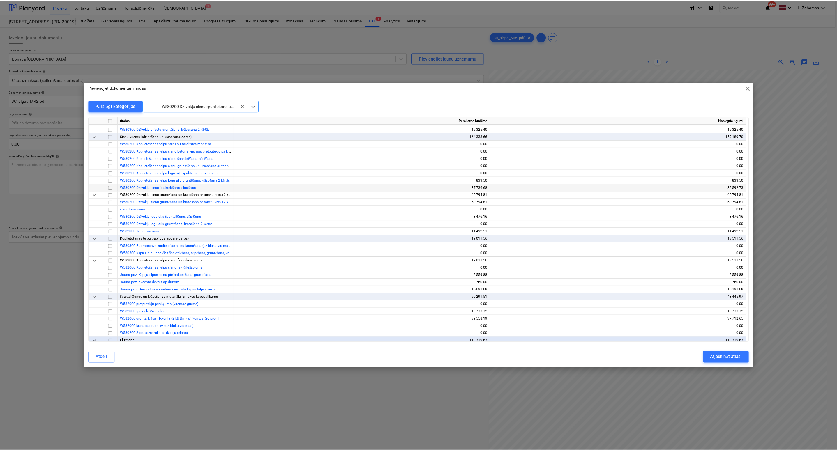
scroll to position [3050, 0]
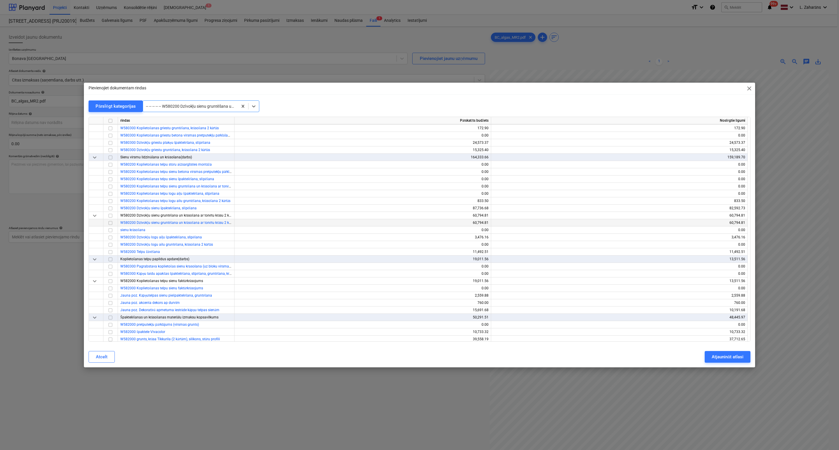
click at [111, 221] on input "checkbox" at bounding box center [110, 223] width 7 height 7
click at [719, 357] on div "Atjaunināt atlasi" at bounding box center [728, 357] width 32 height 8
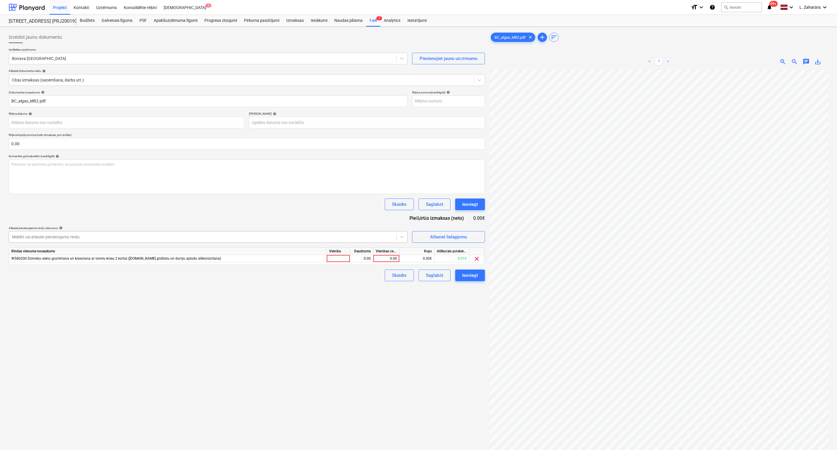
click at [385, 237] on div at bounding box center [203, 237] width 382 height 6
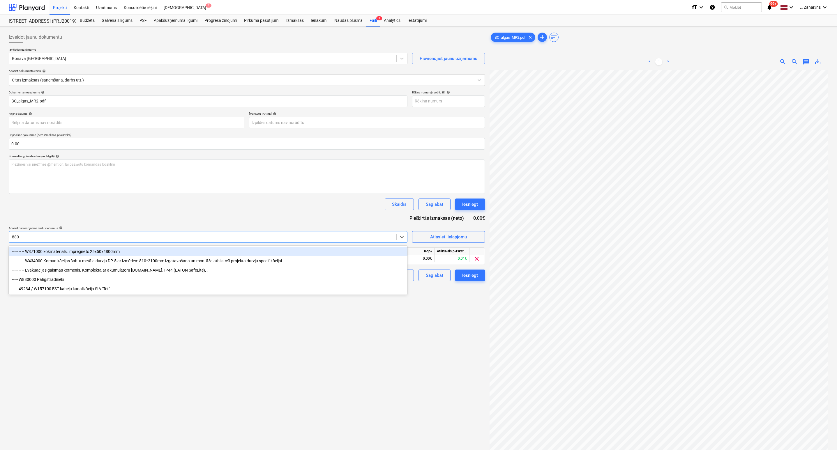
type input "8800"
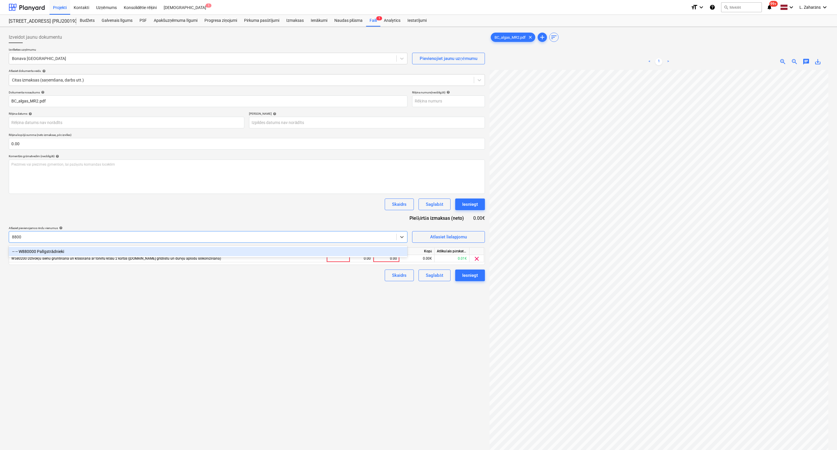
click at [384, 250] on div "-- -- W880000 Palīgstrādnieki" at bounding box center [208, 251] width 399 height 9
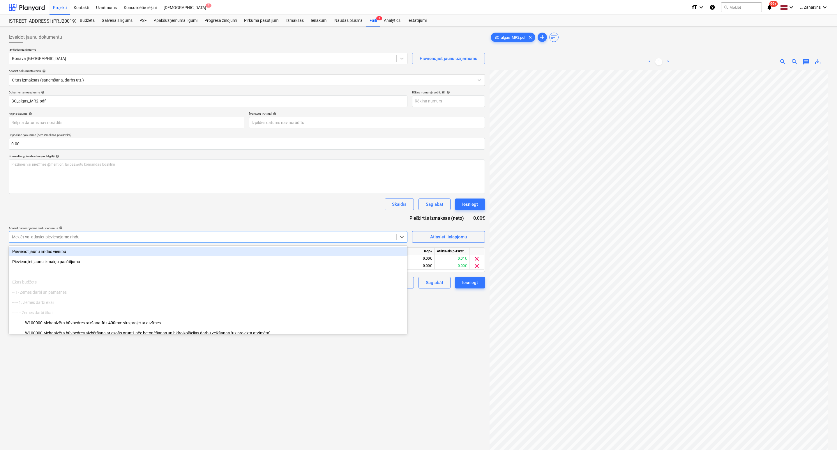
click at [35, 239] on div at bounding box center [203, 237] width 382 height 6
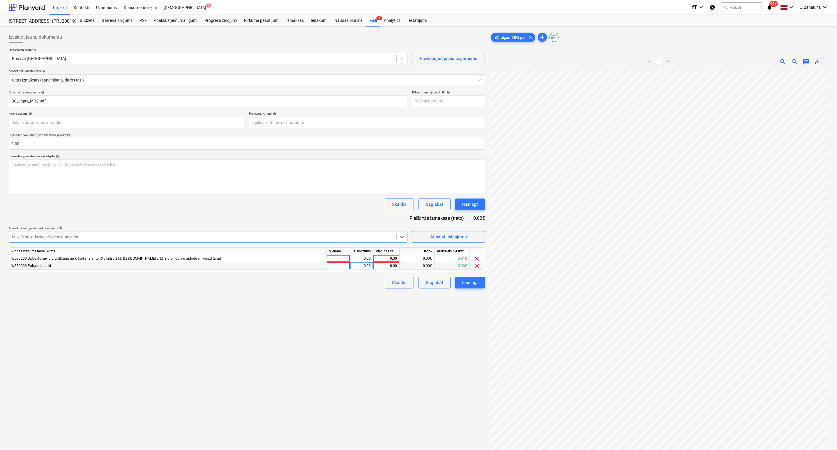
click at [379, 266] on div "0.00" at bounding box center [386, 265] width 21 height 7
type input "38.09"
click at [390, 258] on div "0.00" at bounding box center [386, 258] width 21 height 7
type input "19.33"
click at [350, 309] on div "Izveidot jaunu dokumentu Izvēlieties uzņēmumu Bonava Latvija Pievienojiet jaunu…" at bounding box center [246, 267] width 481 height 477
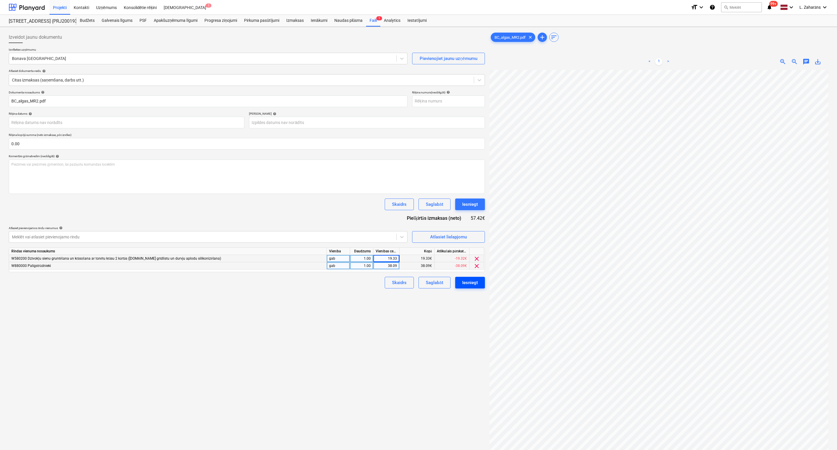
click at [469, 286] on button "Iesniegt" at bounding box center [470, 283] width 30 height 12
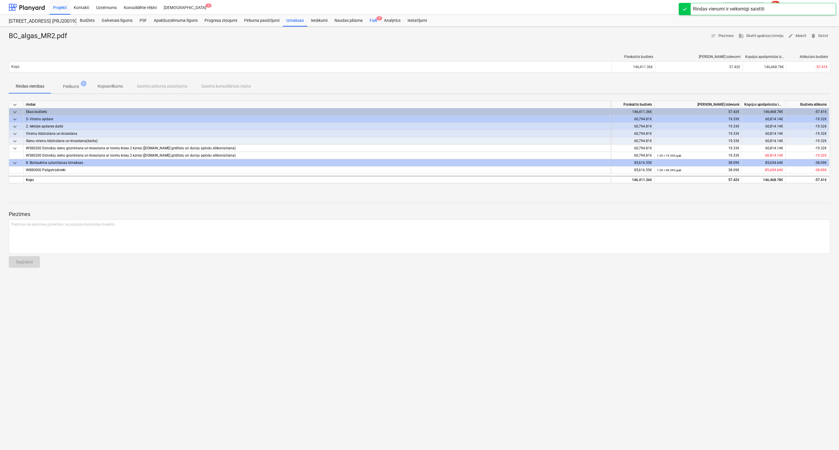
click at [373, 23] on div "Faili 1" at bounding box center [373, 21] width 14 height 12
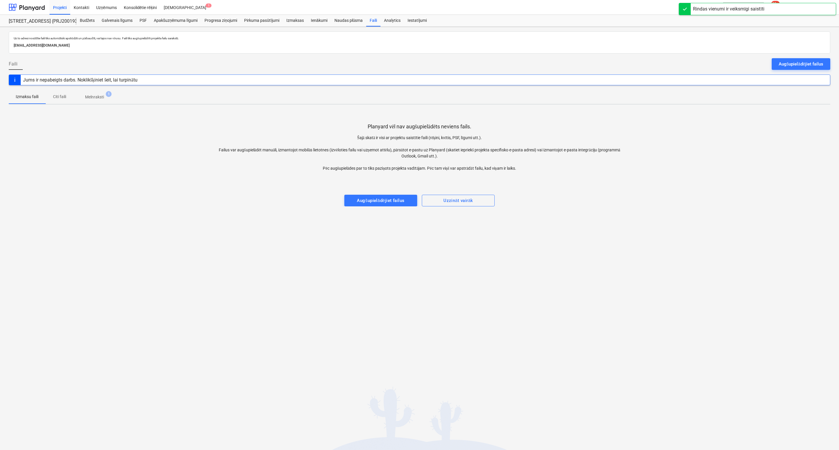
click at [101, 96] on p "Melnraksti" at bounding box center [94, 97] width 19 height 6
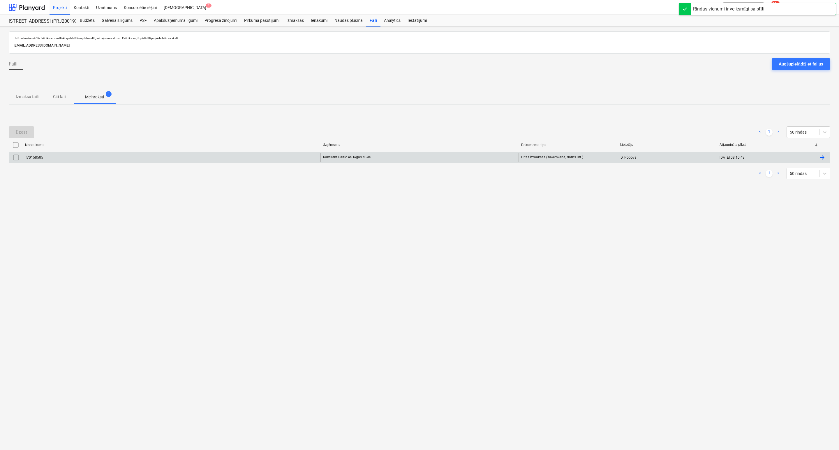
click at [88, 159] on div "IV0158505" at bounding box center [171, 157] width 297 height 9
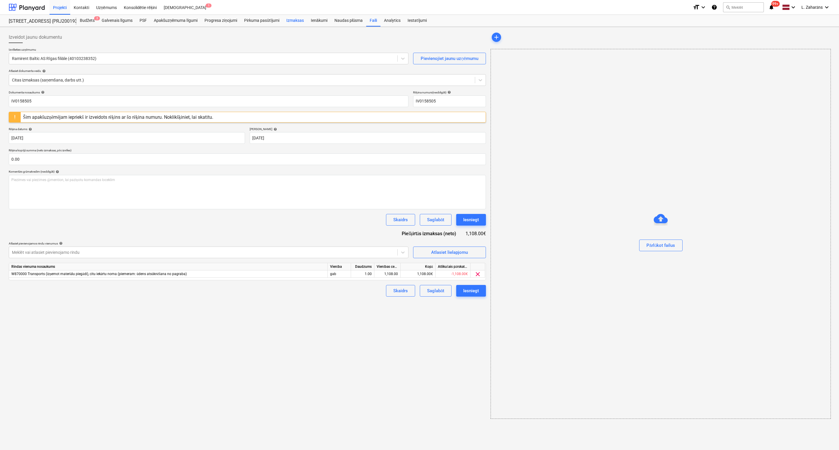
drag, startPoint x: 294, startPoint y: 24, endPoint x: 295, endPoint y: 20, distance: 3.6
click at [294, 24] on div "Izmaksas" at bounding box center [295, 21] width 24 height 12
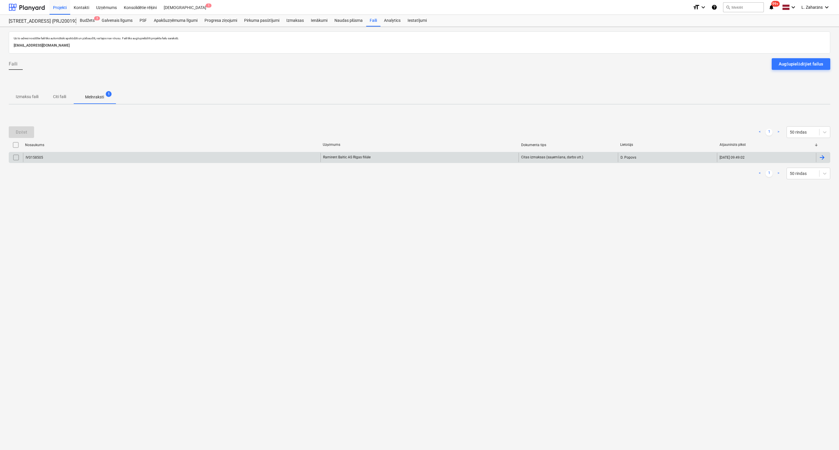
click at [15, 158] on input "checkbox" at bounding box center [15, 157] width 9 height 9
click at [18, 133] on div "Dzēst" at bounding box center [21, 132] width 11 height 8
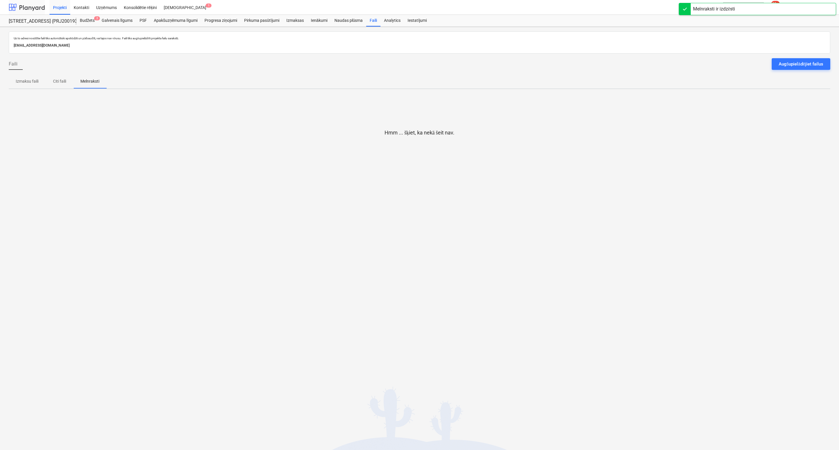
click at [24, 6] on div at bounding box center [27, 7] width 36 height 15
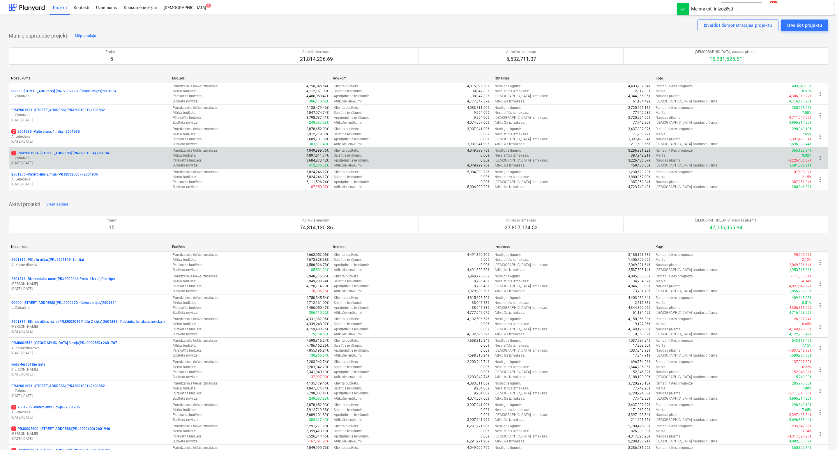
click at [46, 153] on p "1 PRJ2001934 - Mazā Robežu iela 1 (PRJ2001934) 2601941" at bounding box center [61, 153] width 100 height 5
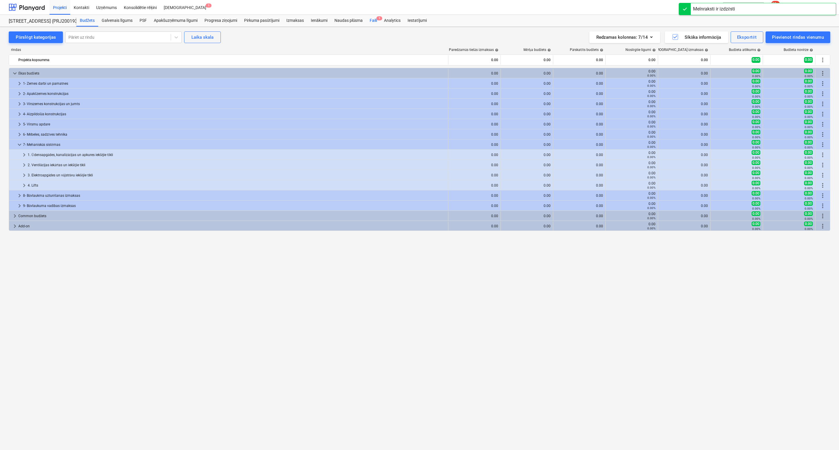
click at [372, 23] on div "Faili 1" at bounding box center [373, 21] width 14 height 12
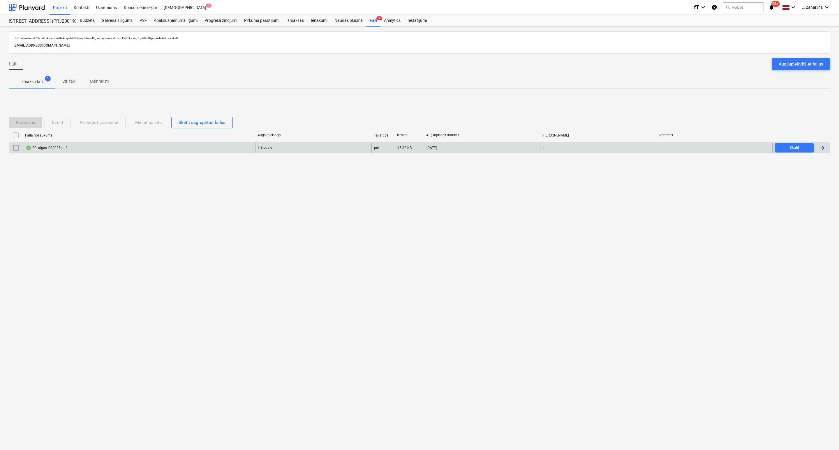
click at [46, 149] on div "BC_algas_092025.pdf" at bounding box center [46, 148] width 41 height 5
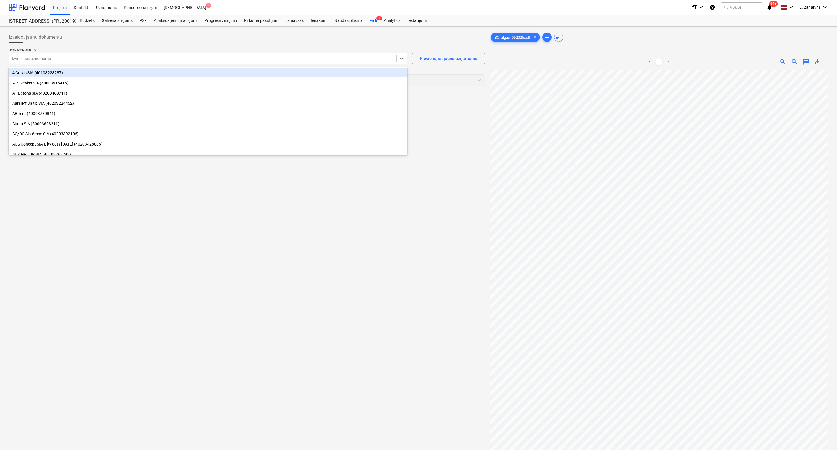
click at [53, 61] on div at bounding box center [203, 59] width 382 height 6
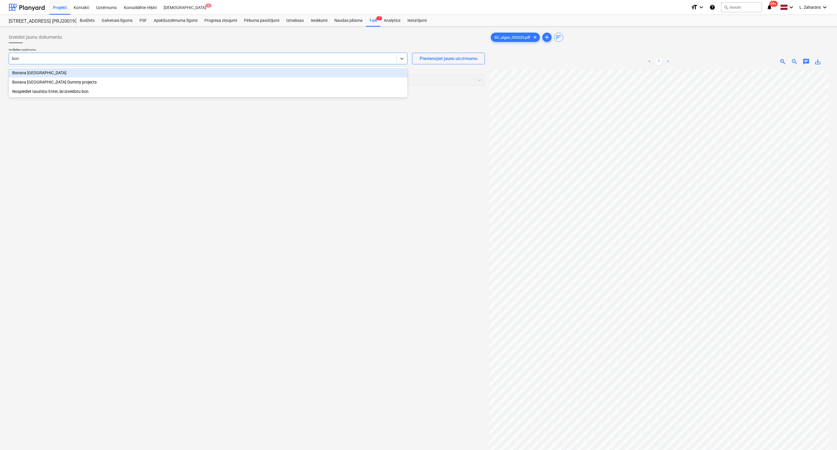
type input "bona"
click at [49, 73] on div "Bonava Latvija" at bounding box center [208, 72] width 399 height 9
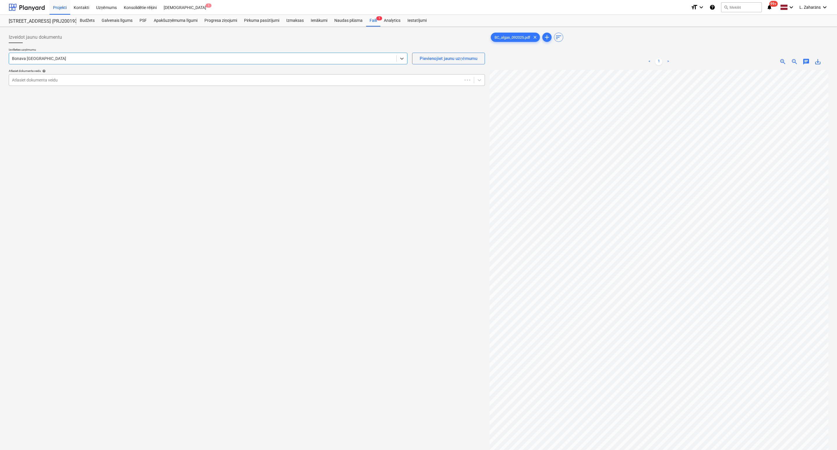
click at [50, 75] on div "Atlasiet dokumenta veidu" at bounding box center [247, 80] width 476 height 12
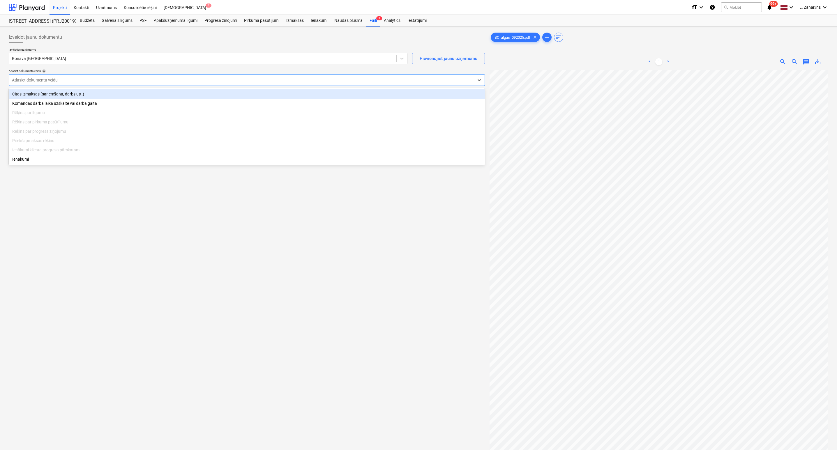
click at [45, 95] on div "Citas izmaksas (saņemšana, darbs utt.)" at bounding box center [247, 93] width 476 height 9
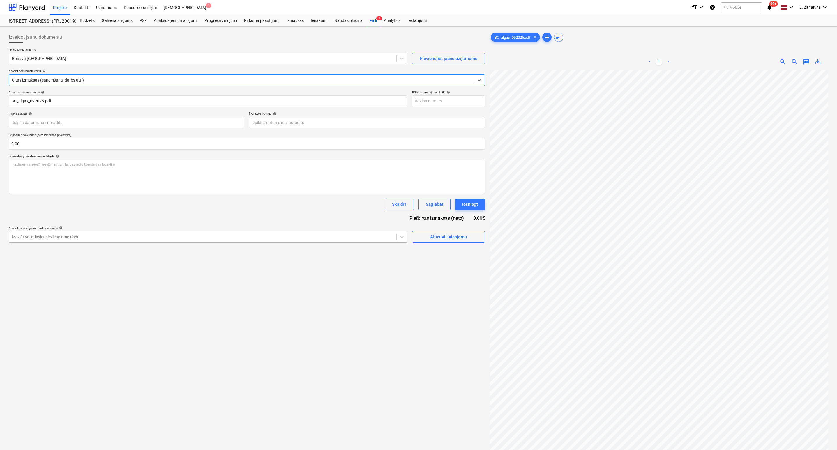
click at [384, 239] on div at bounding box center [203, 237] width 382 height 6
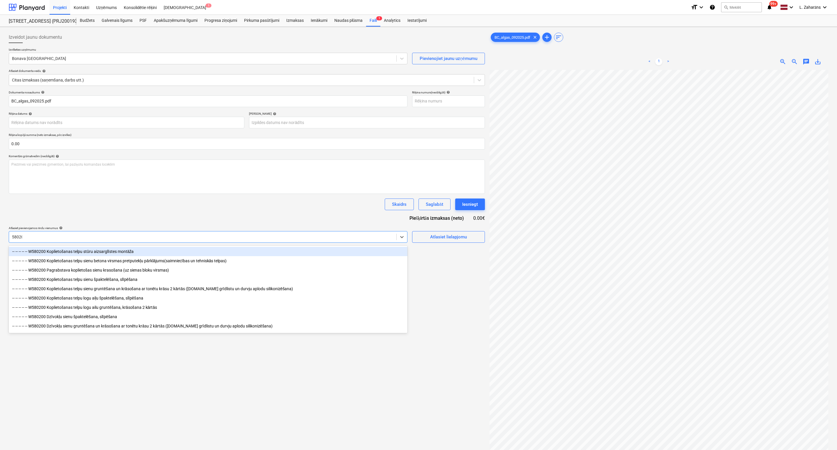
type input "580200"
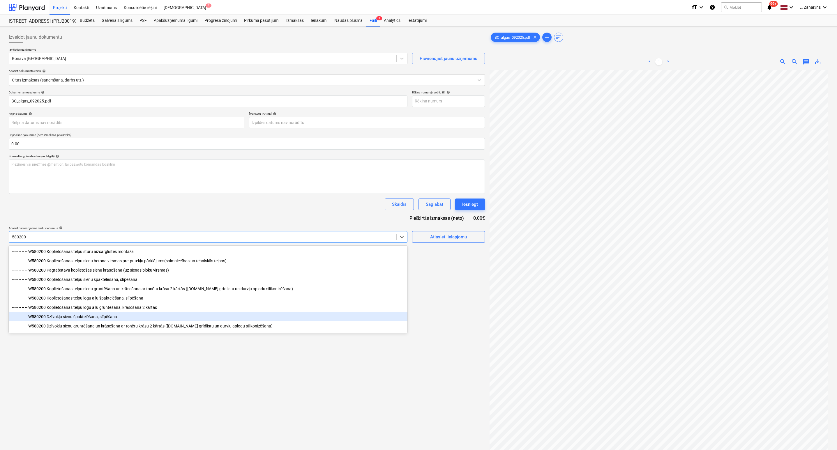
click at [83, 318] on div "-- -- -- -- -- W580200 Dzīvokļu sienu špaktelēšana, slīpēšana" at bounding box center [208, 316] width 399 height 9
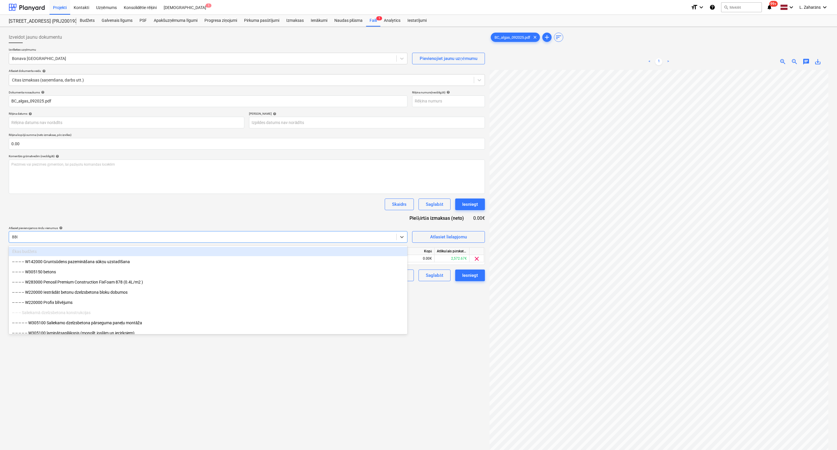
type input "8800"
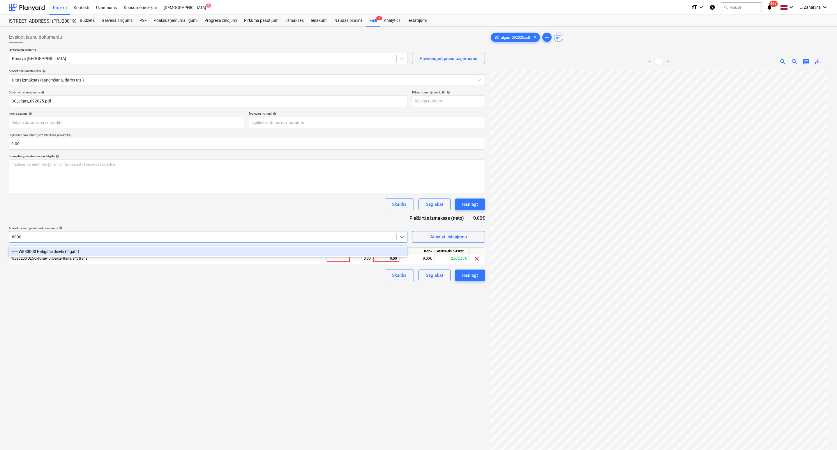
click at [48, 252] on div "-- -- W880000 Palīgstrādnieki (2 gab.)" at bounding box center [208, 251] width 399 height 9
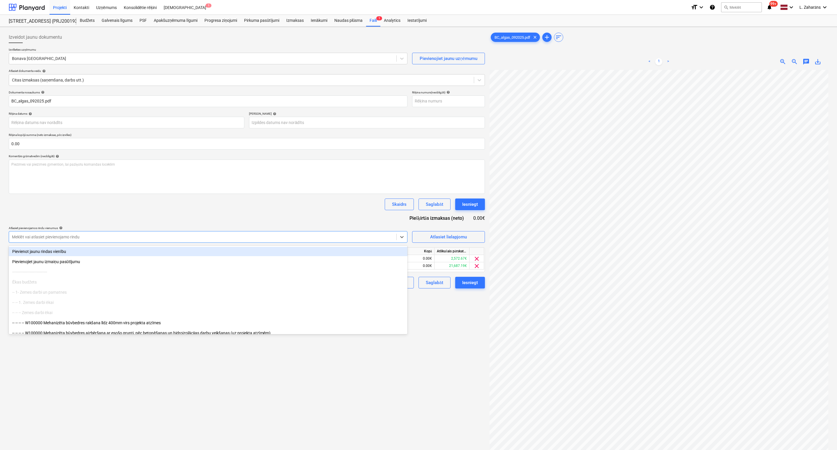
click at [218, 204] on div "Skaidrs Saglabāt Iesniegt" at bounding box center [247, 205] width 476 height 12
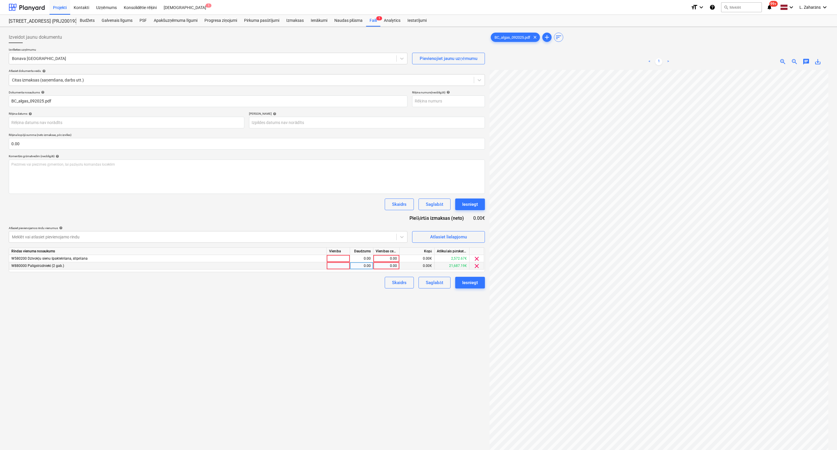
click at [385, 265] on div "0.00" at bounding box center [386, 265] width 21 height 7
type input "8097.59"
click at [384, 260] on div "0.00" at bounding box center [386, 258] width 21 height 7
type input "99.21"
click at [262, 348] on div "Izveidot jaunu dokumentu Izvēlieties uzņēmumu Bonava Latvija Pievienojiet jaunu…" at bounding box center [246, 267] width 481 height 477
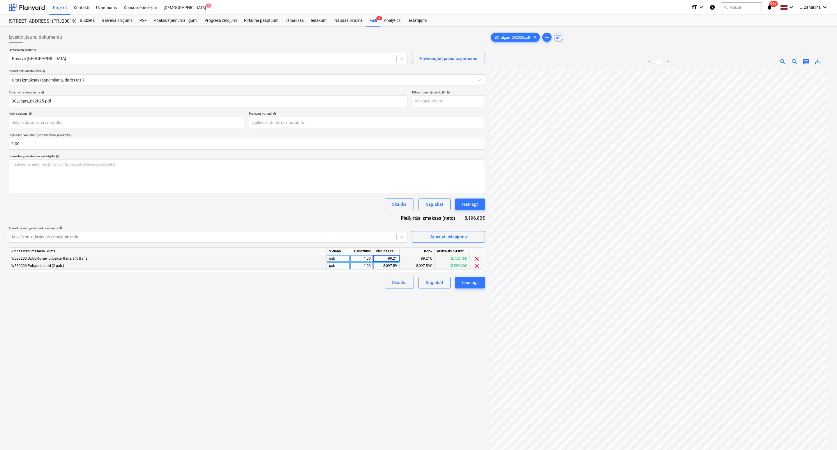
click at [794, 63] on span "zoom_out" at bounding box center [794, 61] width 7 height 7
click at [469, 205] on div "Iesniegt" at bounding box center [470, 205] width 16 height 8
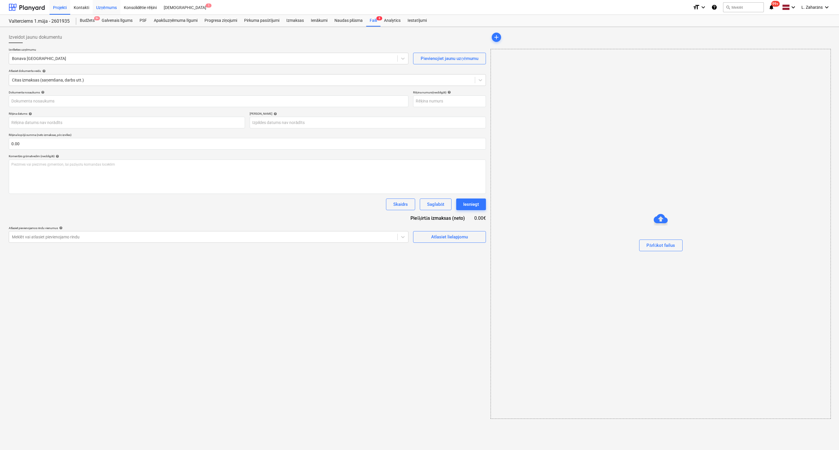
type input "BC_algas_092025.pdf"
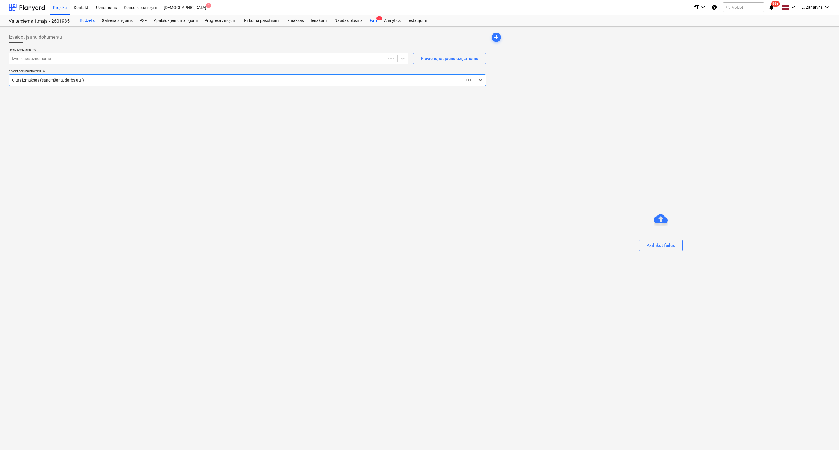
click at [87, 17] on div "Budžets" at bounding box center [87, 21] width 22 height 12
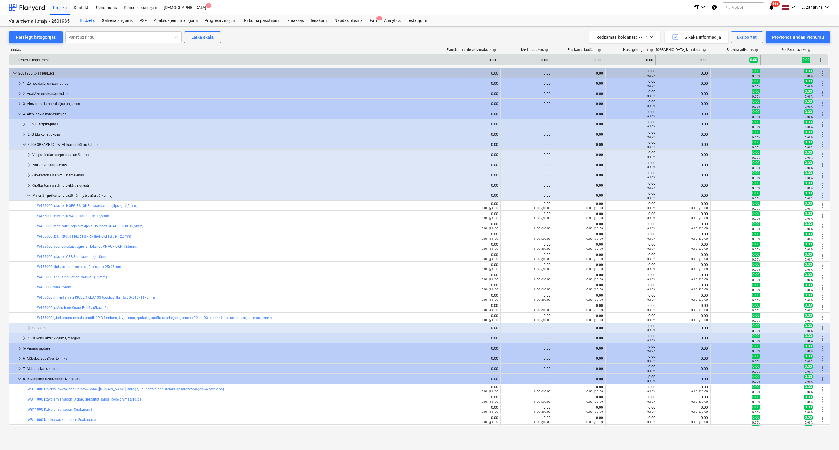
scroll to position [78, 0]
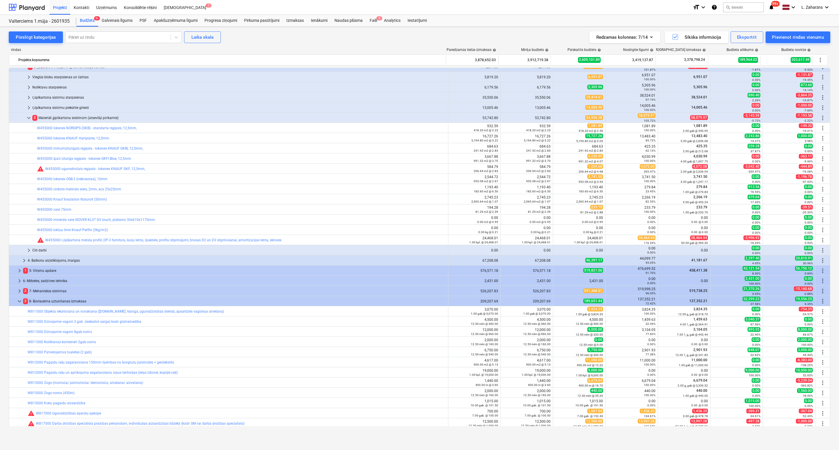
scroll to position [78, 0]
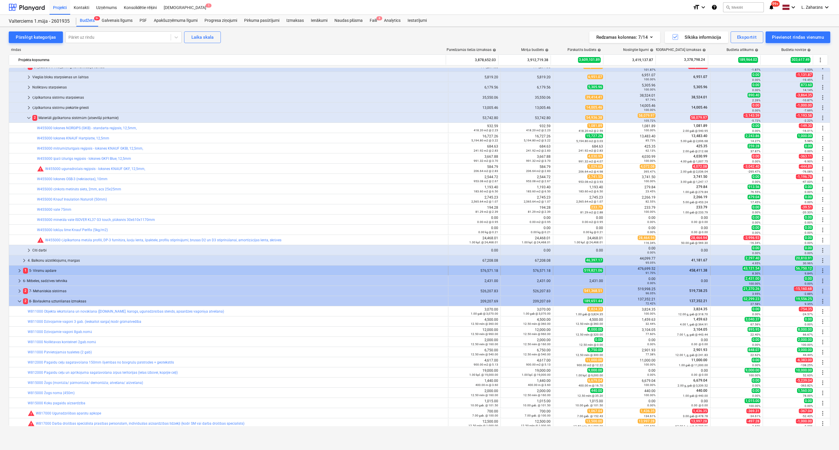
click at [19, 270] on span "keyboard_arrow_right" at bounding box center [19, 270] width 7 height 7
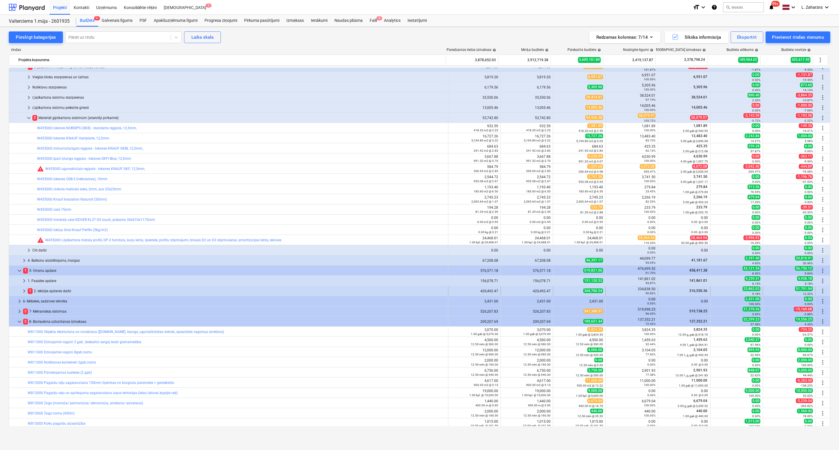
scroll to position [165, 0]
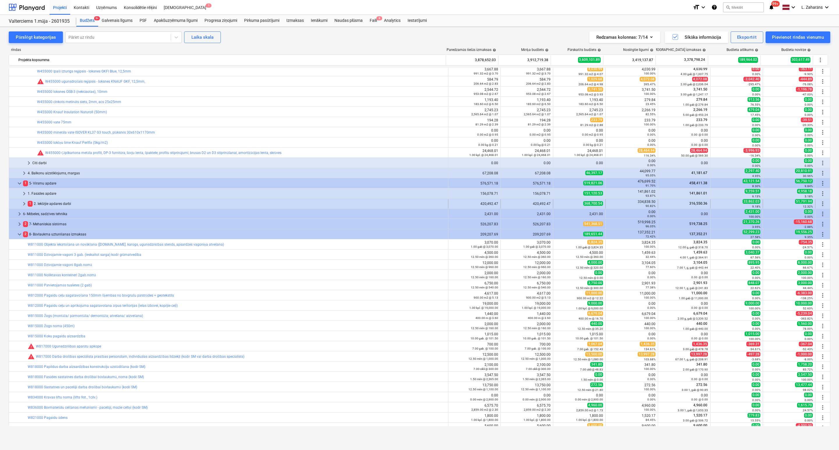
click at [25, 205] on span "keyboard_arrow_right" at bounding box center [24, 203] width 7 height 7
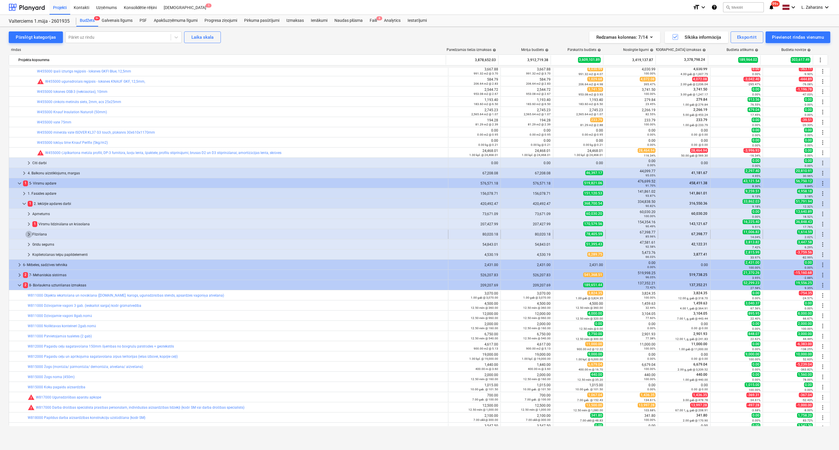
click at [27, 234] on span "keyboard_arrow_right" at bounding box center [28, 234] width 7 height 7
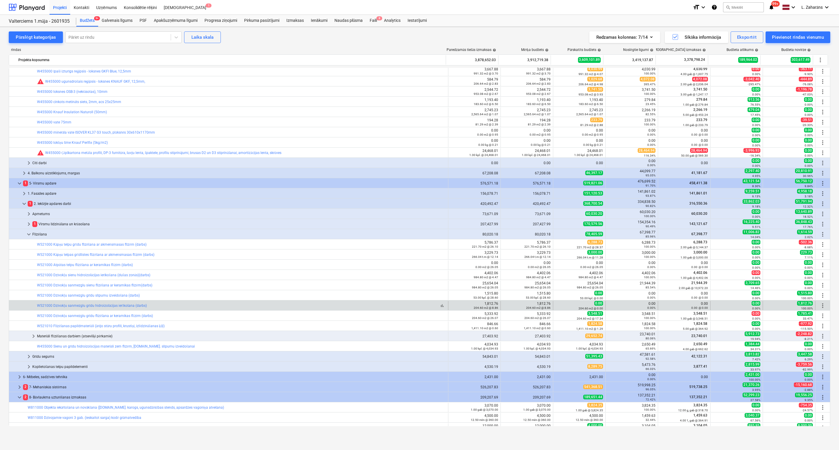
scroll to position [209, 0]
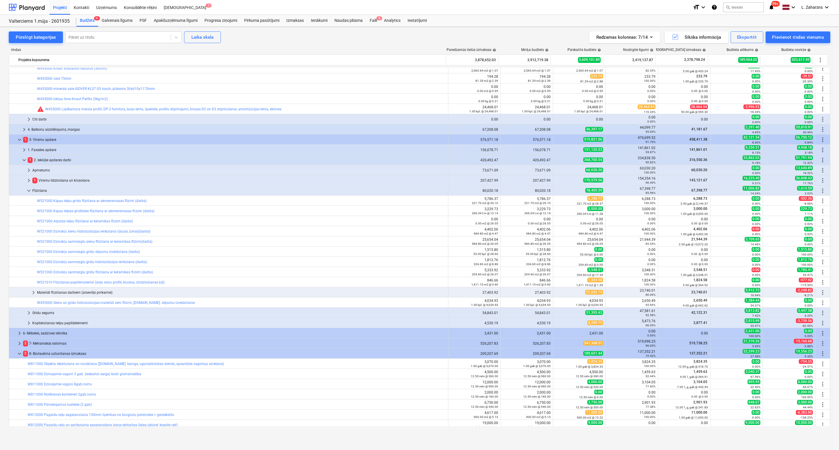
click at [213, 247] on div "keyboard_arrow_down 8 2601935 Ēkas budžets 3,034,345.87 3,034,345.87 2,729,210.…" at bounding box center [419, 409] width 821 height 1101
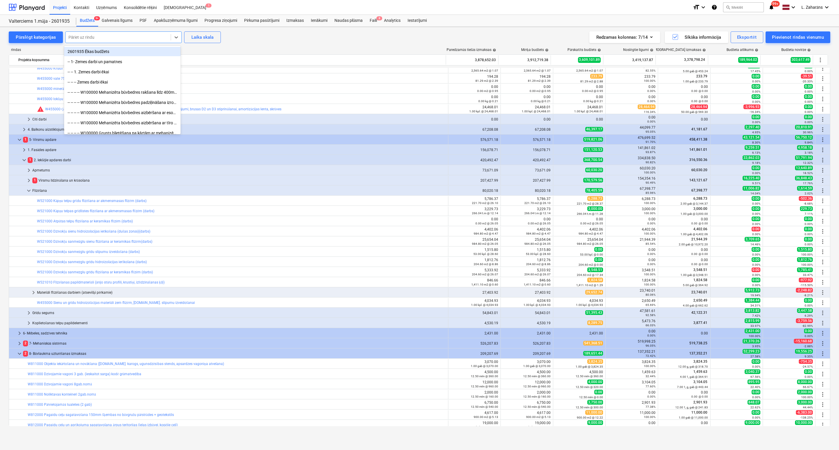
drag, startPoint x: 101, startPoint y: 36, endPoint x: 99, endPoint y: 38, distance: 3.3
click at [101, 37] on div at bounding box center [117, 37] width 99 height 6
type input "58020"
click at [108, 59] on div "-- -- -- -- -- W580200 Koplietošanas telpu sienu betona virsmas pretputekļu pār…" at bounding box center [122, 60] width 116 height 9
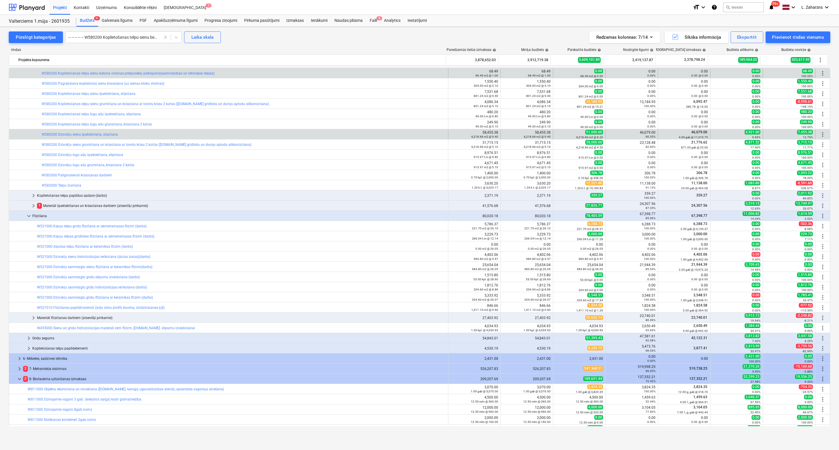
scroll to position [313, 0]
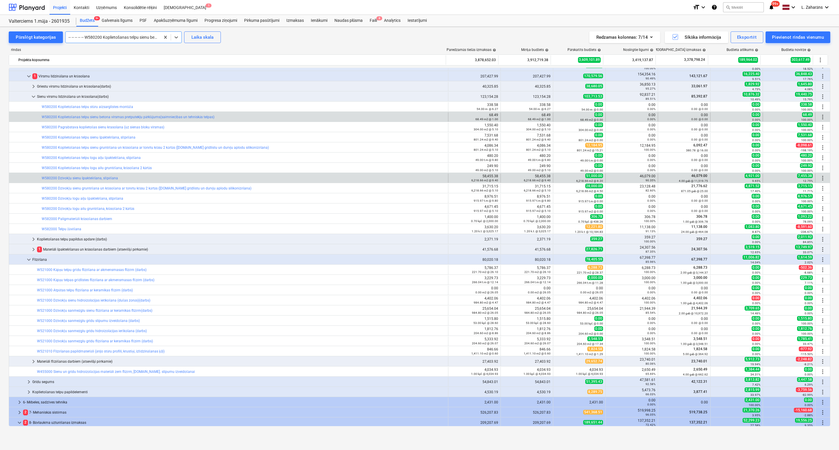
click at [751, 176] on span "4,921.00" at bounding box center [752, 176] width 16 height 5
copy span "4,921.00"
